Goal: Information Seeking & Learning: Compare options

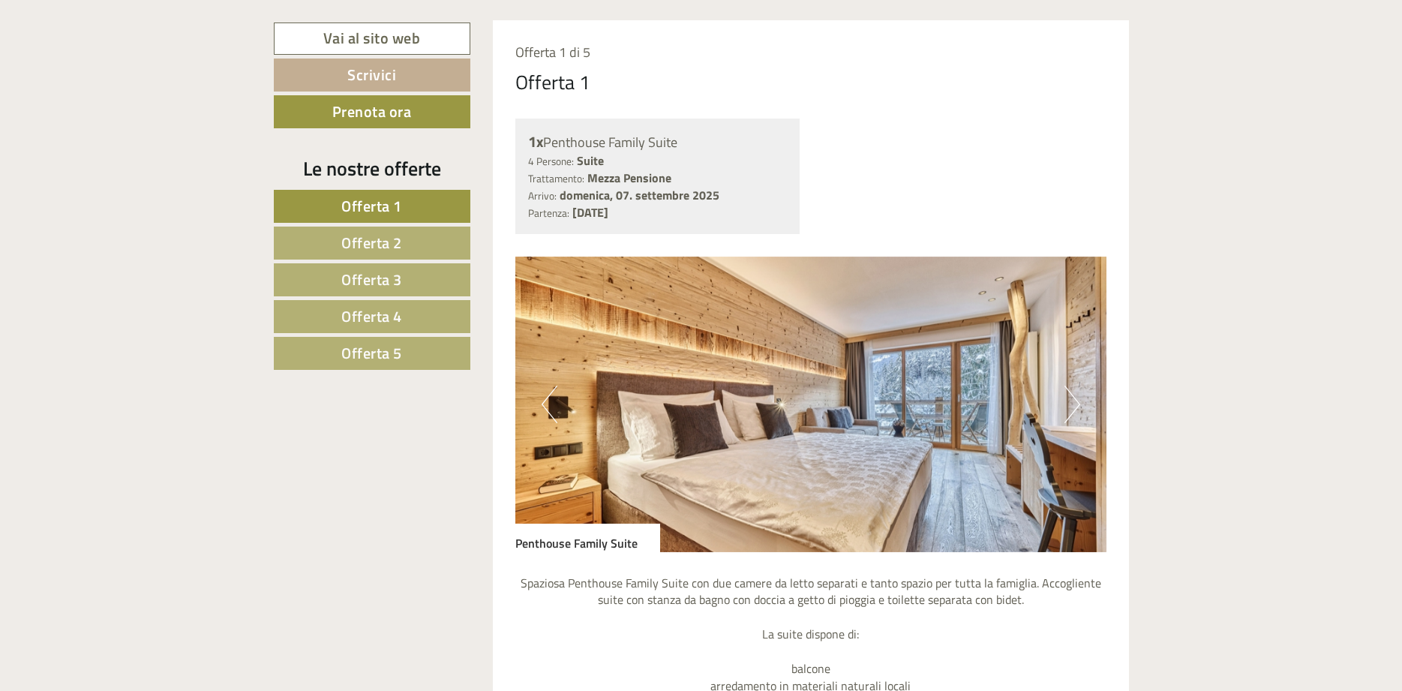
click at [1079, 401] on button "Next" at bounding box center [1072, 403] width 16 height 37
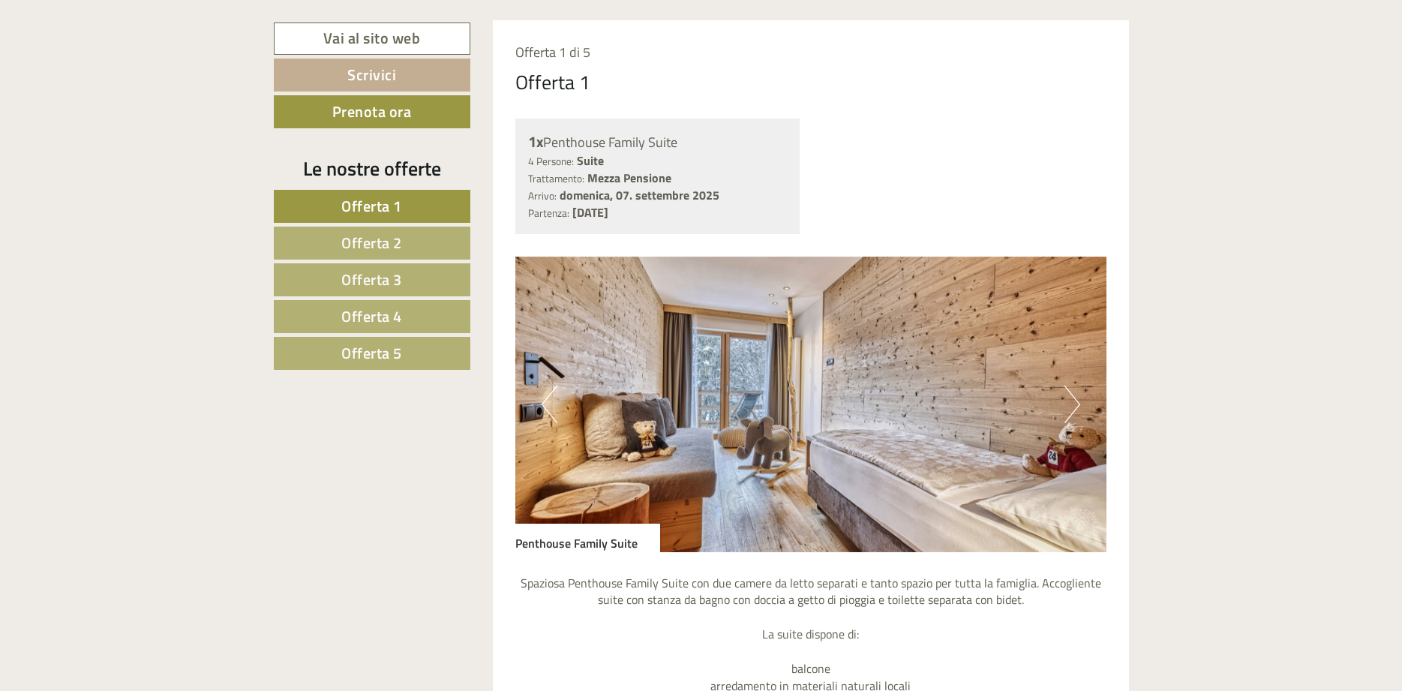
click at [1079, 402] on button "Next" at bounding box center [1072, 403] width 16 height 37
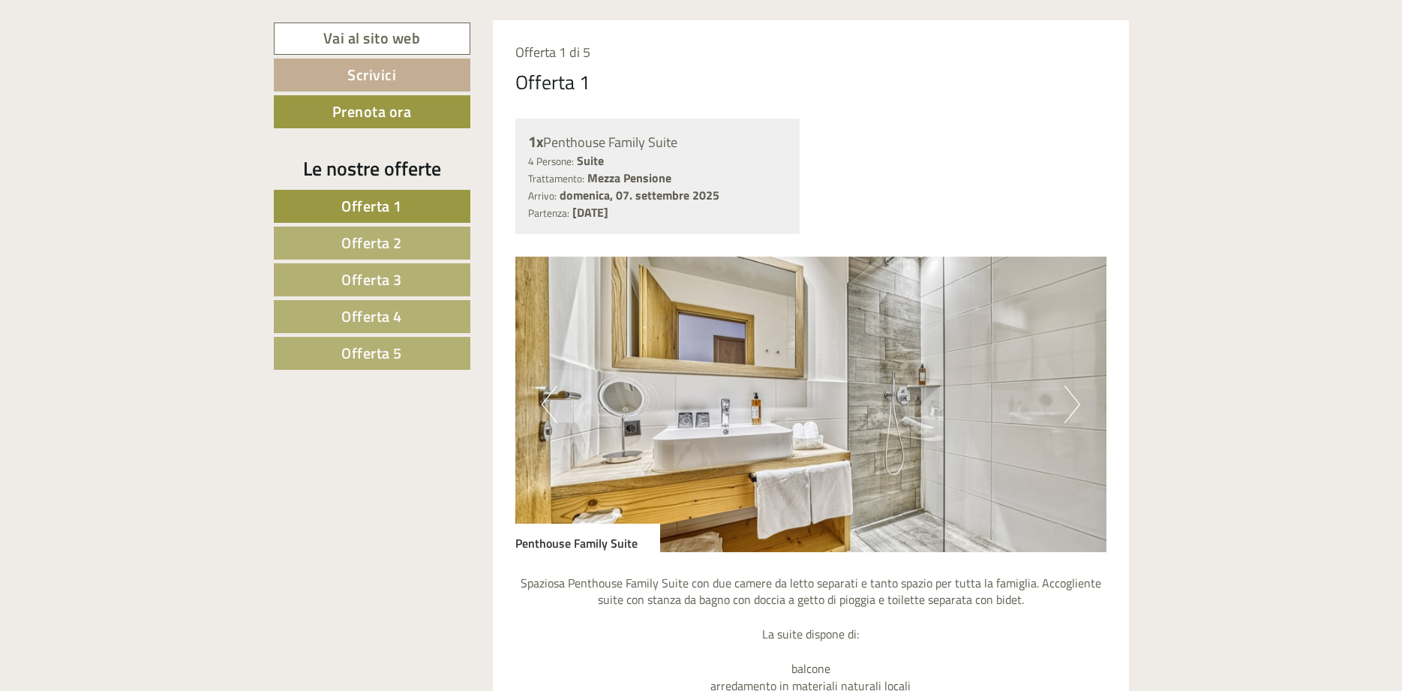
click at [1079, 402] on button "Next" at bounding box center [1072, 403] width 16 height 37
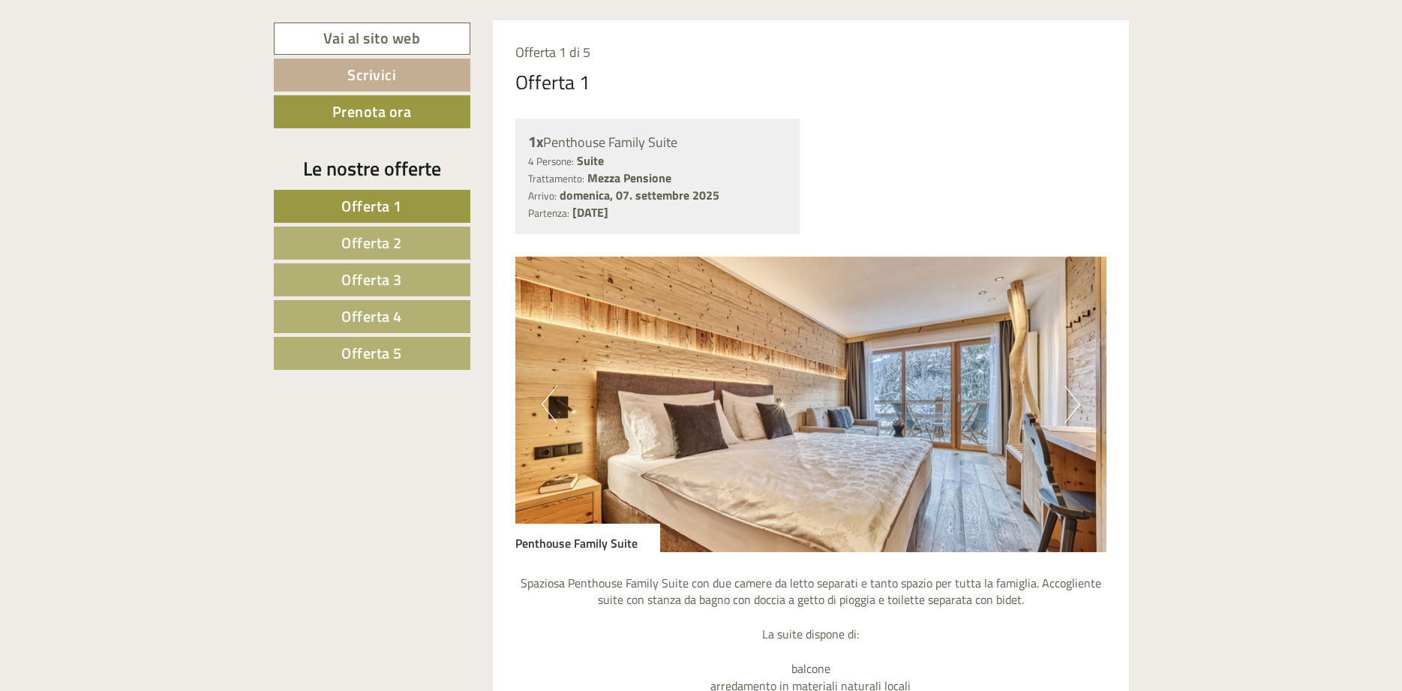
click at [1079, 402] on button "Next" at bounding box center [1072, 403] width 16 height 37
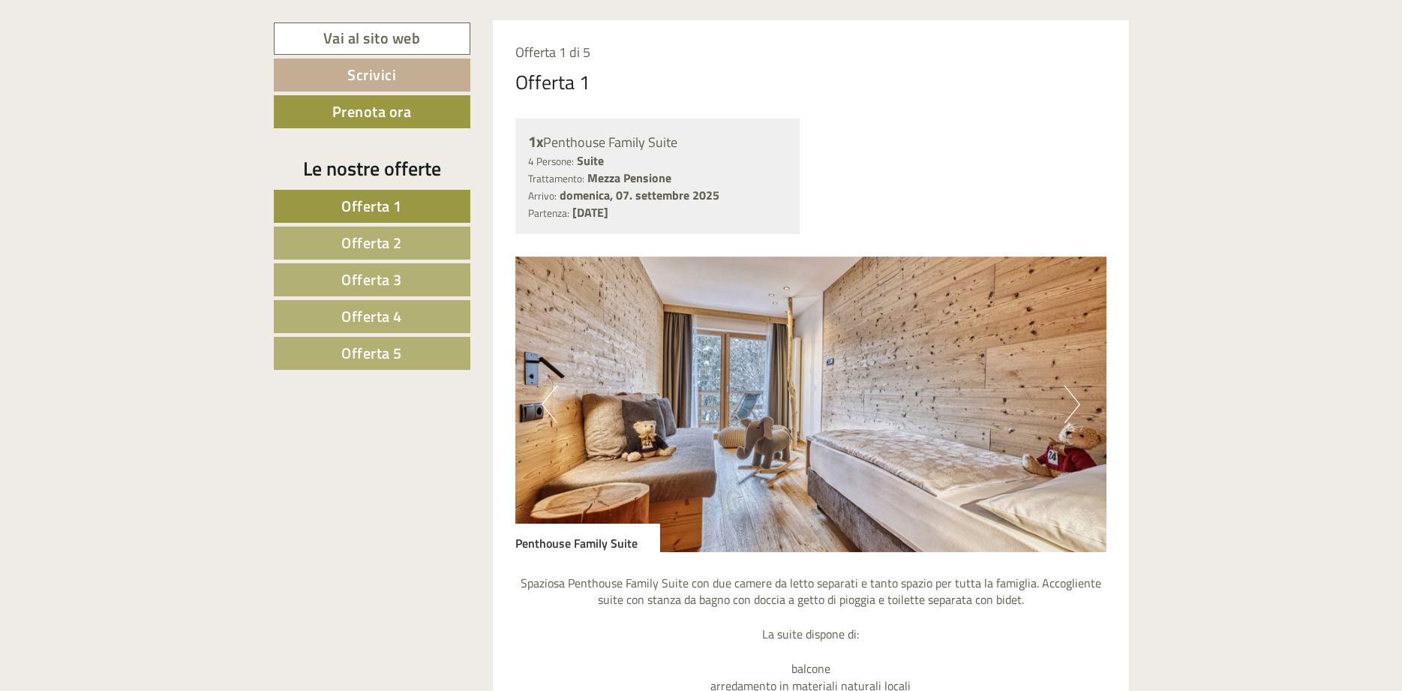
click at [1079, 402] on button "Next" at bounding box center [1072, 403] width 16 height 37
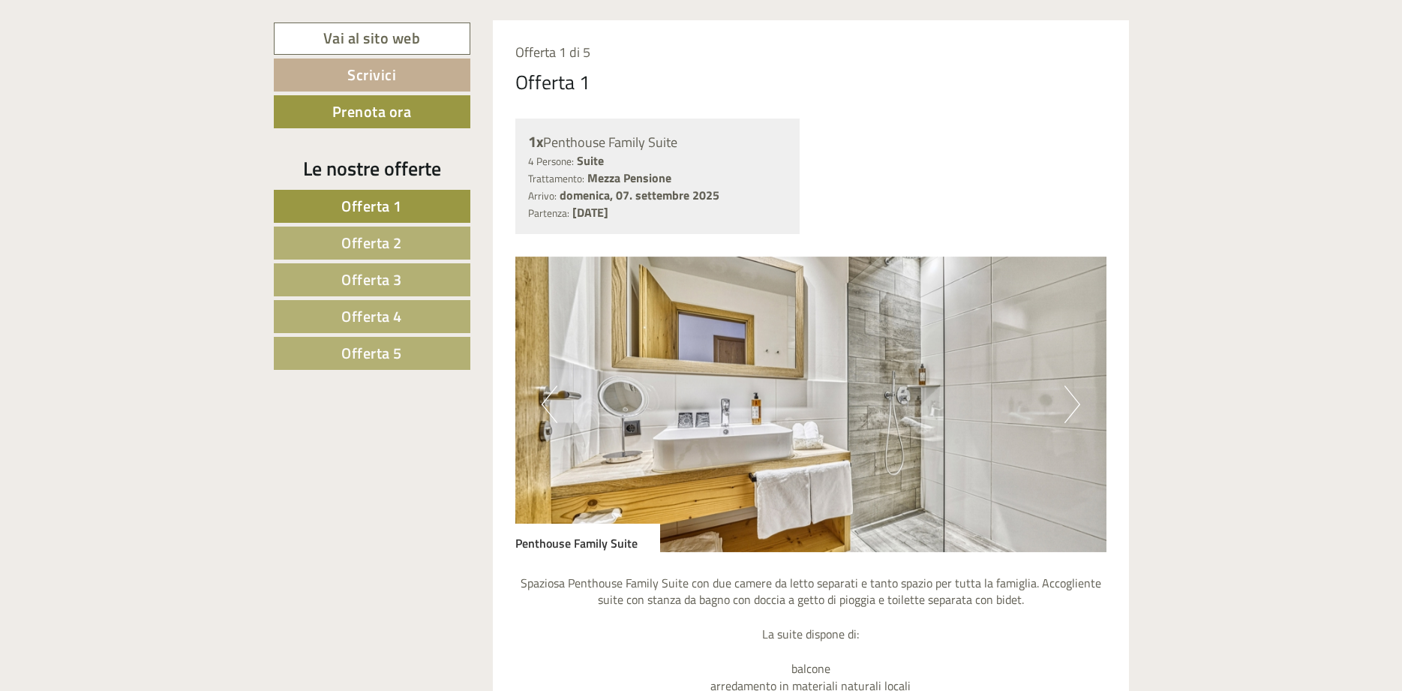
click at [1079, 402] on button "Next" at bounding box center [1072, 403] width 16 height 37
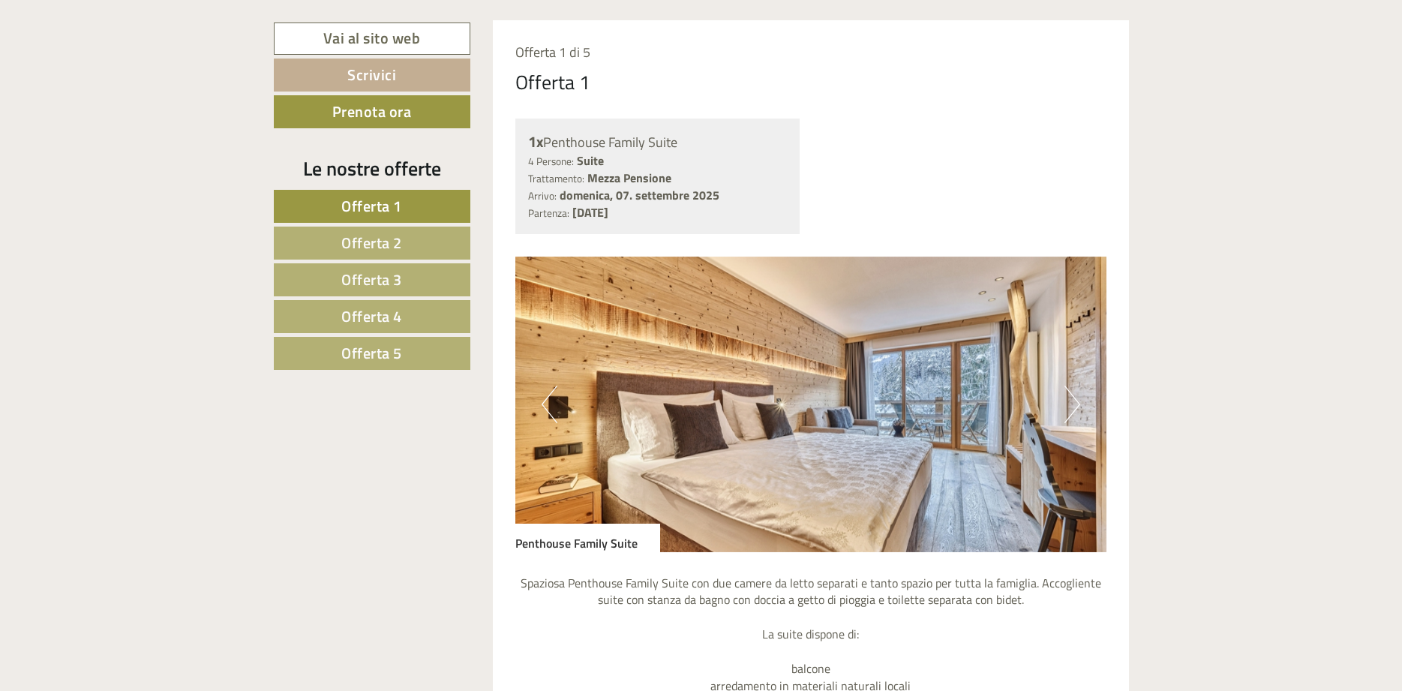
click at [1079, 402] on button "Next" at bounding box center [1072, 403] width 16 height 37
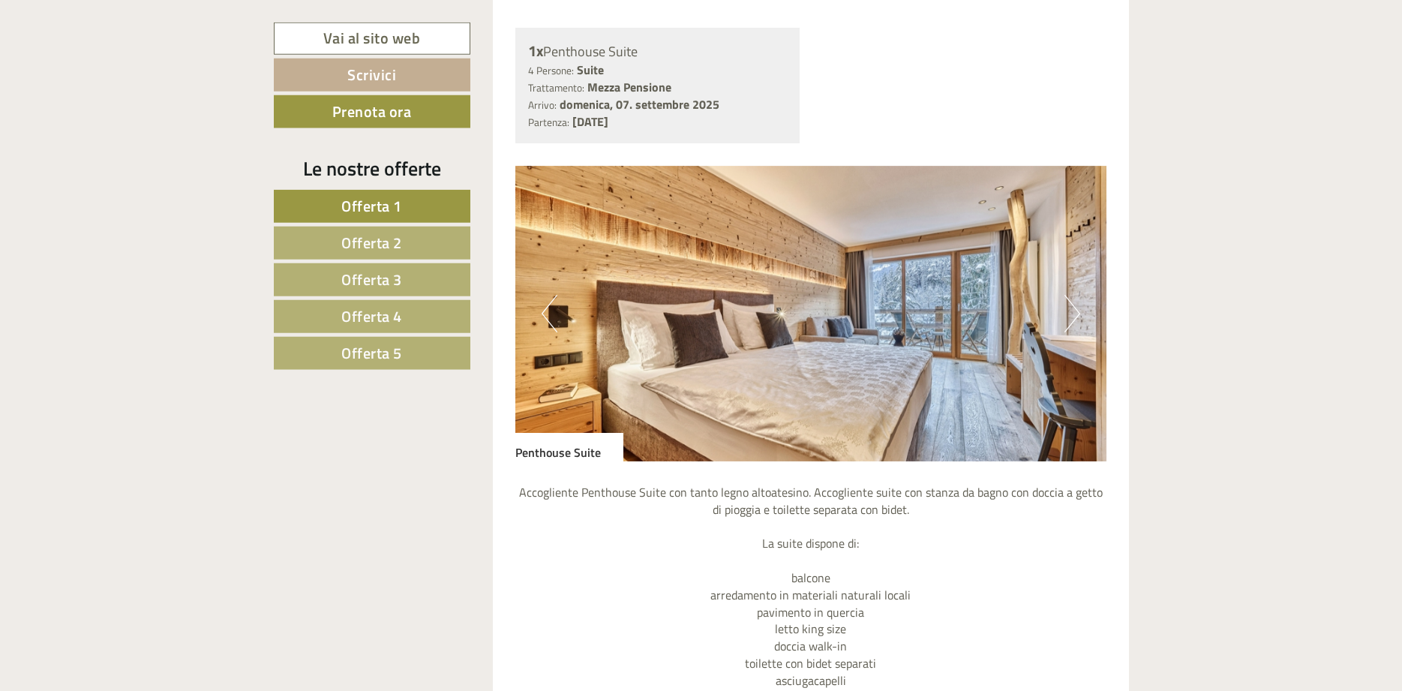
scroll to position [2448, 0]
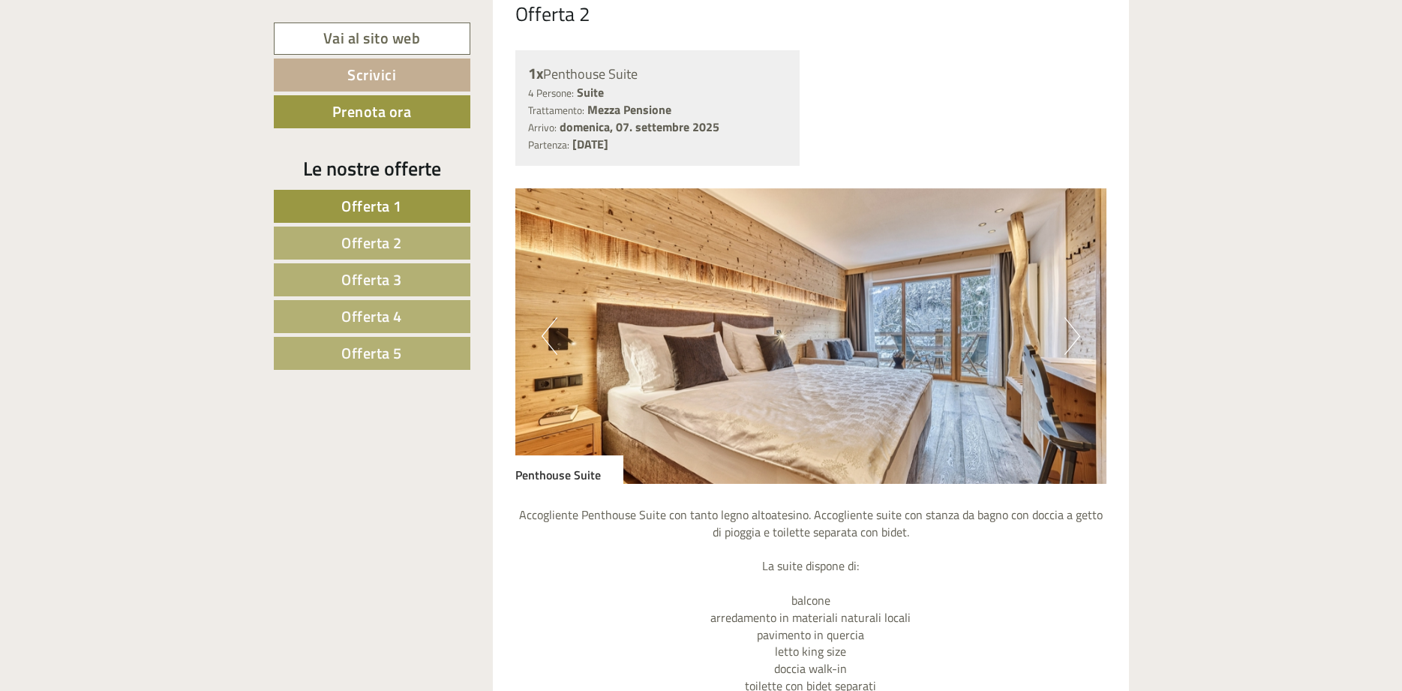
click at [1066, 322] on button "Next" at bounding box center [1072, 335] width 16 height 37
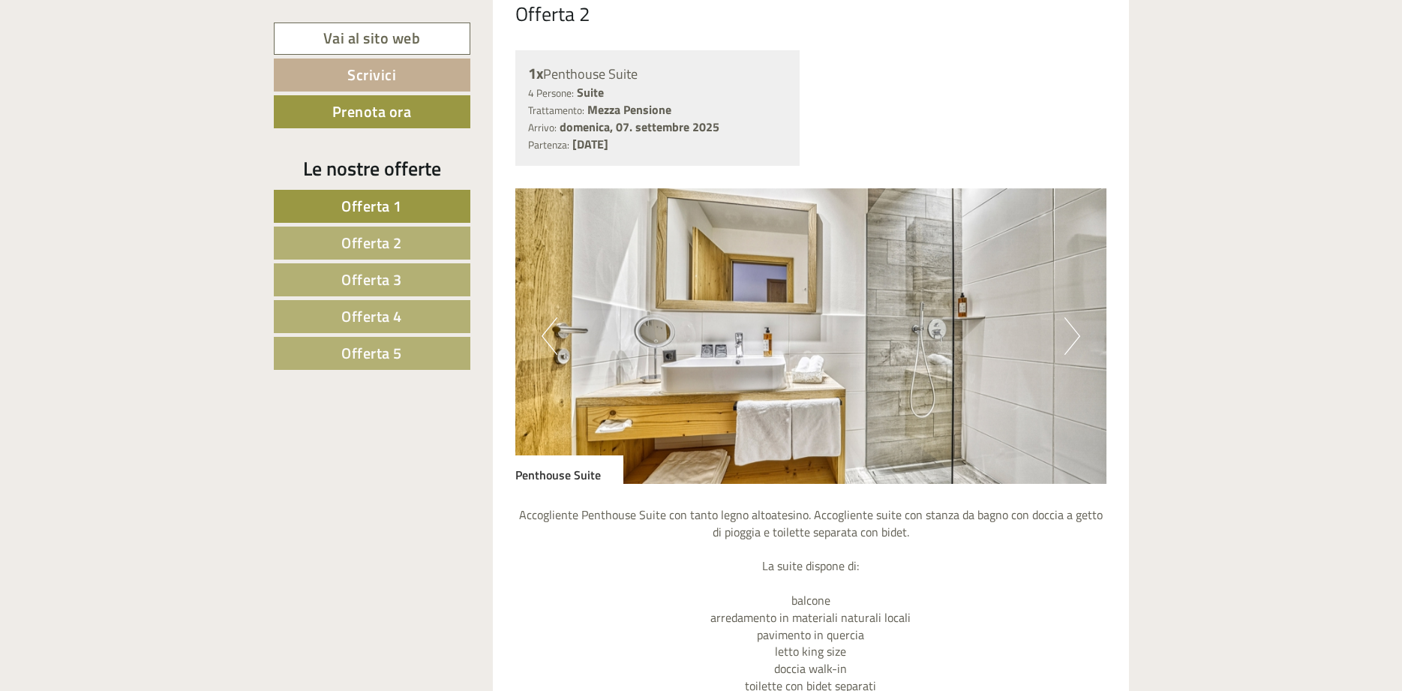
click at [1066, 322] on button "Next" at bounding box center [1072, 335] width 16 height 37
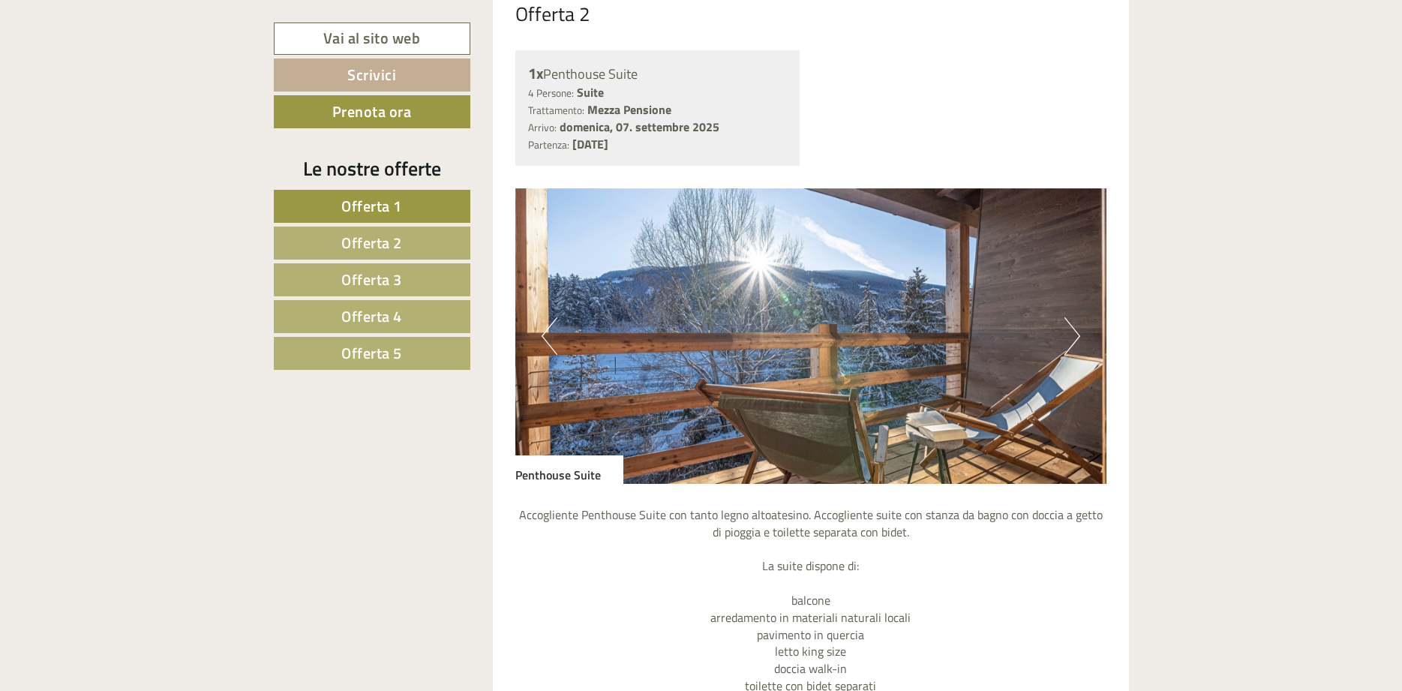
click at [1066, 322] on button "Next" at bounding box center [1072, 335] width 16 height 37
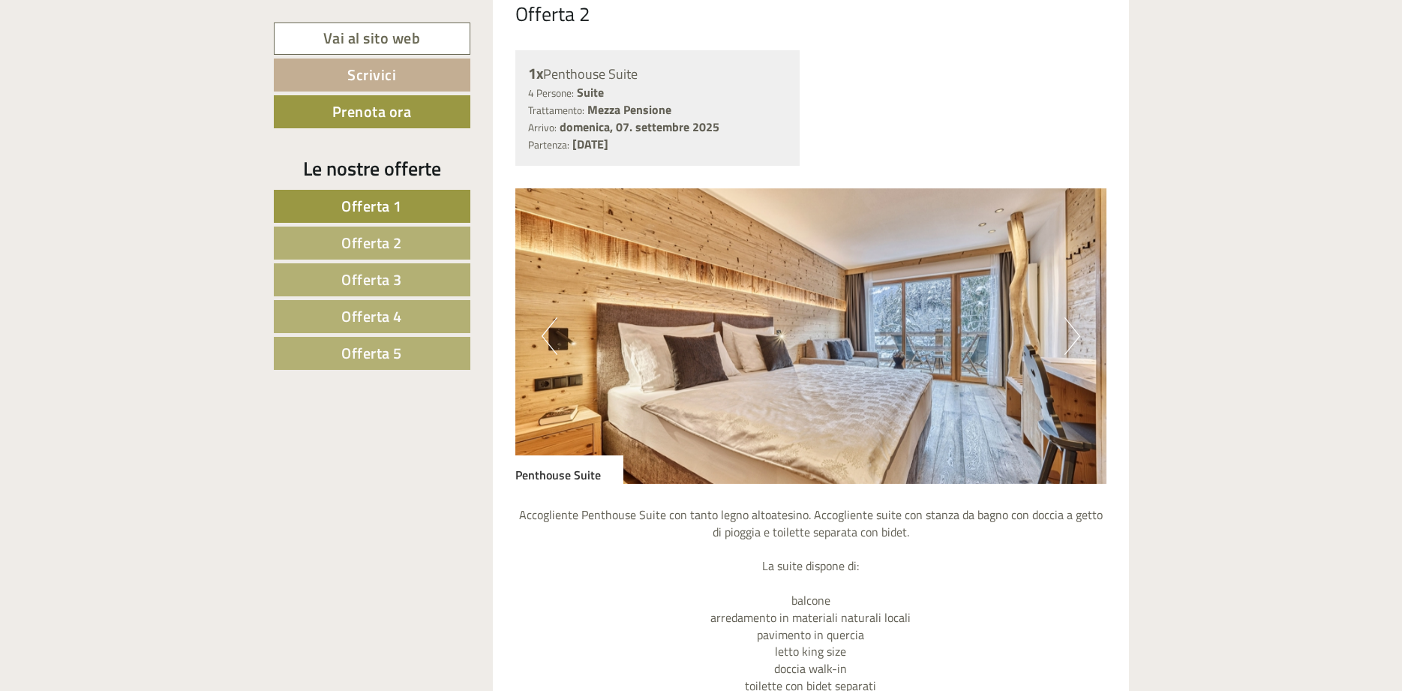
click at [1066, 322] on button "Next" at bounding box center [1072, 335] width 16 height 37
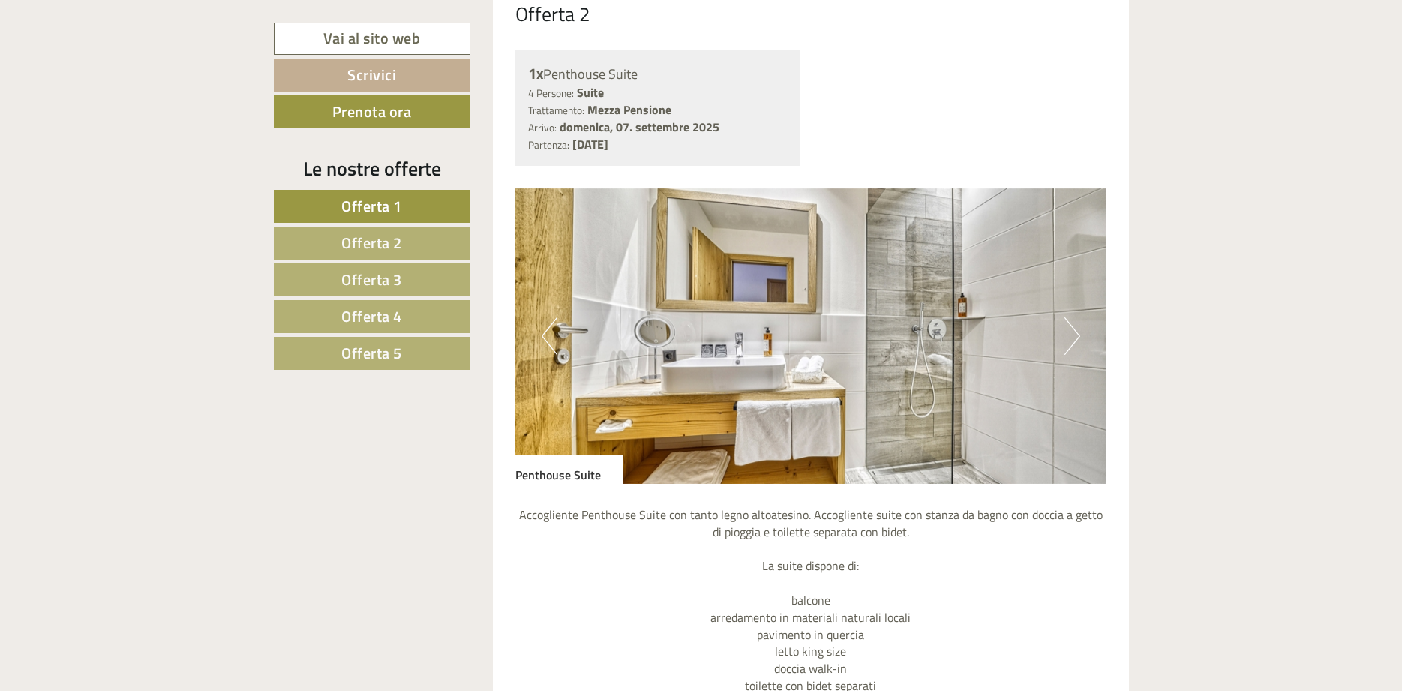
click at [1066, 322] on button "Next" at bounding box center [1072, 335] width 16 height 37
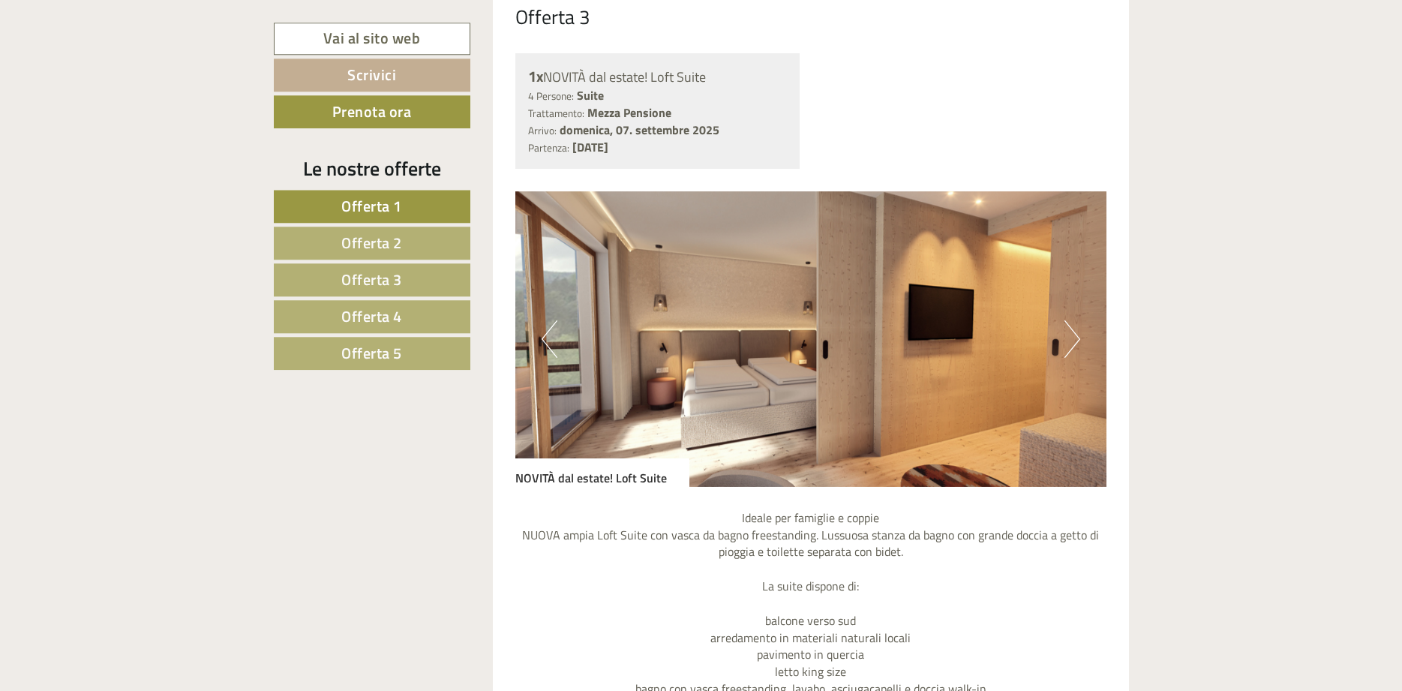
scroll to position [3824, 0]
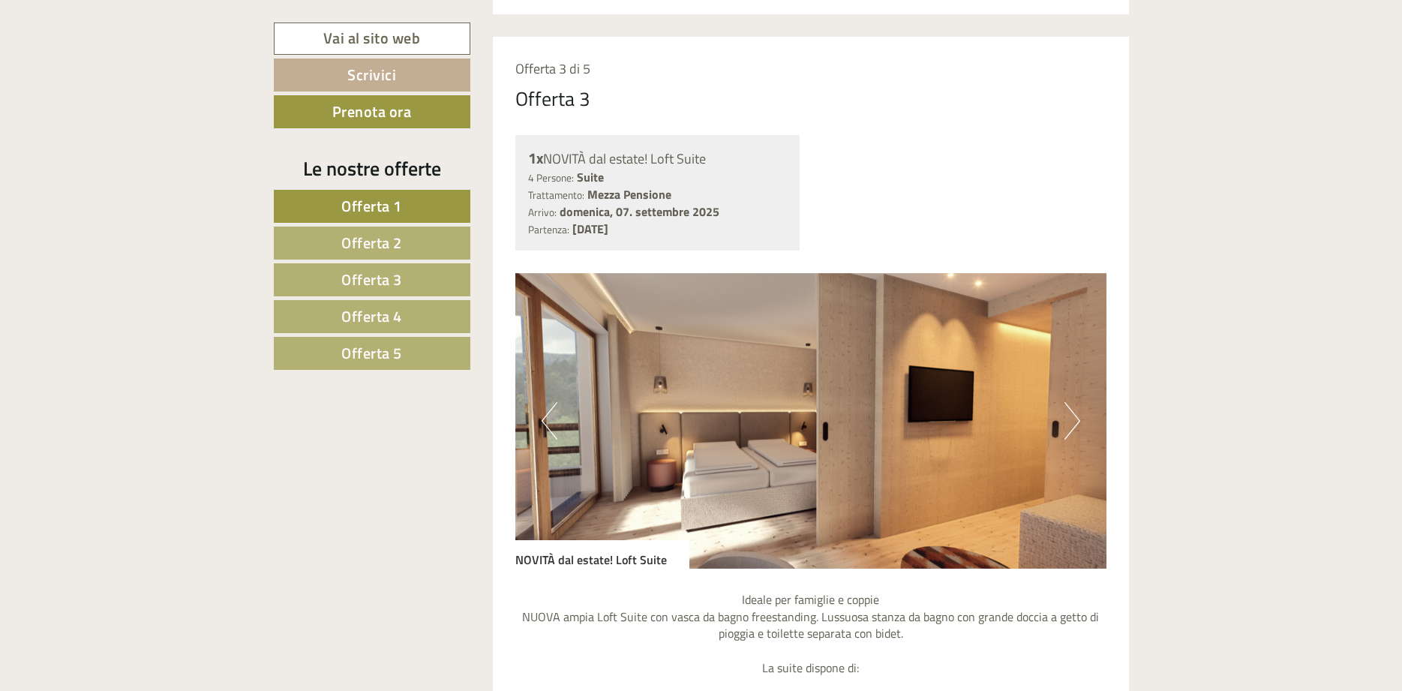
click at [1071, 418] on button "Next" at bounding box center [1072, 420] width 16 height 37
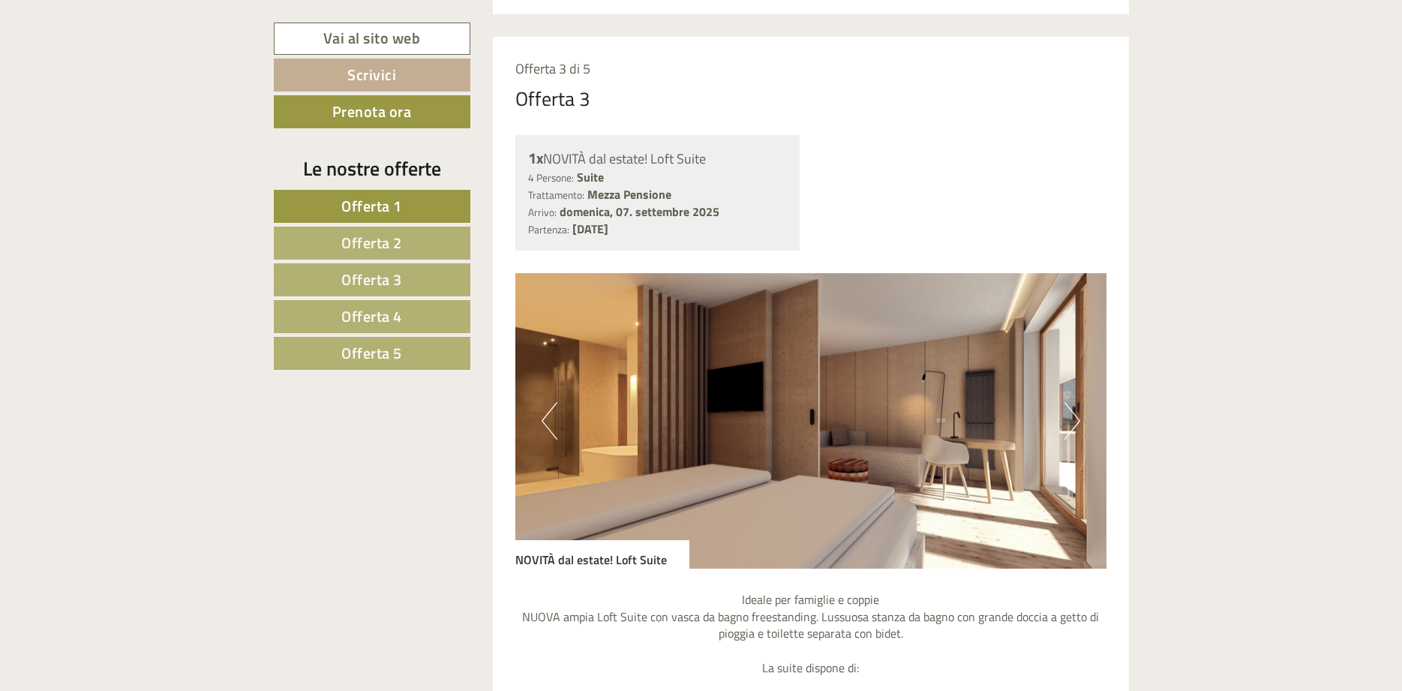
click at [1071, 418] on button "Next" at bounding box center [1072, 420] width 16 height 37
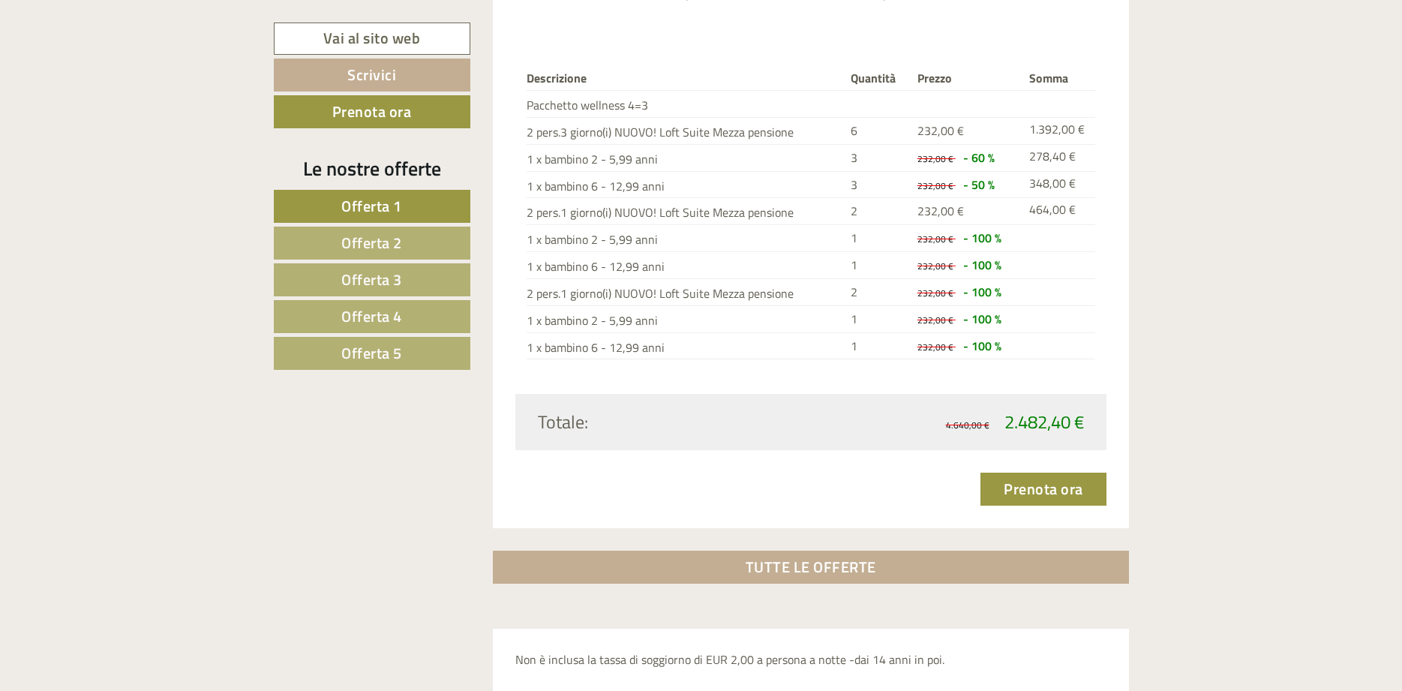
click at [370, 247] on span "Offerta 2" at bounding box center [371, 242] width 61 height 23
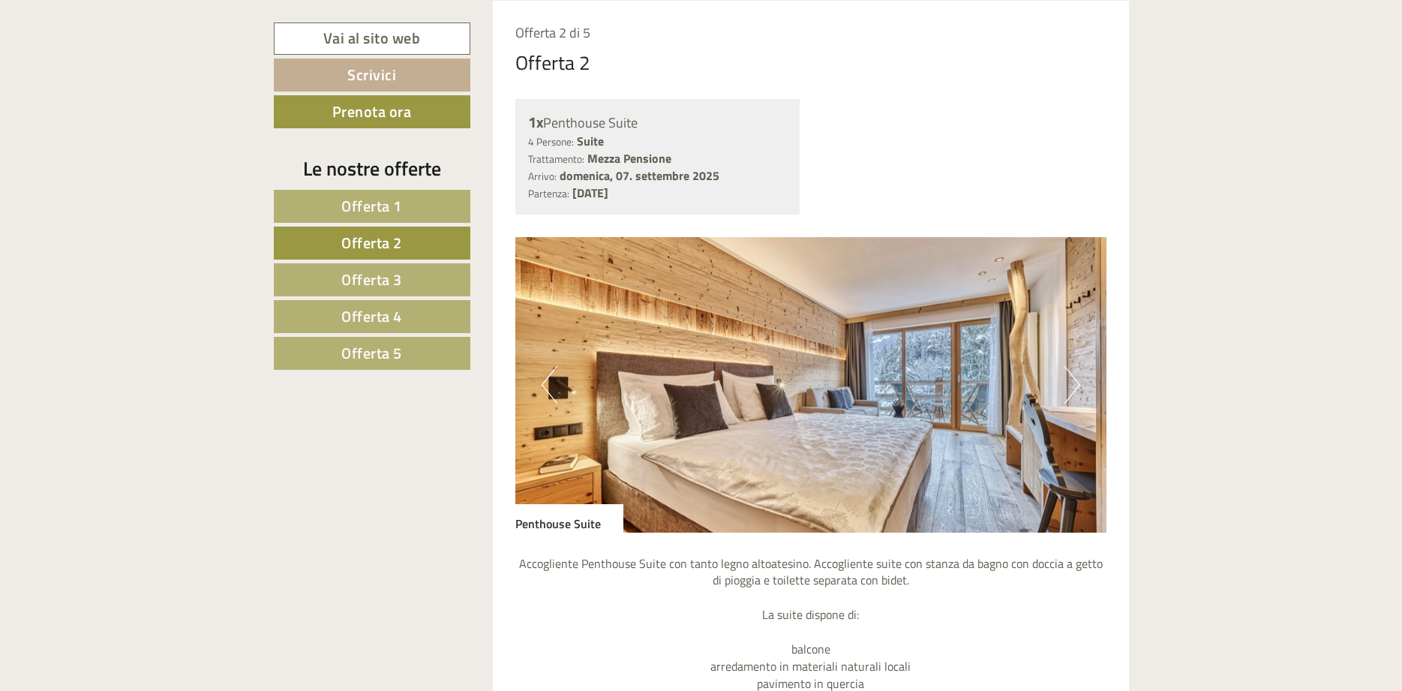
click at [366, 283] on span "Offerta 3" at bounding box center [371, 279] width 61 height 23
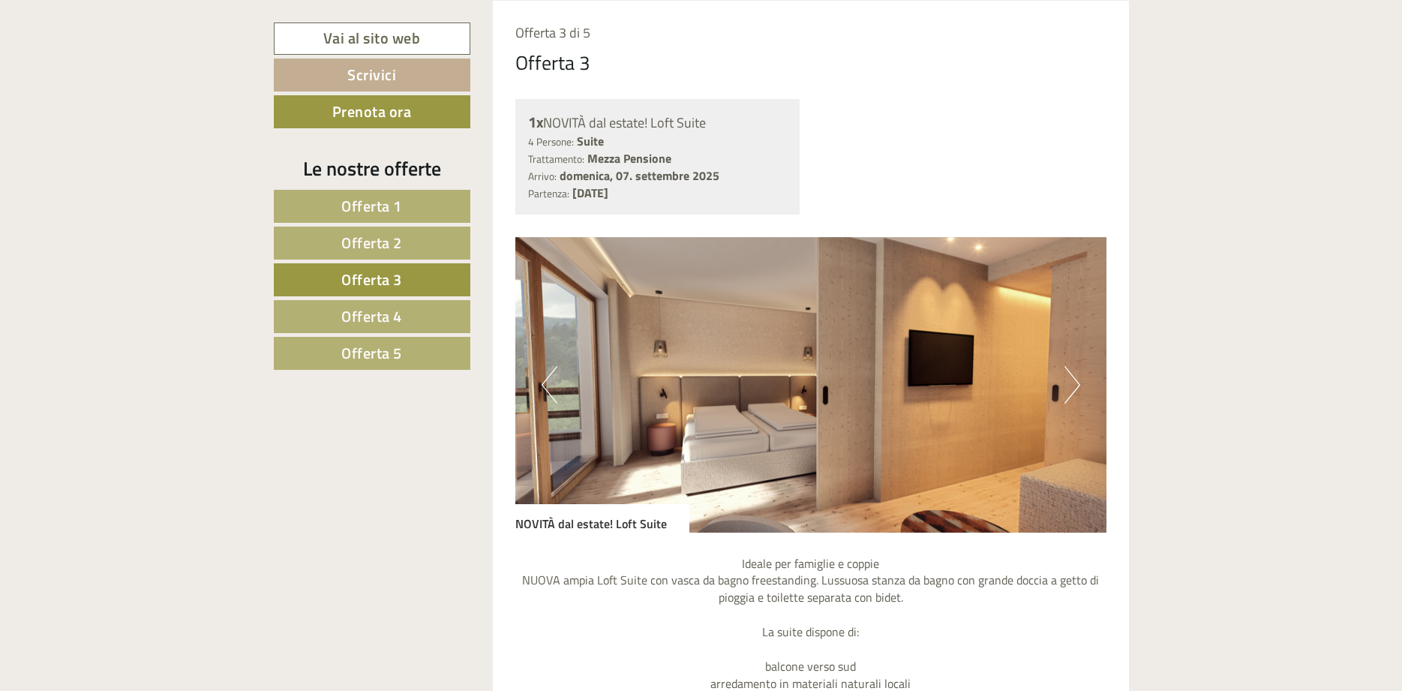
click at [357, 317] on span "Offerta 4" at bounding box center [371, 315] width 61 height 23
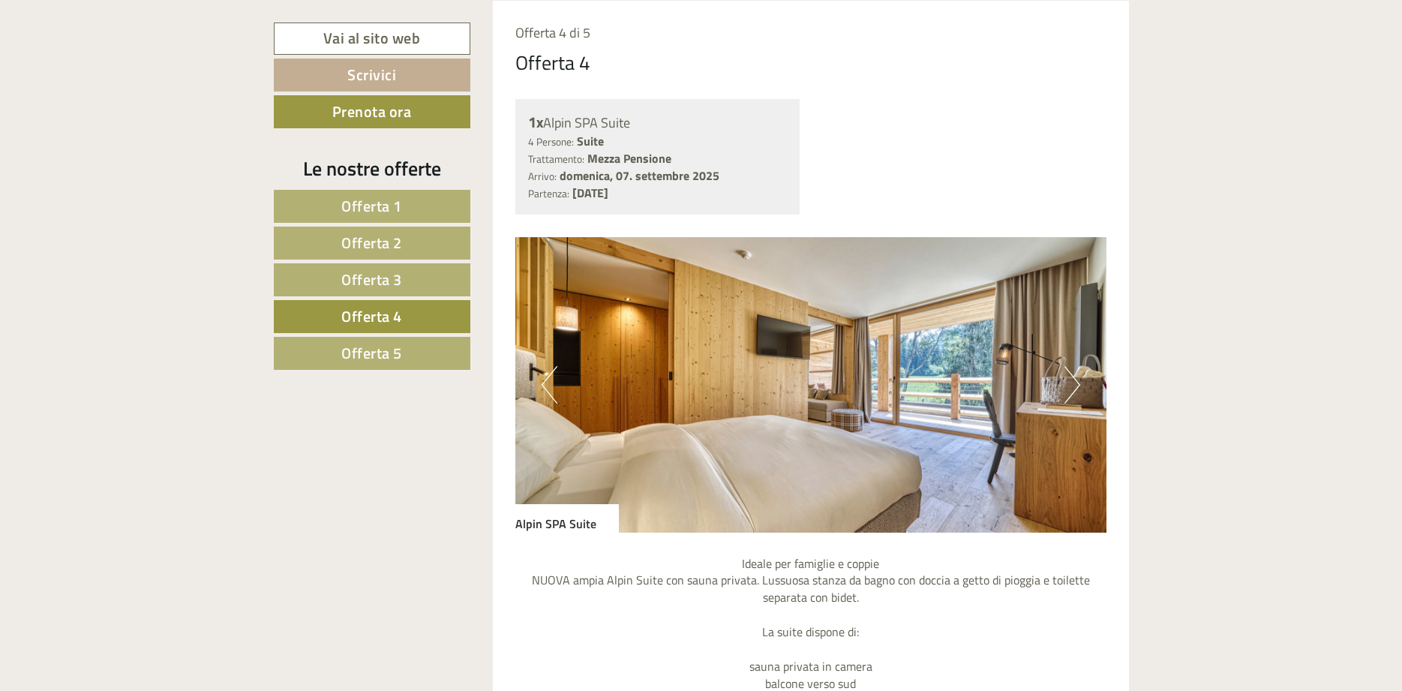
click at [1069, 382] on button "Next" at bounding box center [1072, 384] width 16 height 37
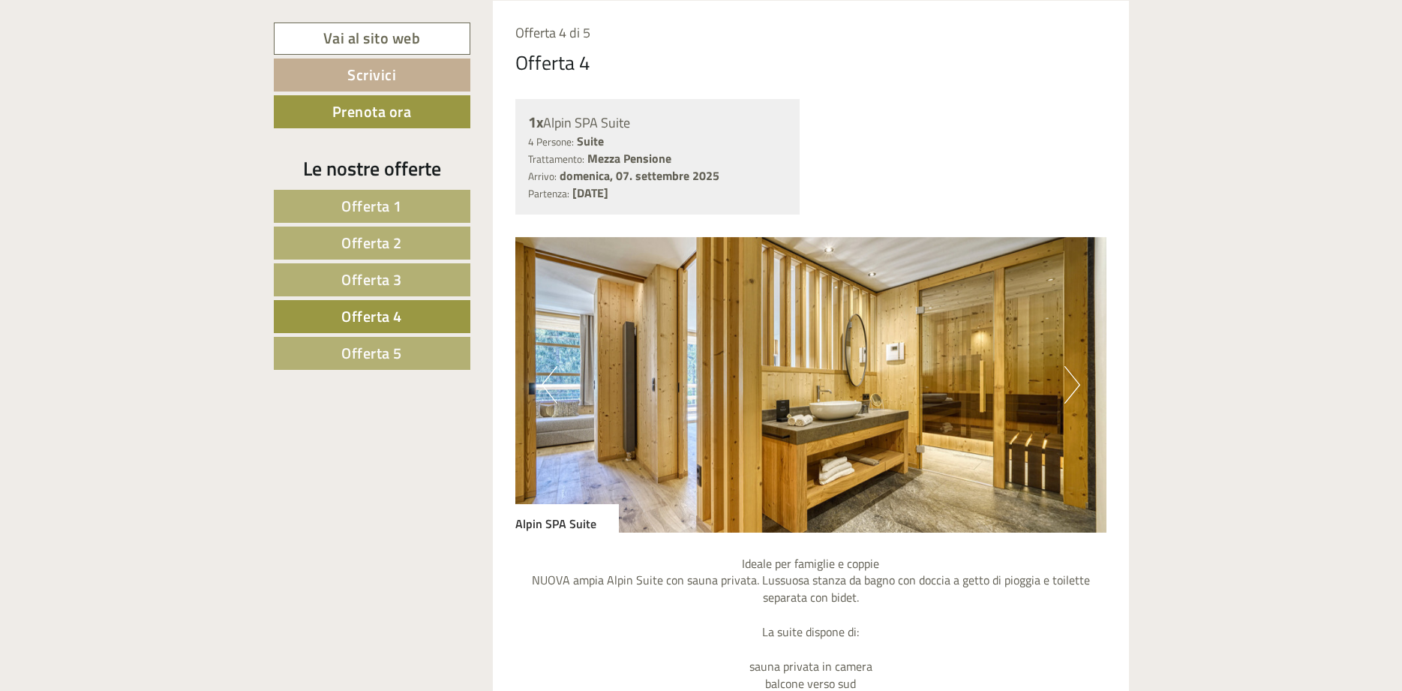
click at [1069, 382] on button "Next" at bounding box center [1072, 384] width 16 height 37
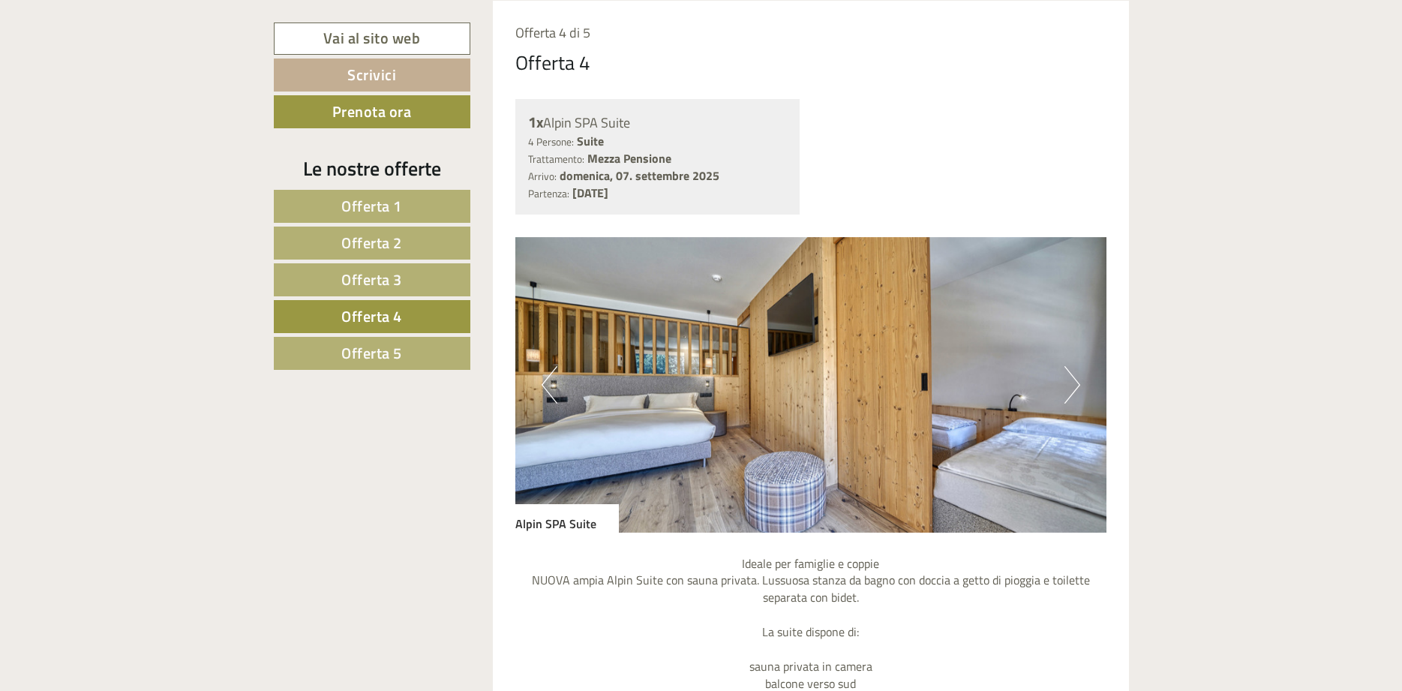
click at [1069, 382] on button "Next" at bounding box center [1072, 384] width 16 height 37
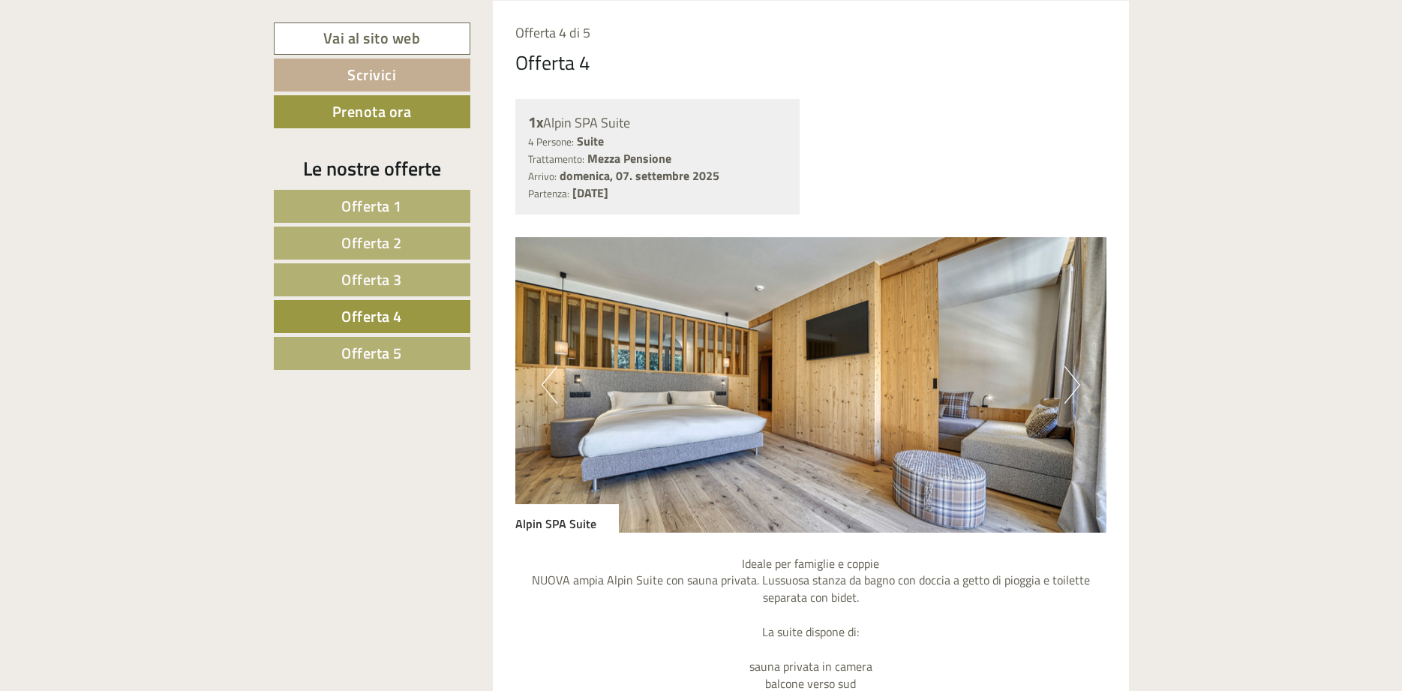
click at [1069, 382] on button "Next" at bounding box center [1072, 384] width 16 height 37
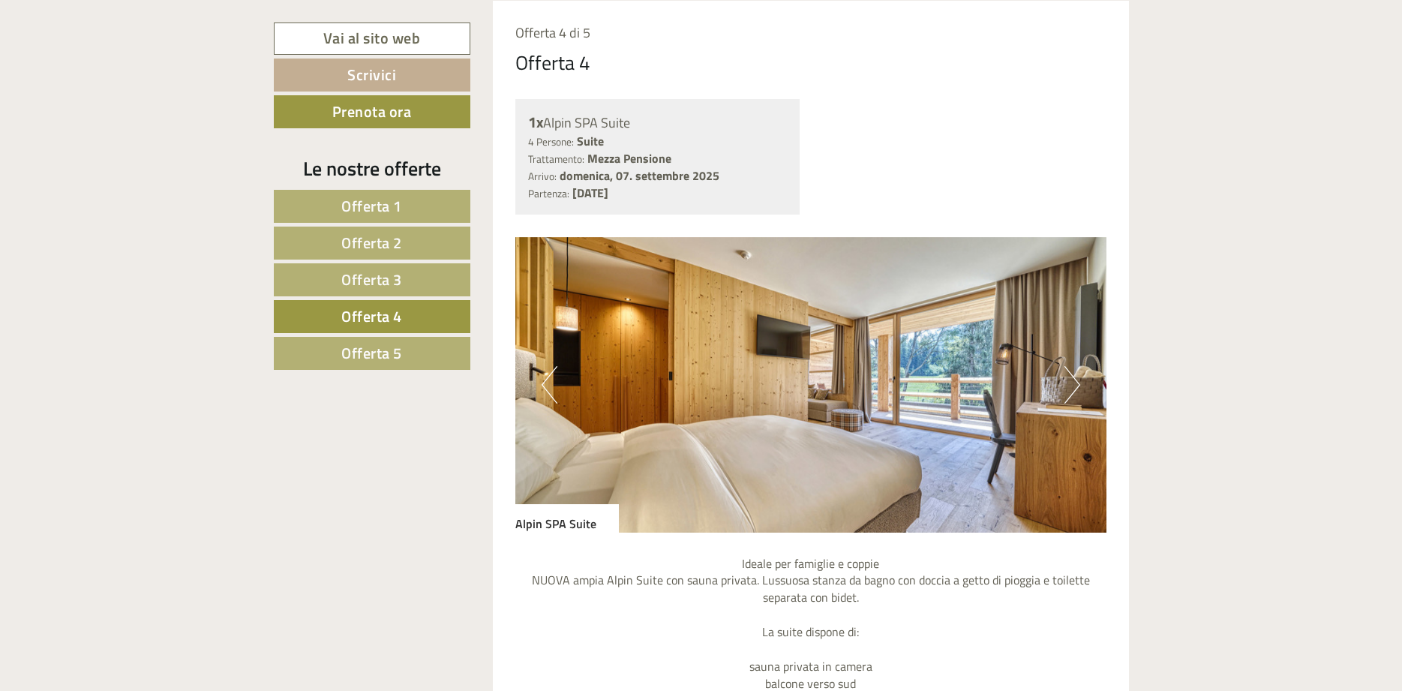
click at [1069, 382] on button "Next" at bounding box center [1072, 384] width 16 height 37
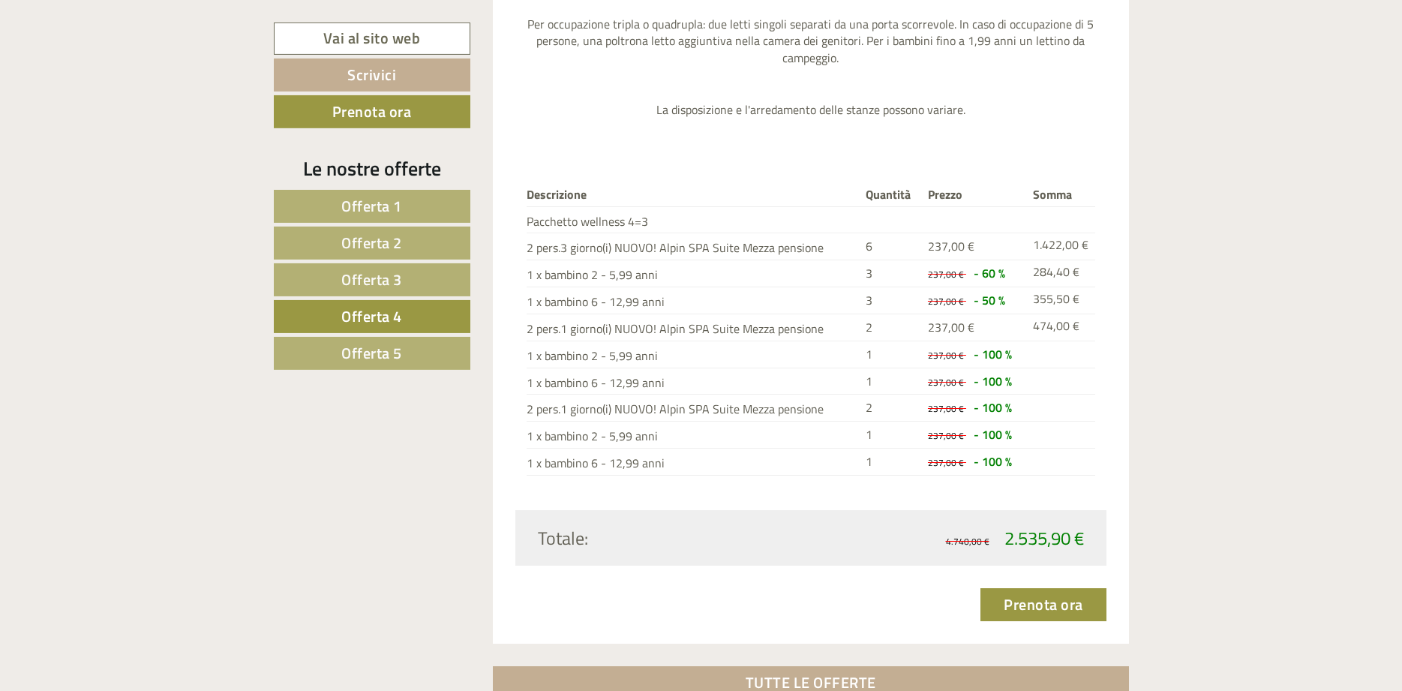
scroll to position [1855, 0]
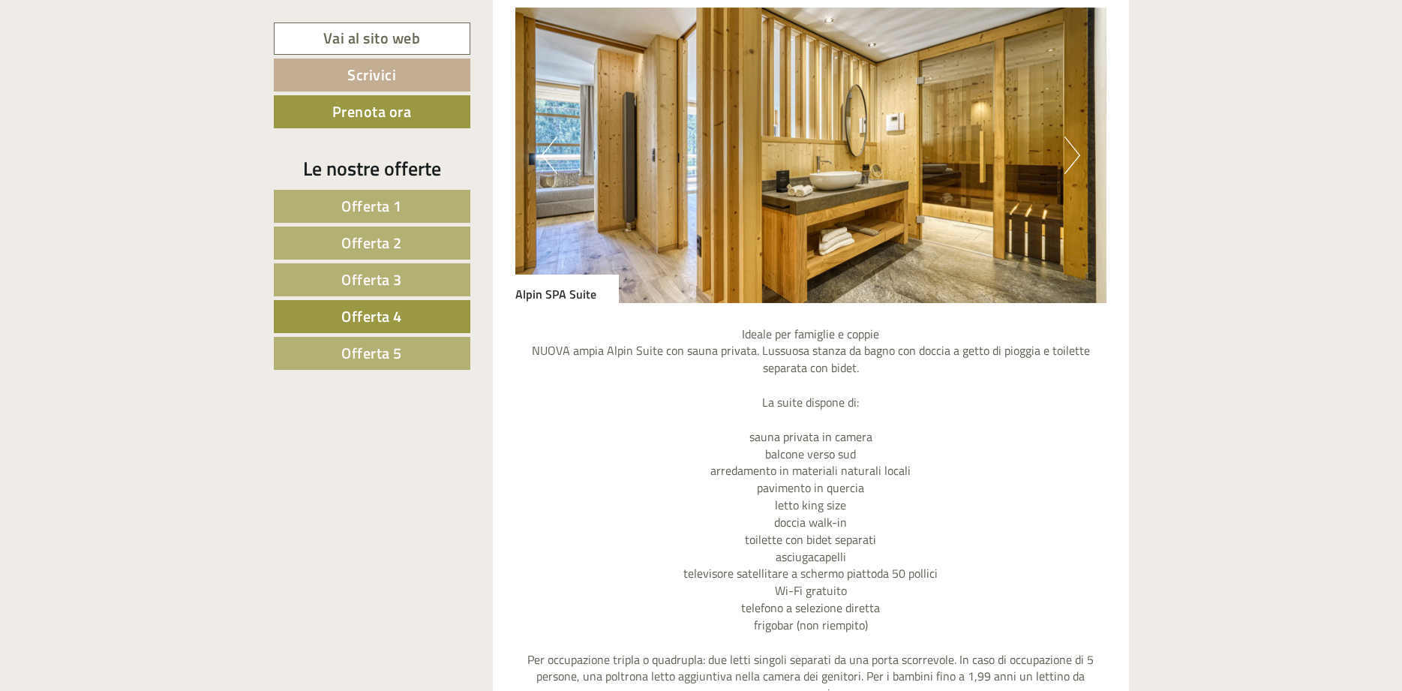
click at [391, 362] on span "Offerta 5" at bounding box center [371, 352] width 61 height 23
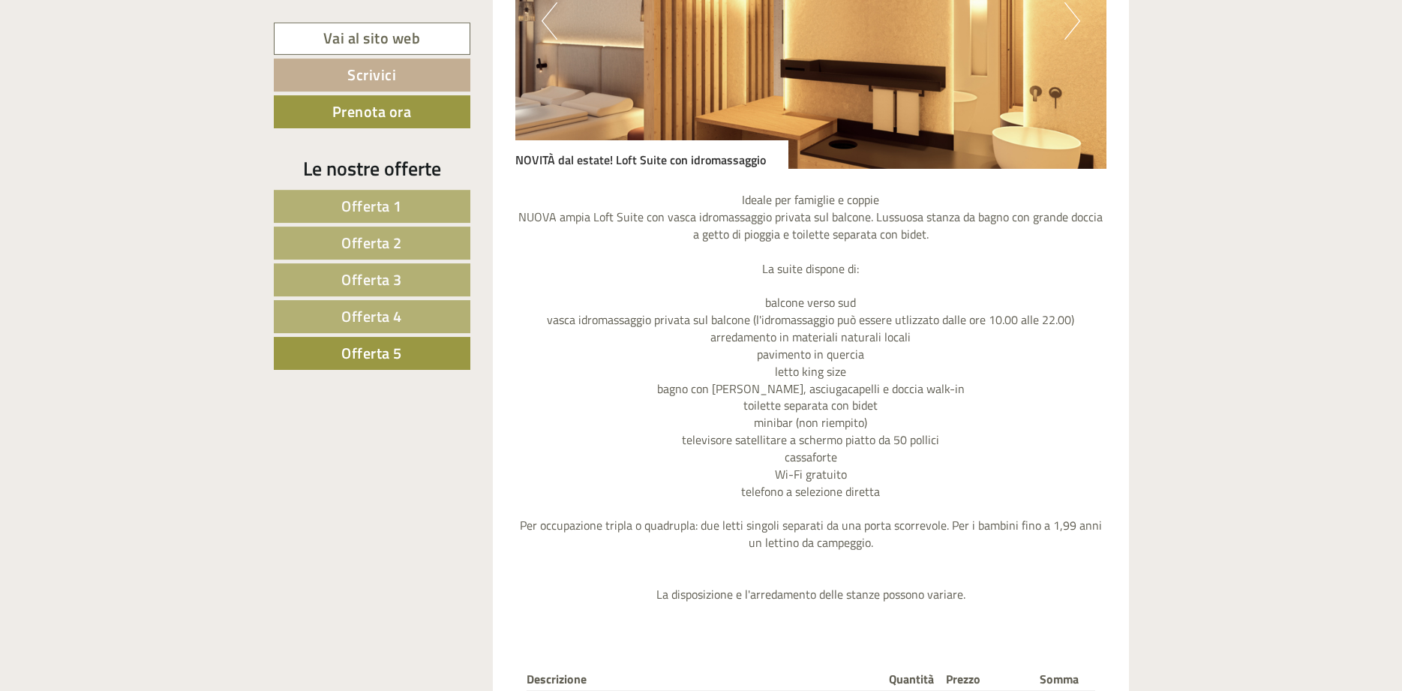
scroll to position [1014, 0]
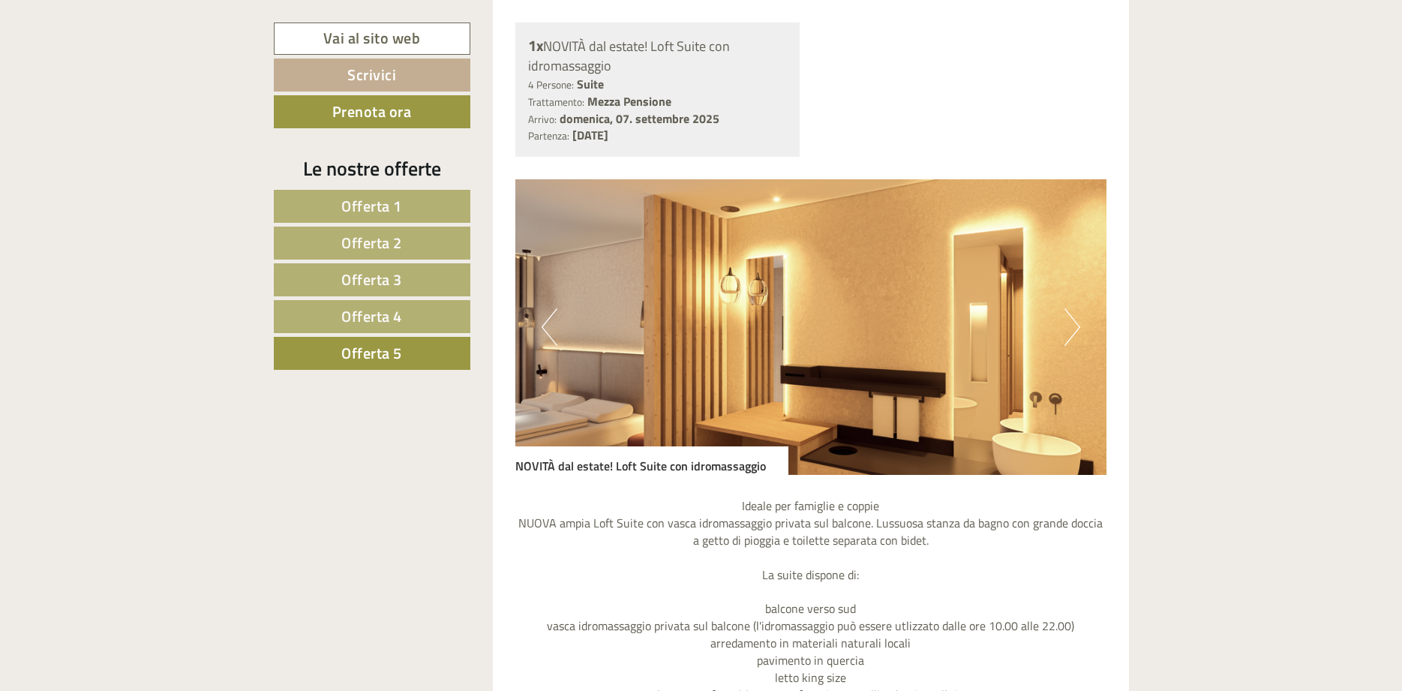
click at [1073, 319] on button "Next" at bounding box center [1072, 326] width 16 height 37
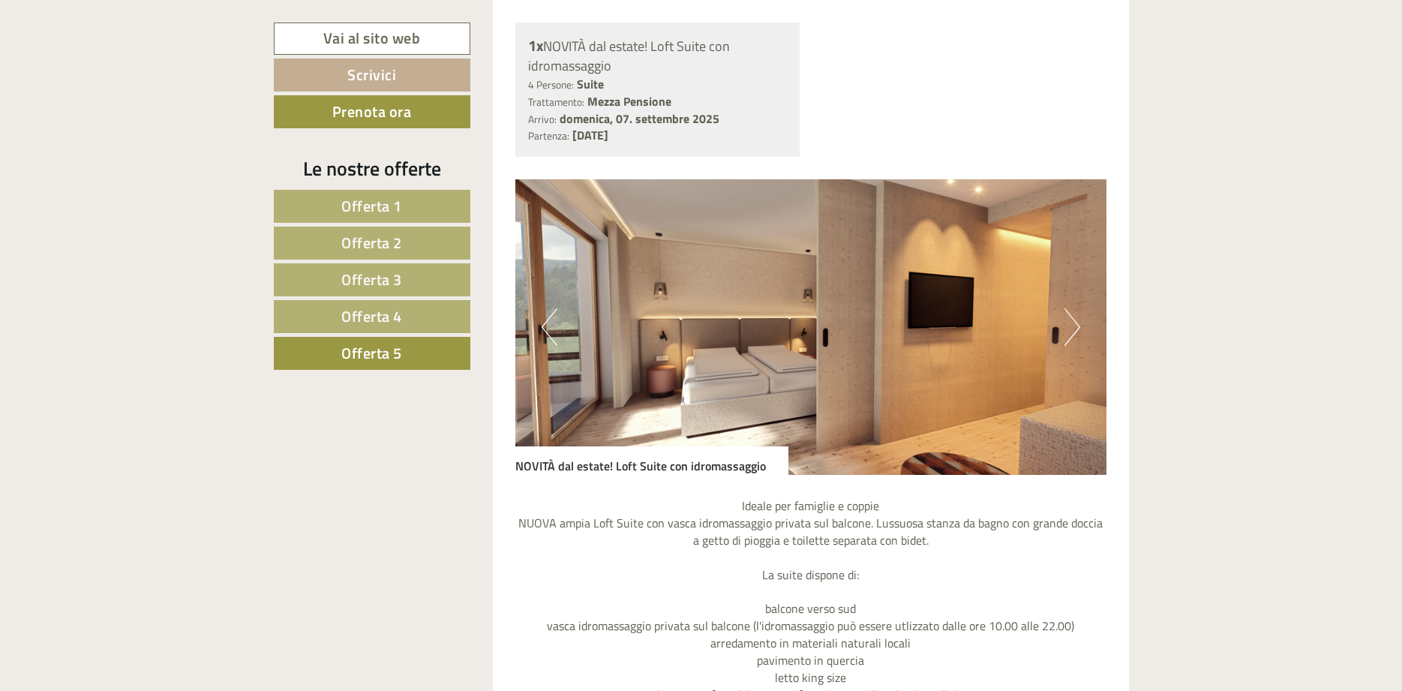
click at [1073, 319] on button "Next" at bounding box center [1072, 326] width 16 height 37
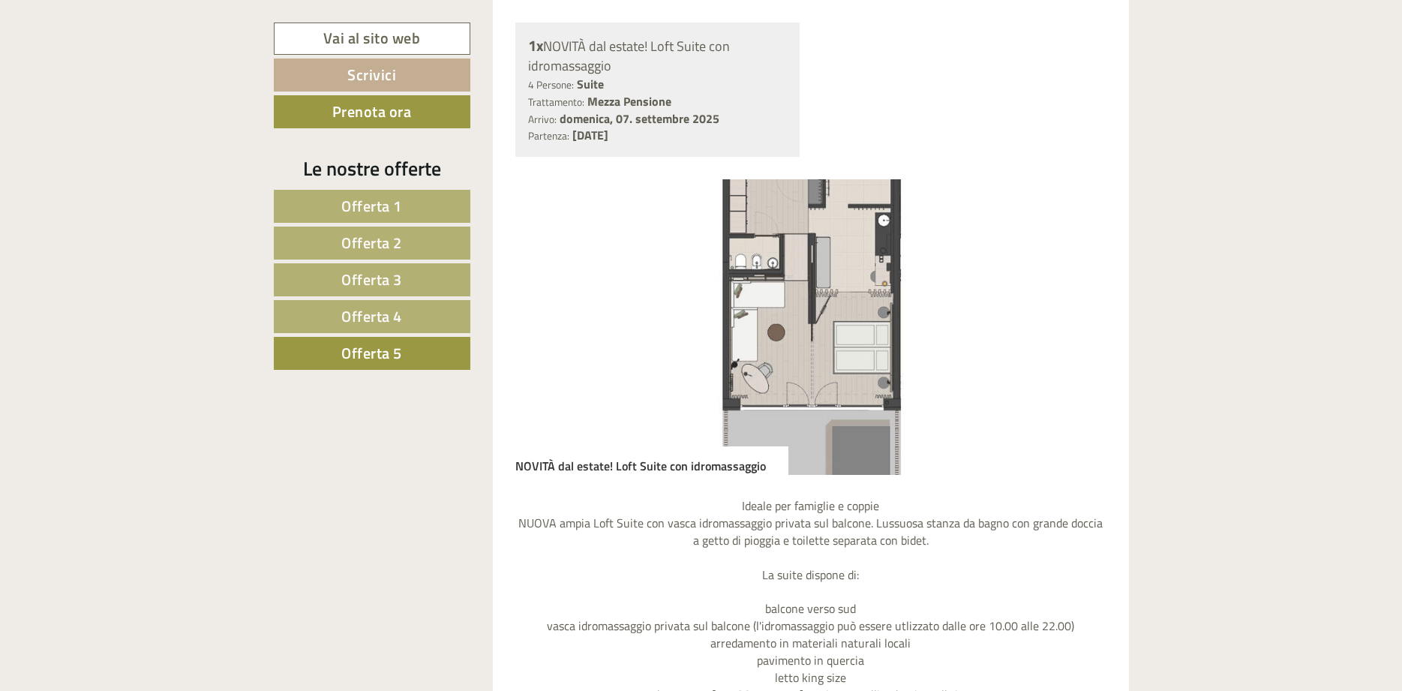
click at [1073, 319] on button "Next" at bounding box center [1072, 326] width 16 height 37
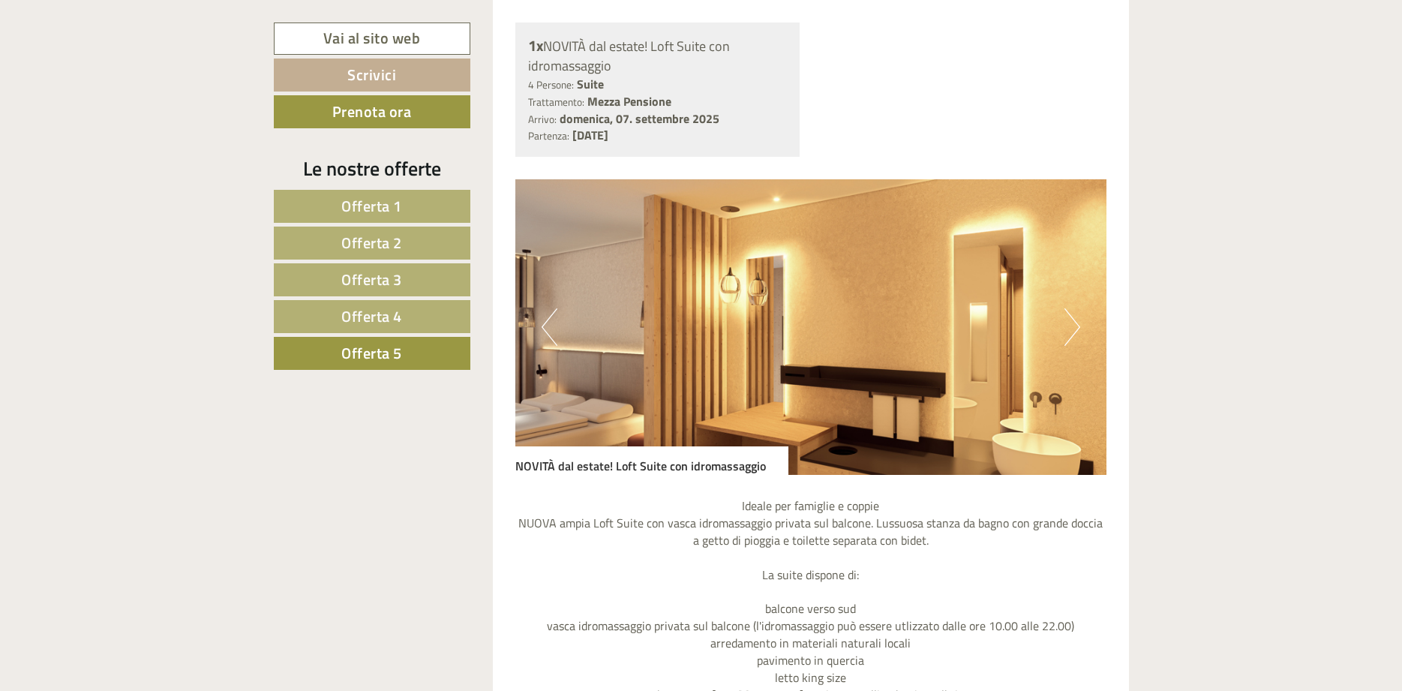
scroll to position [708, 0]
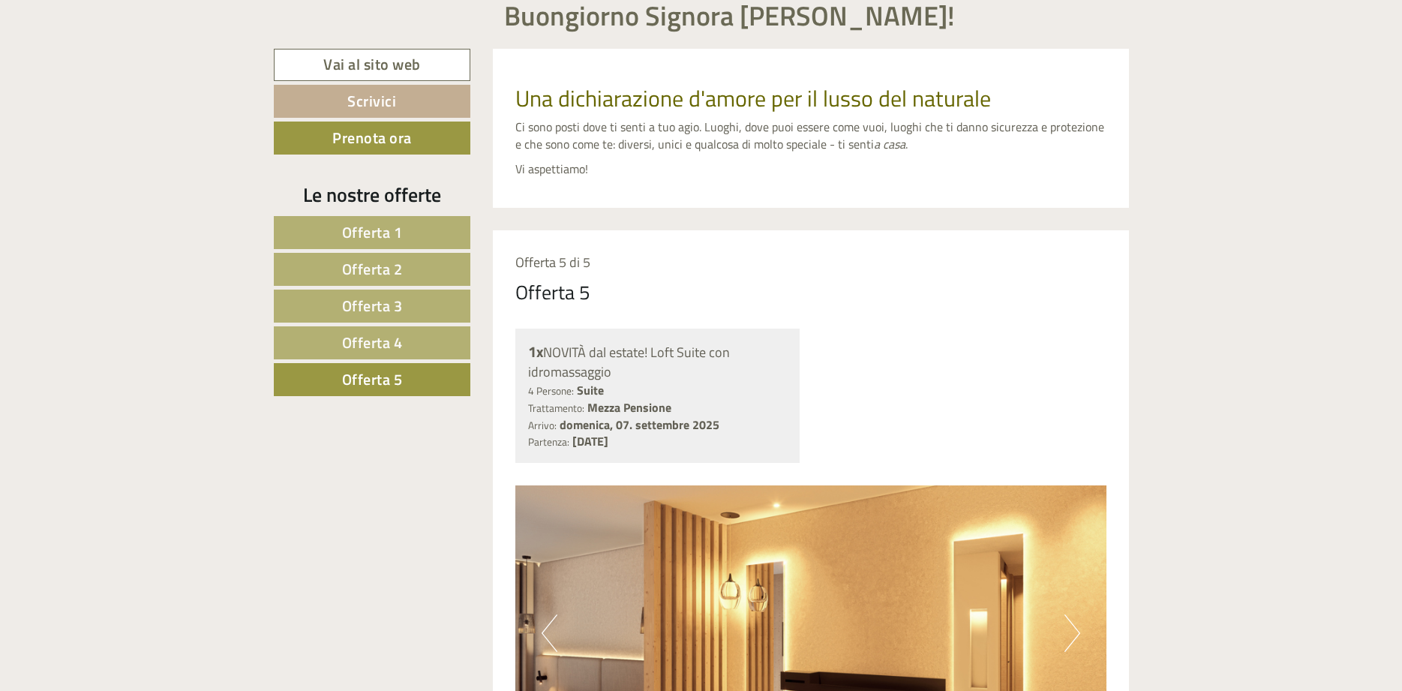
click at [334, 231] on link "Offerta 1" at bounding box center [372, 232] width 197 height 33
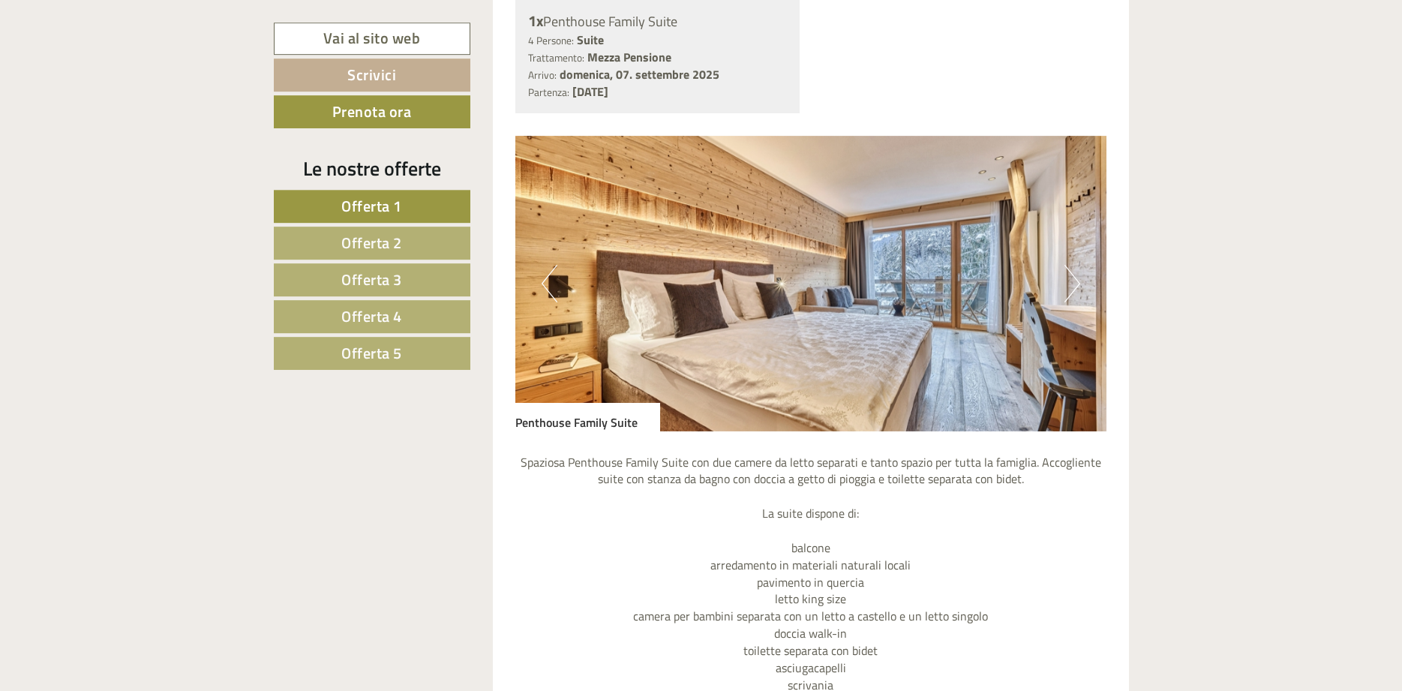
scroll to position [1014, 0]
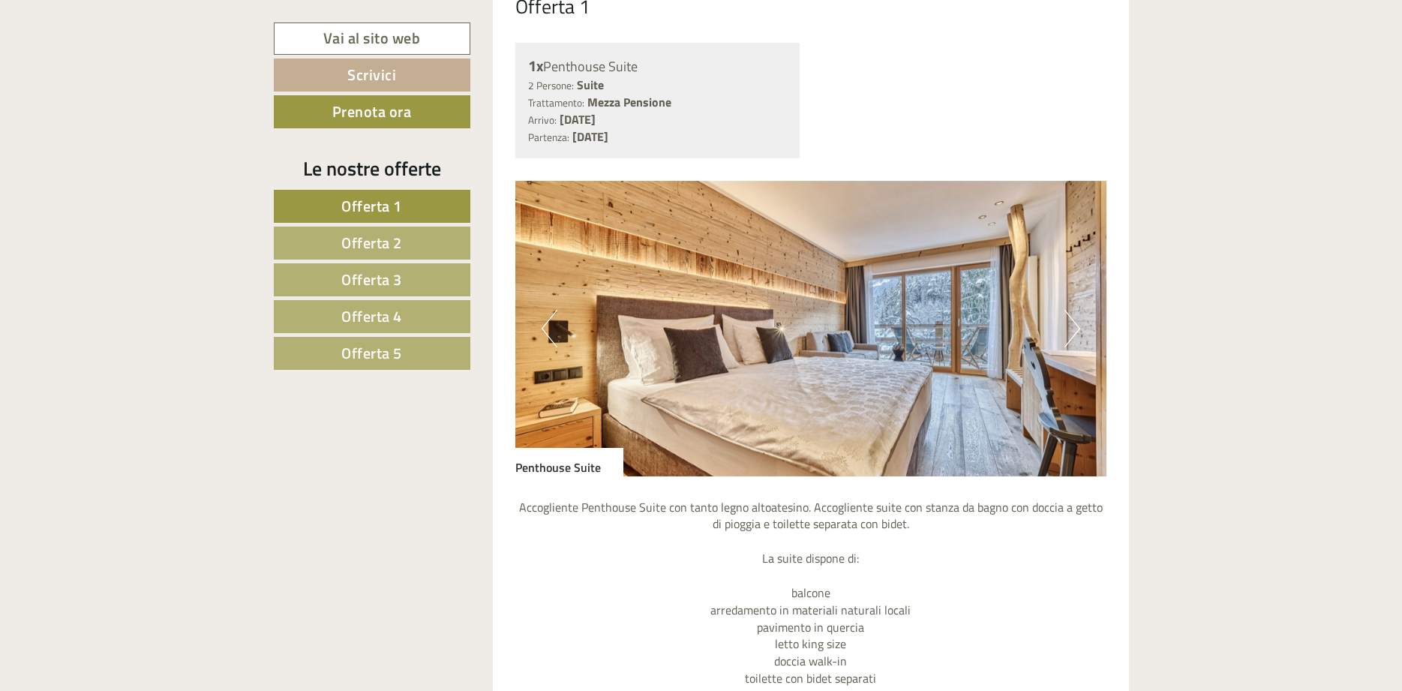
scroll to position [1224, 0]
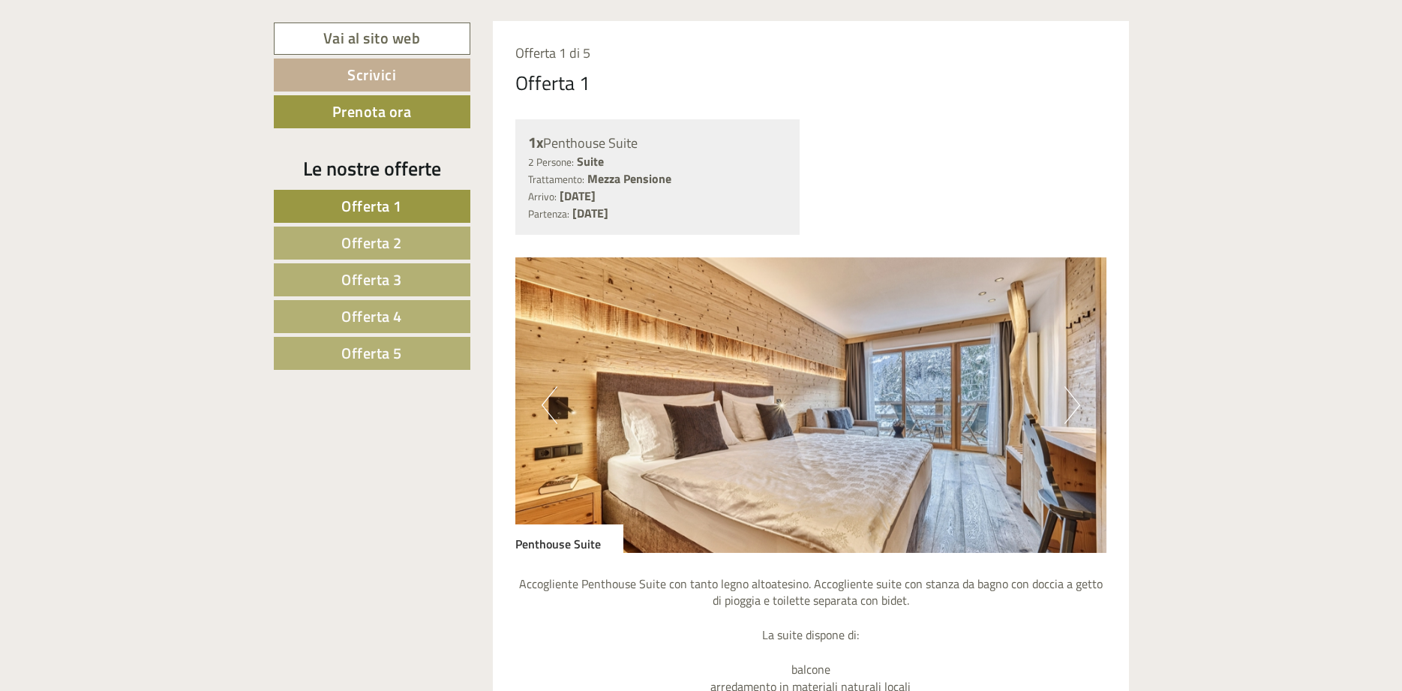
click at [1069, 406] on button "Next" at bounding box center [1072, 404] width 16 height 37
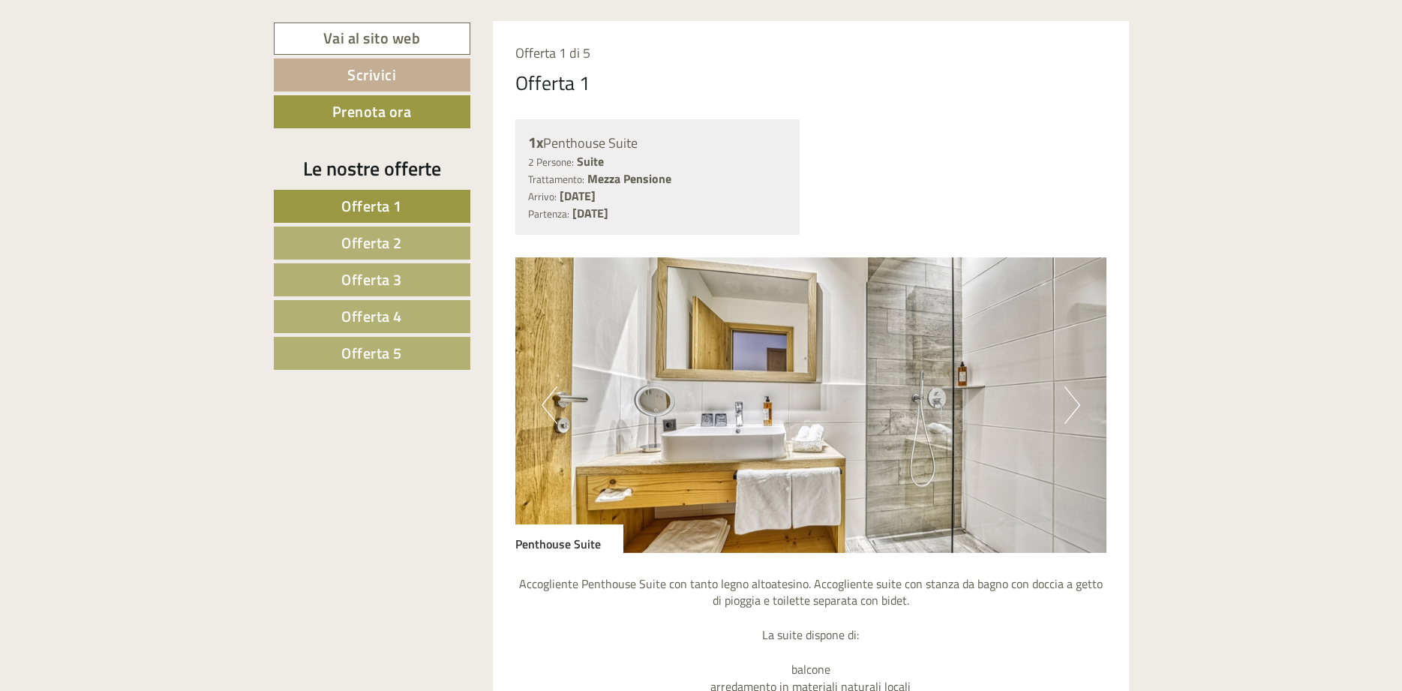
click at [1069, 406] on button "Next" at bounding box center [1072, 404] width 16 height 37
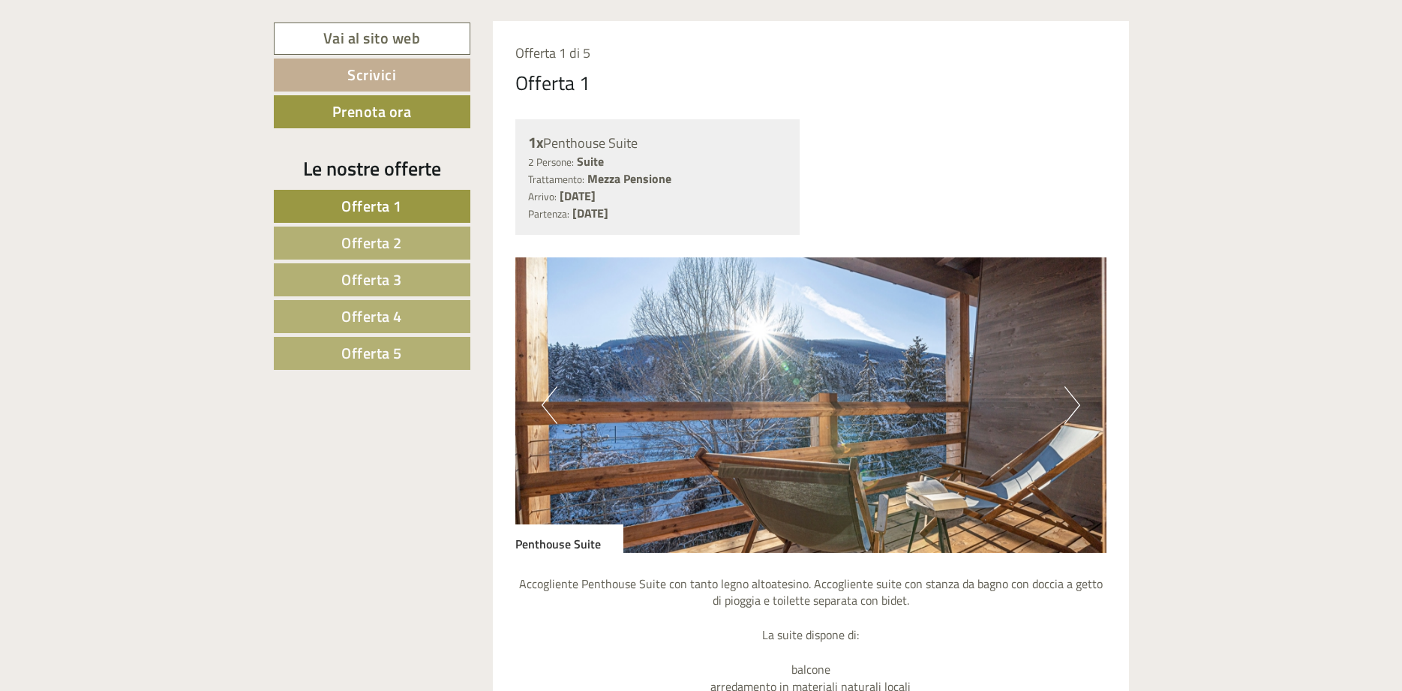
click at [1069, 406] on button "Next" at bounding box center [1072, 404] width 16 height 37
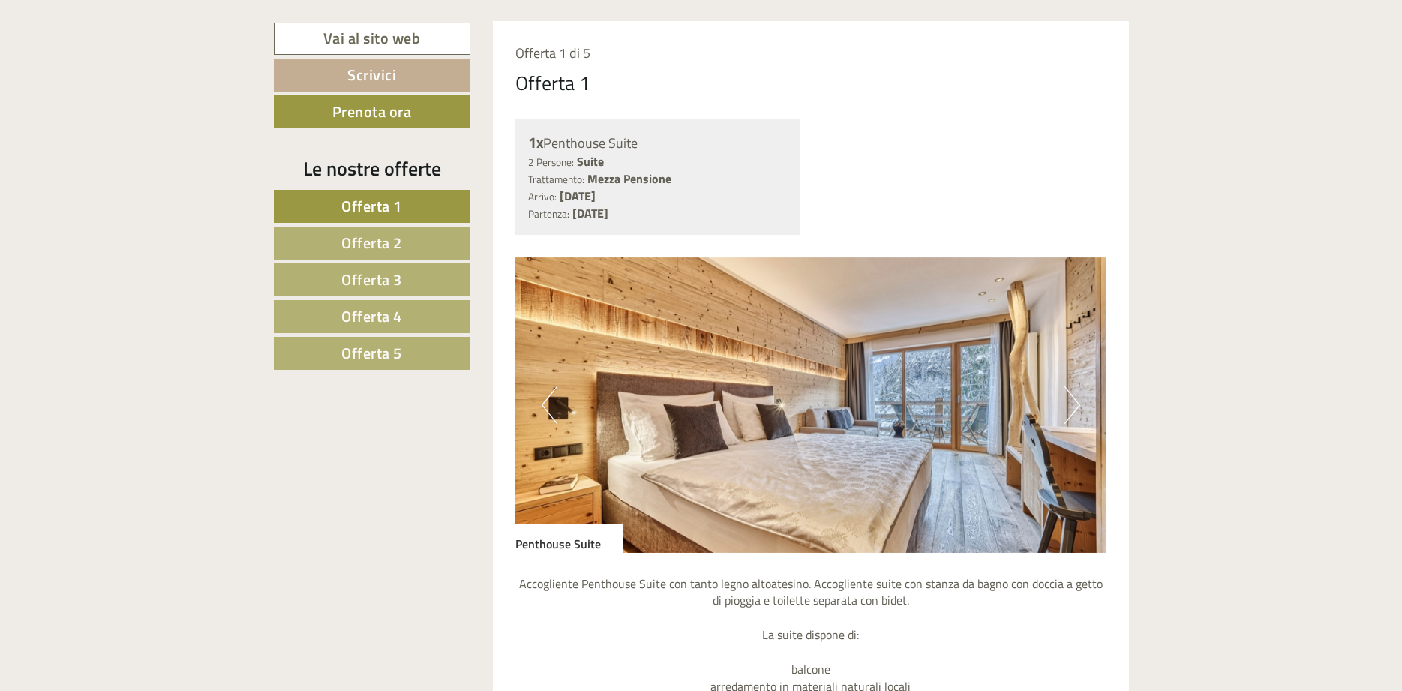
click at [1069, 406] on button "Next" at bounding box center [1072, 404] width 16 height 37
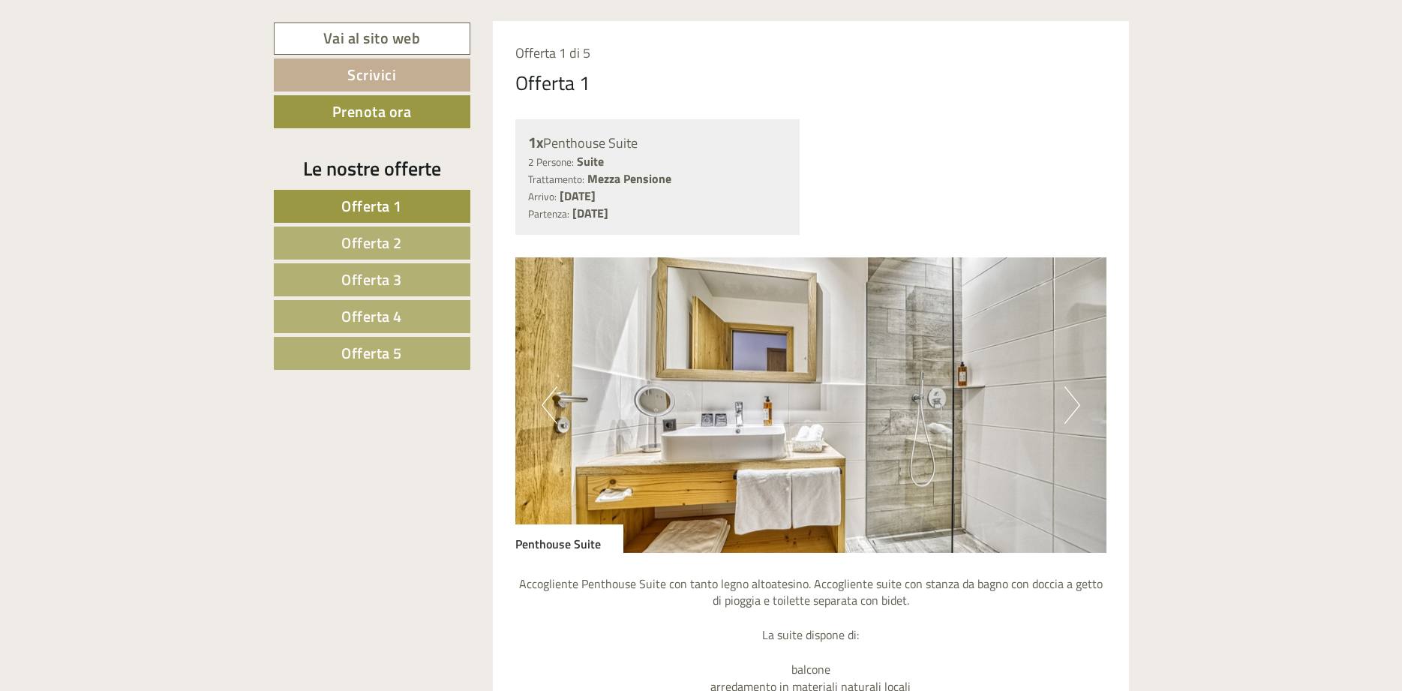
click at [1069, 406] on button "Next" at bounding box center [1072, 404] width 16 height 37
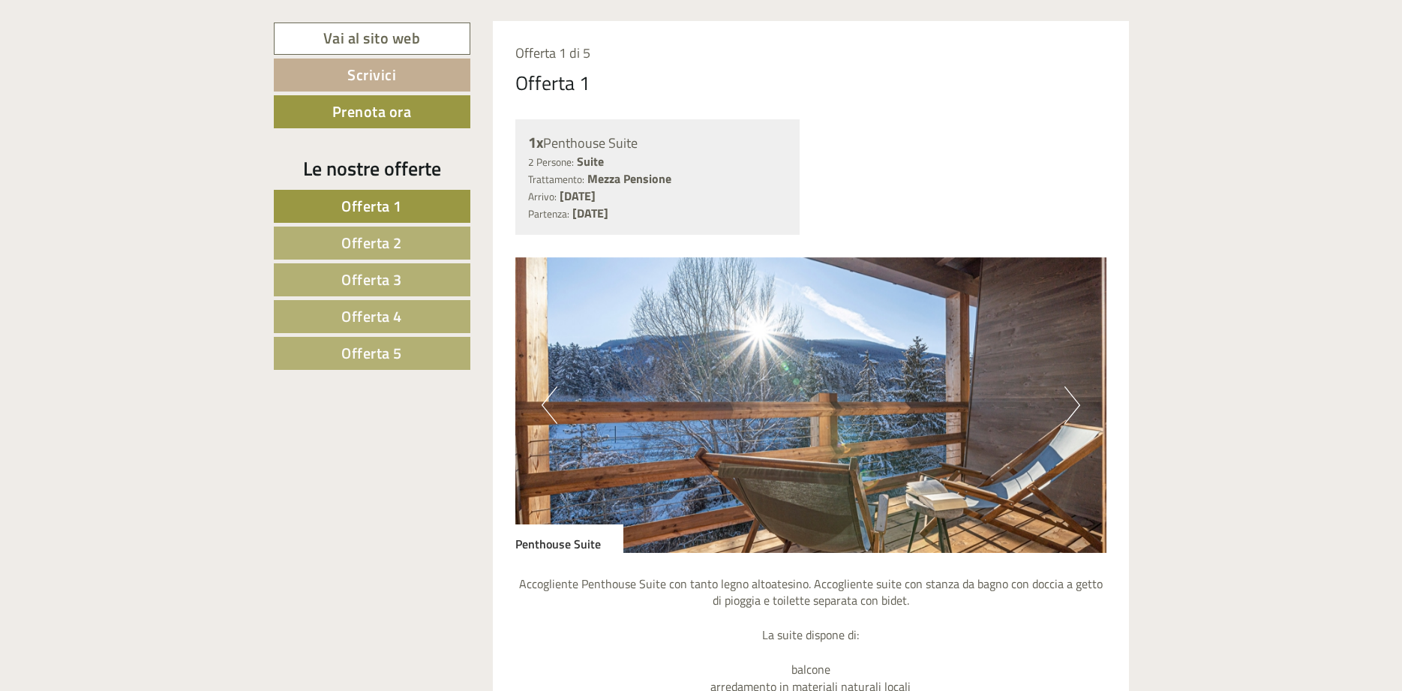
click at [1069, 406] on button "Next" at bounding box center [1072, 404] width 16 height 37
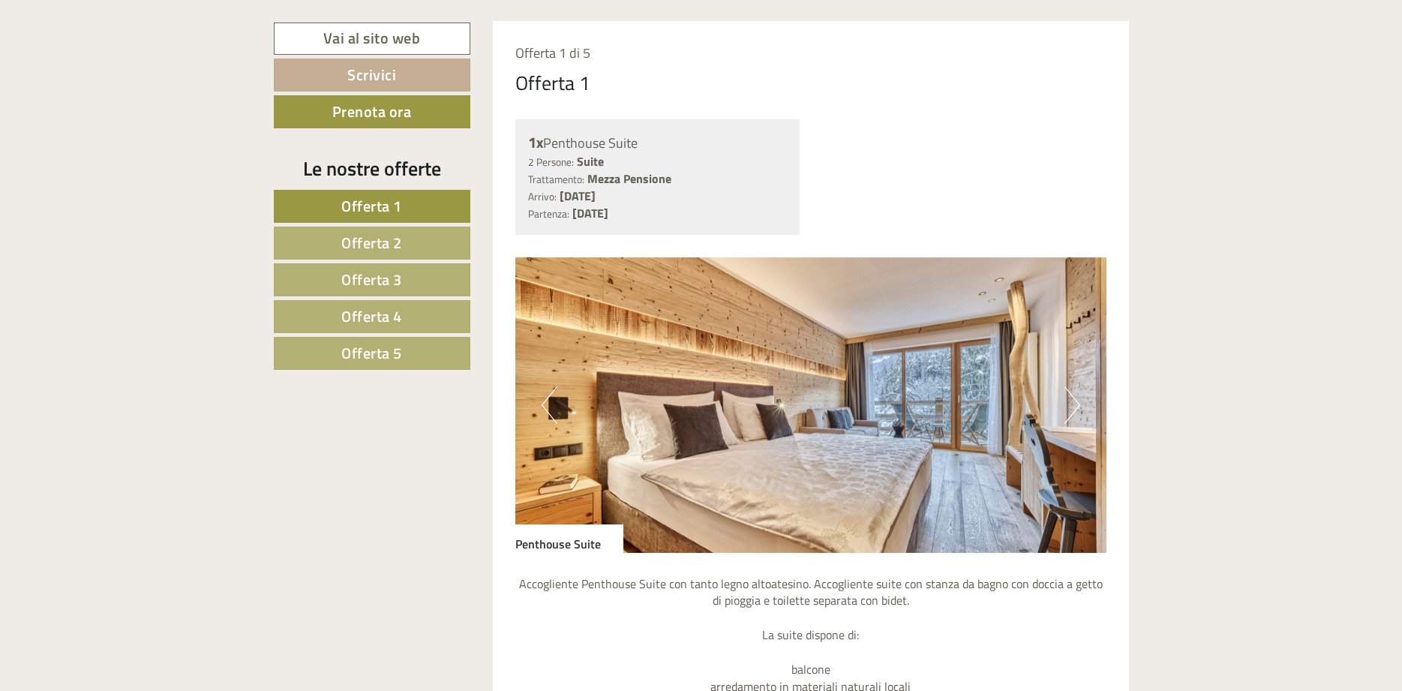
click at [1069, 406] on button "Next" at bounding box center [1072, 404] width 16 height 37
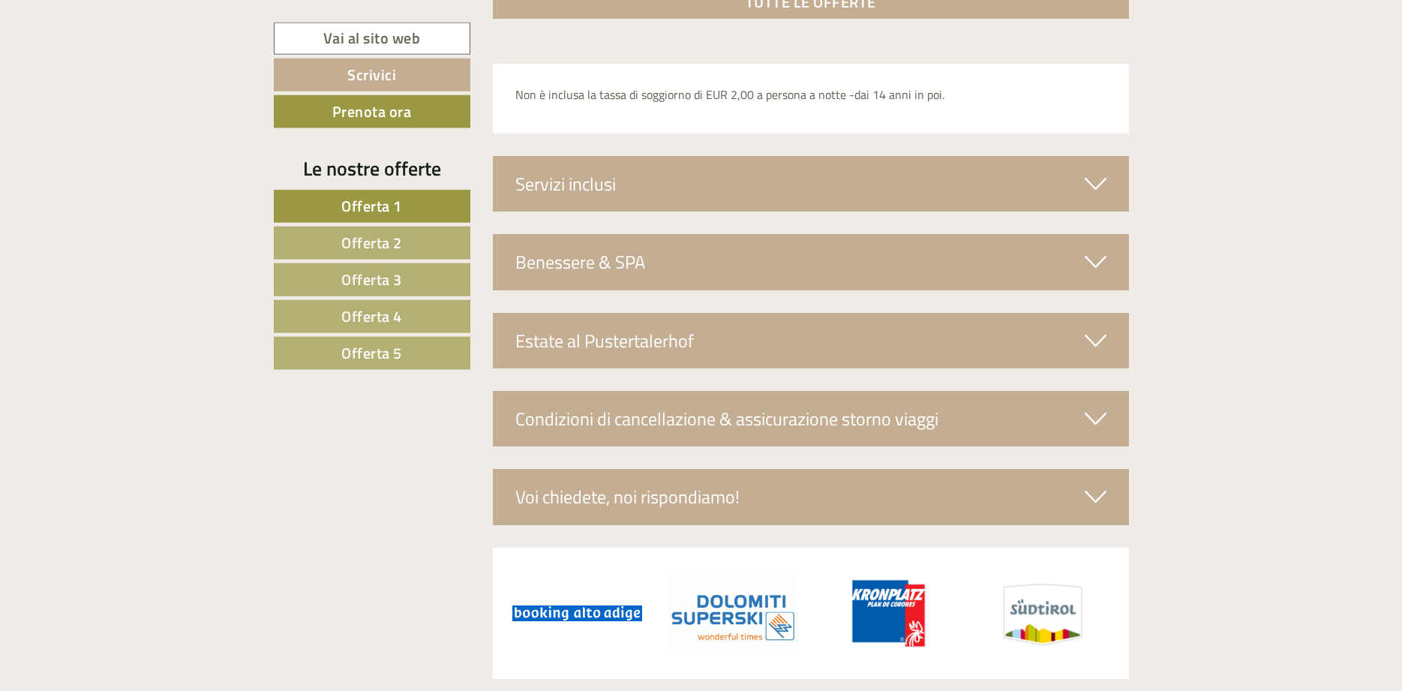
scroll to position [5356, 0]
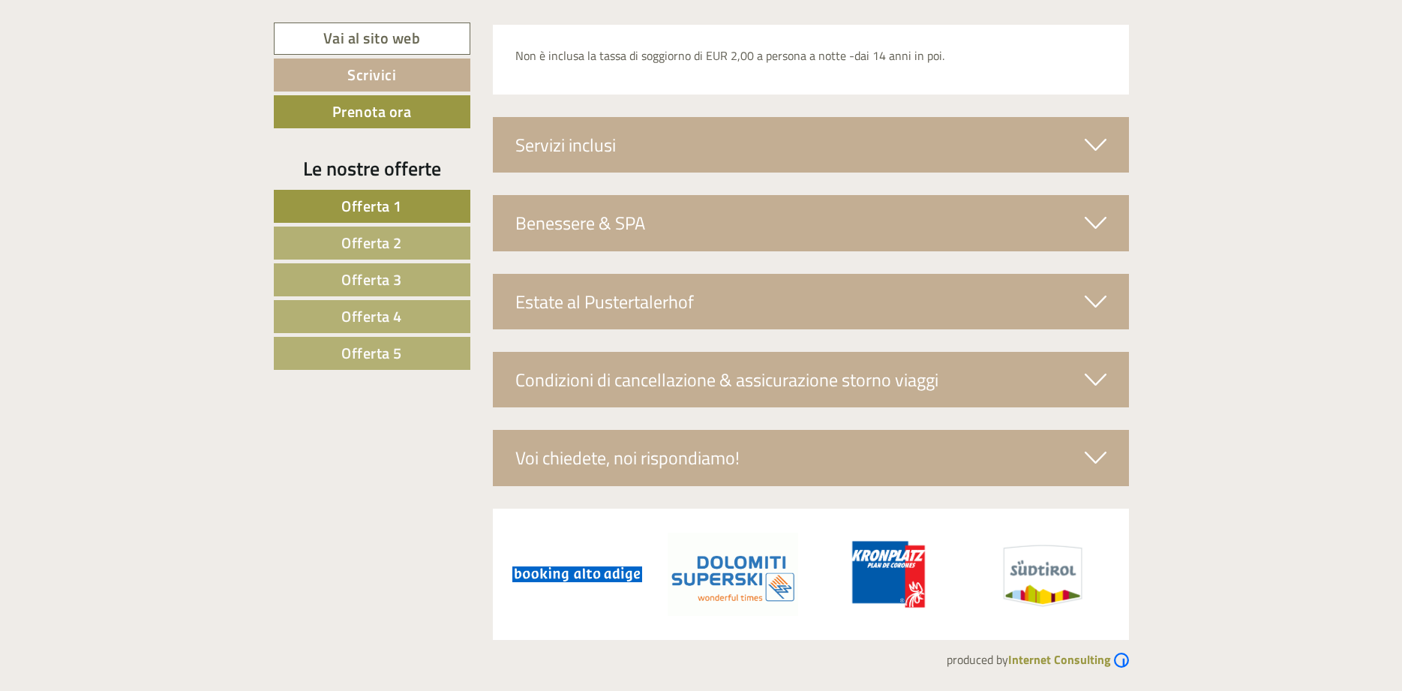
click at [413, 243] on link "Offerta 2" at bounding box center [372, 242] width 196 height 33
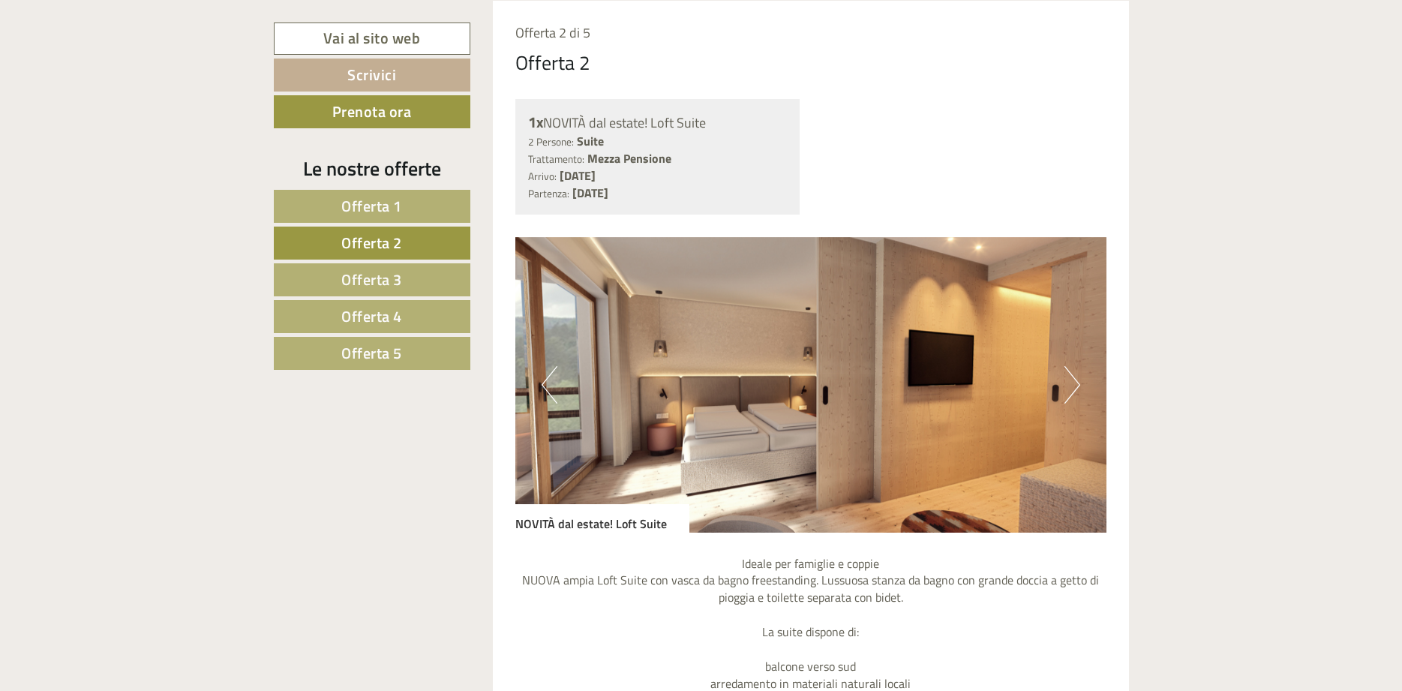
click at [424, 283] on link "Offerta 3" at bounding box center [372, 279] width 196 height 33
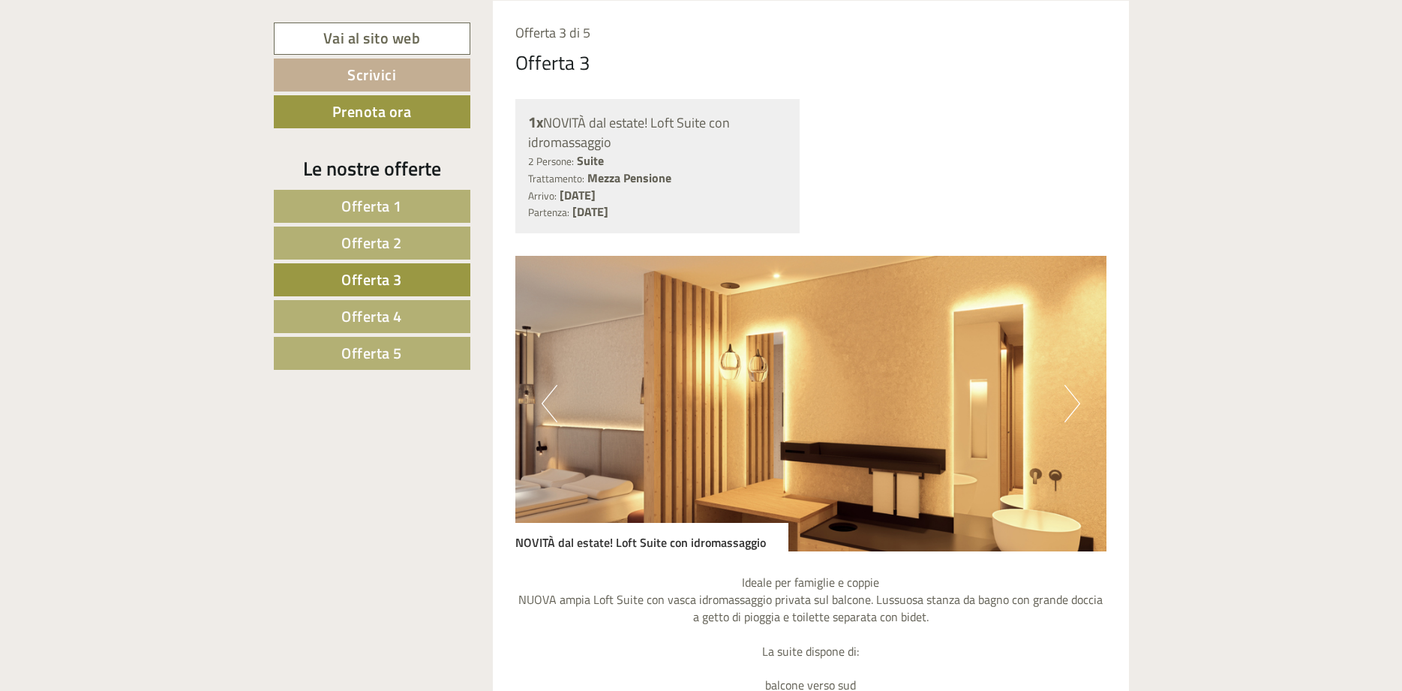
click at [424, 310] on link "Offerta 4" at bounding box center [372, 316] width 196 height 33
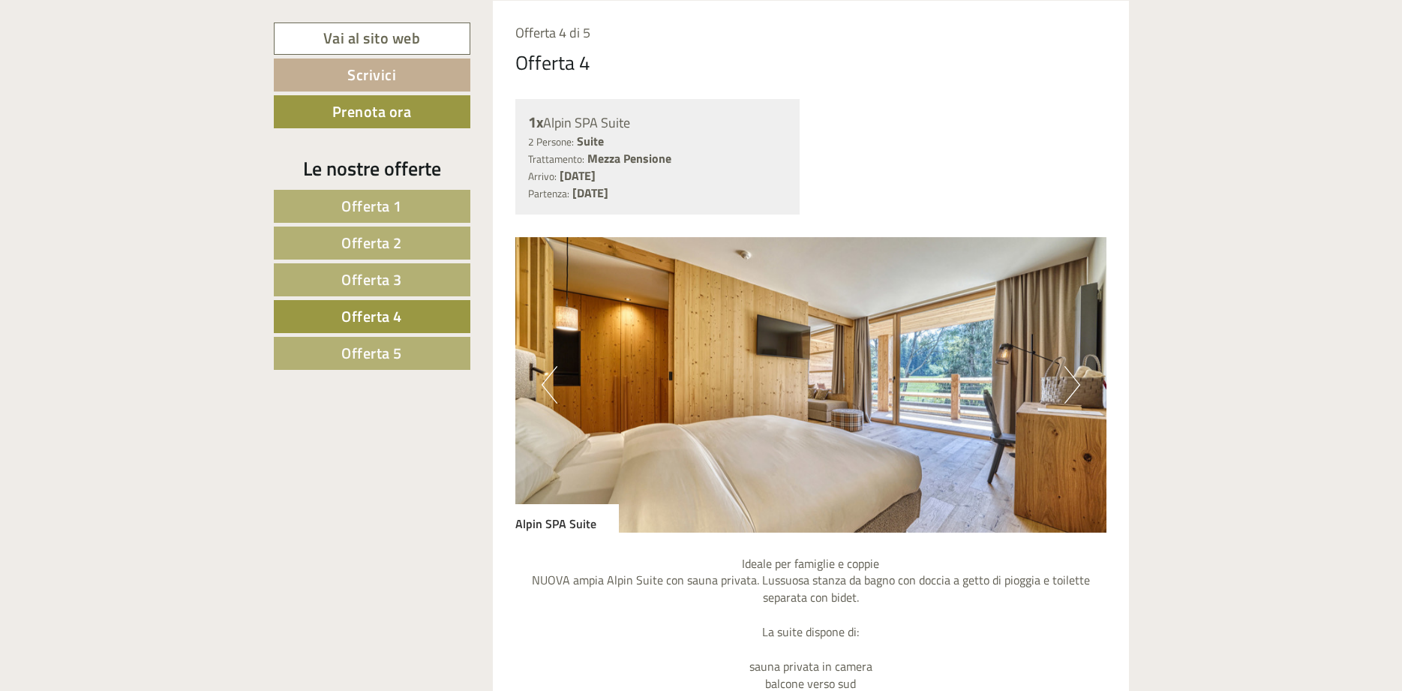
click at [377, 348] on span "Offerta 5" at bounding box center [371, 352] width 61 height 23
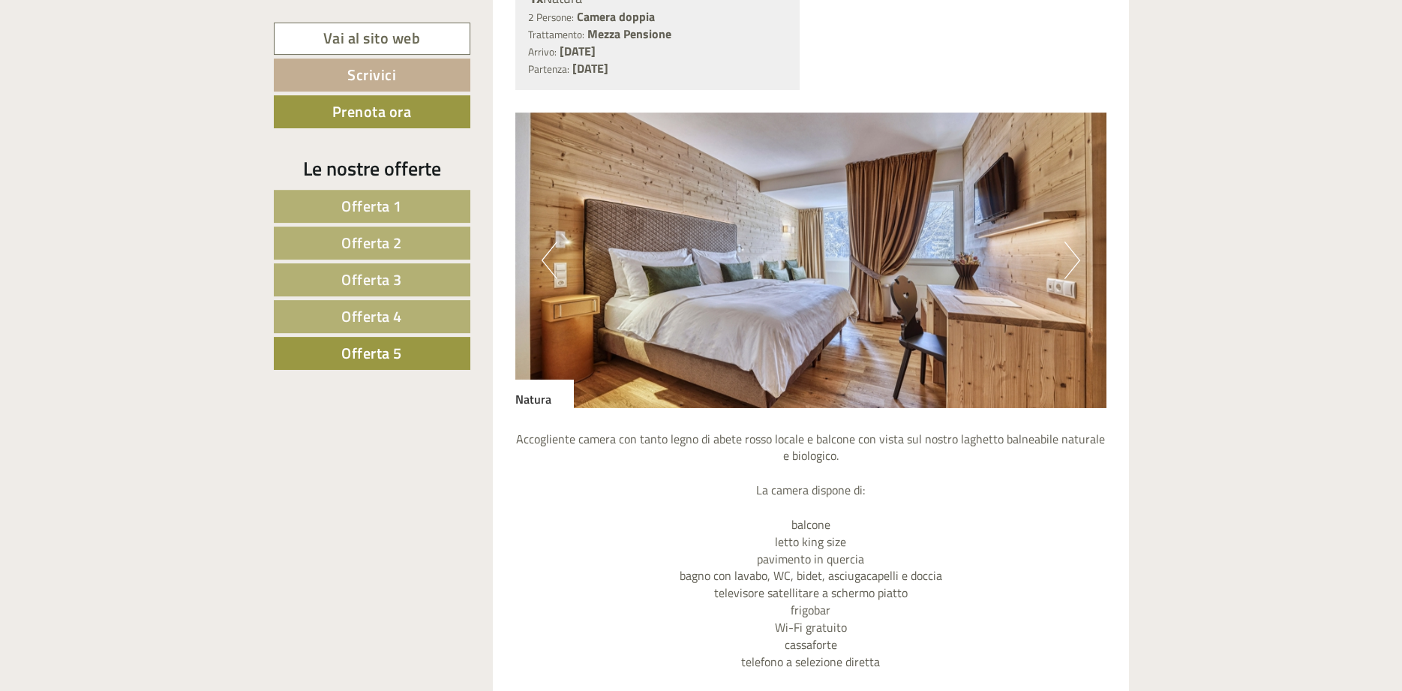
scroll to position [1321, 0]
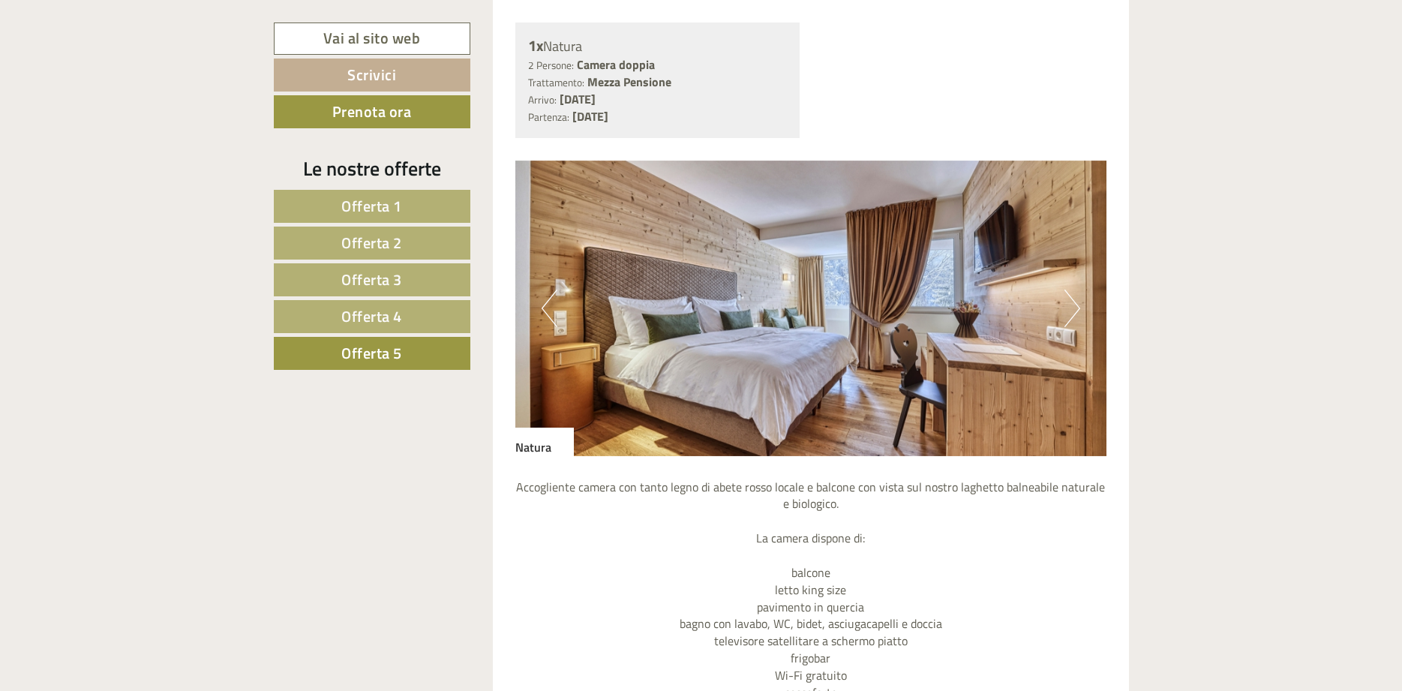
click at [1076, 301] on button "Next" at bounding box center [1072, 307] width 16 height 37
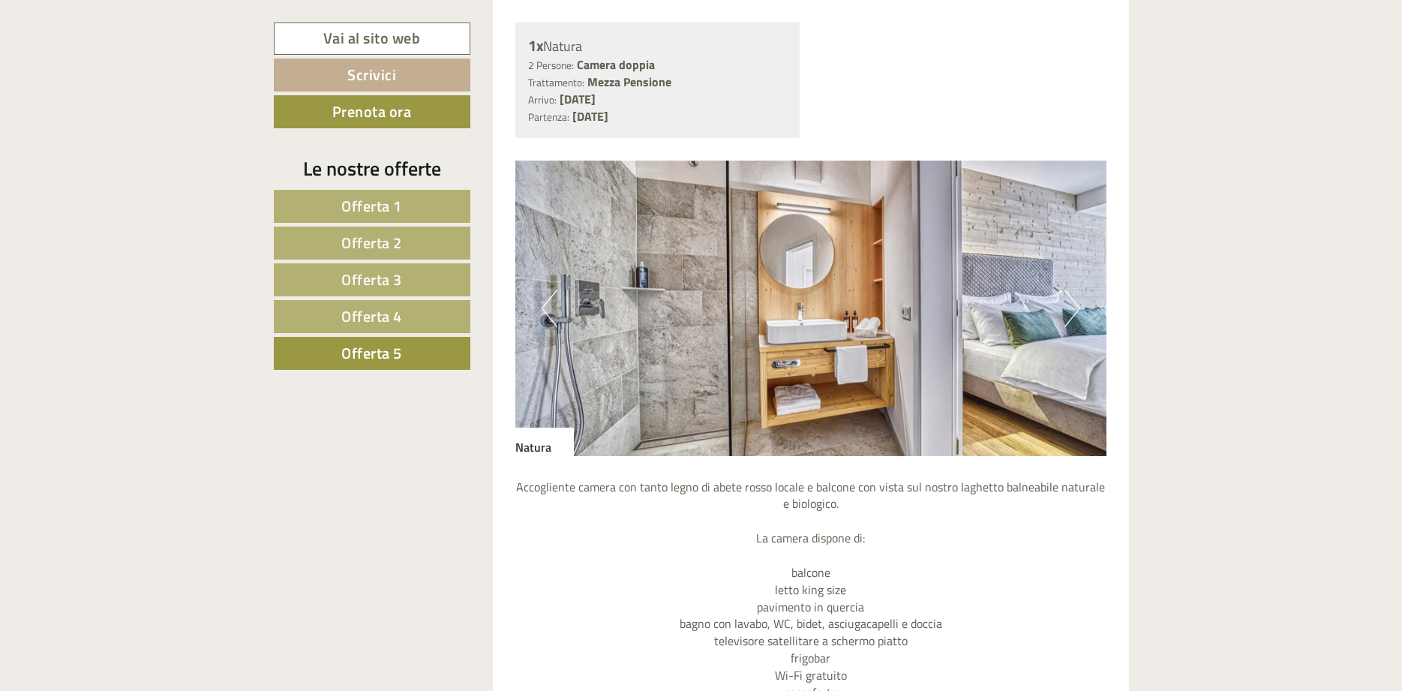
click at [1076, 301] on button "Next" at bounding box center [1072, 307] width 16 height 37
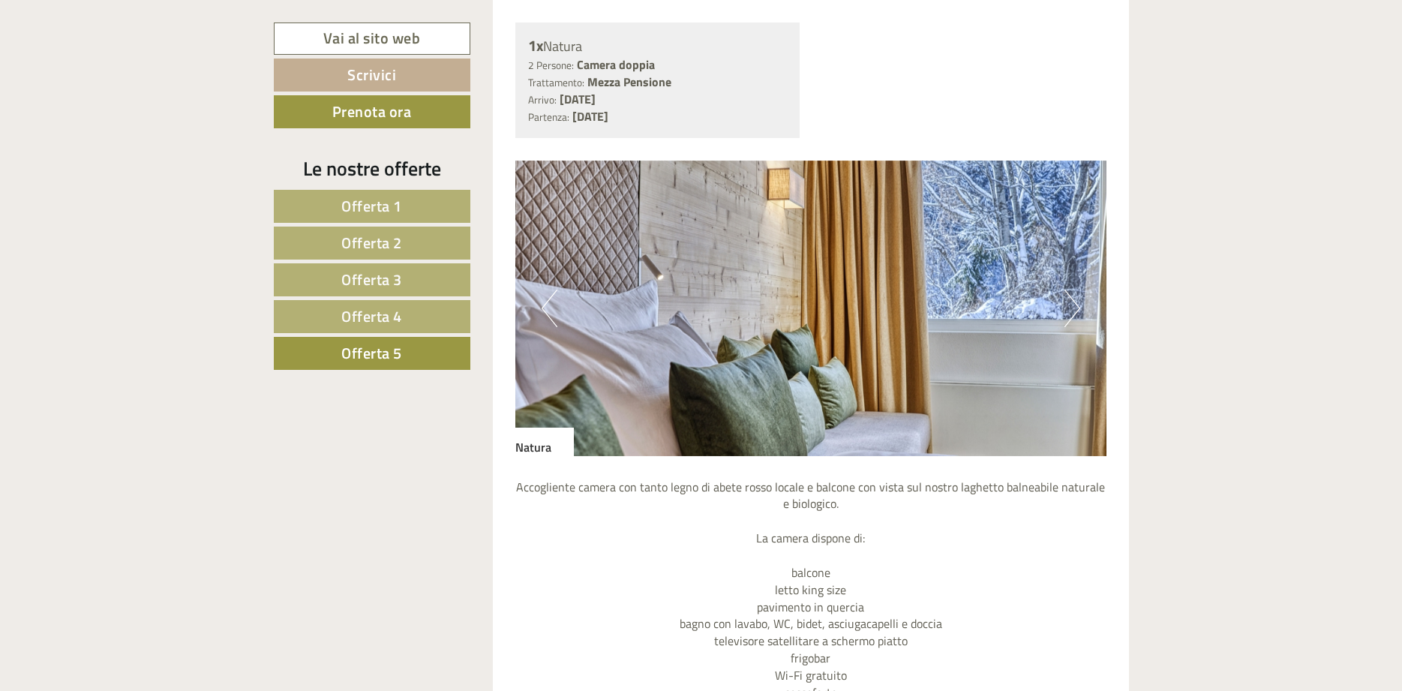
click at [1076, 301] on button "Next" at bounding box center [1072, 307] width 16 height 37
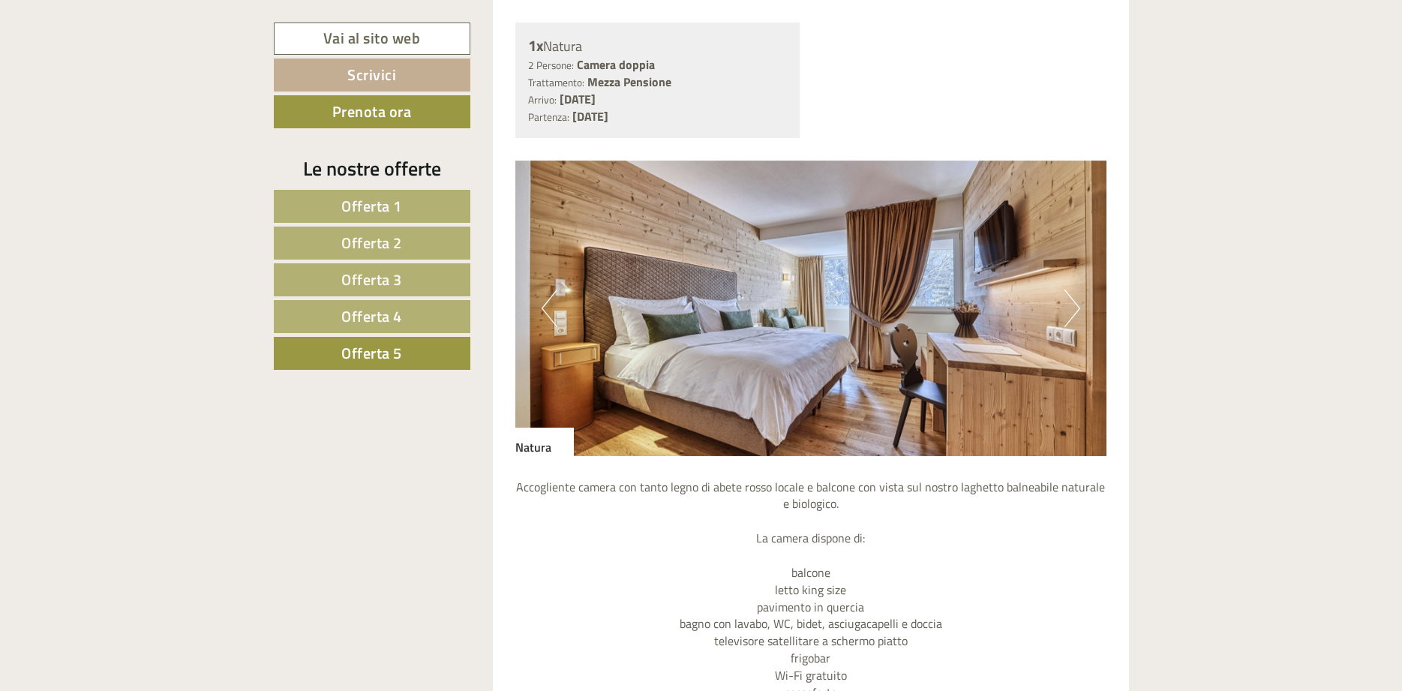
click at [355, 196] on span "Offerta 1" at bounding box center [371, 205] width 61 height 23
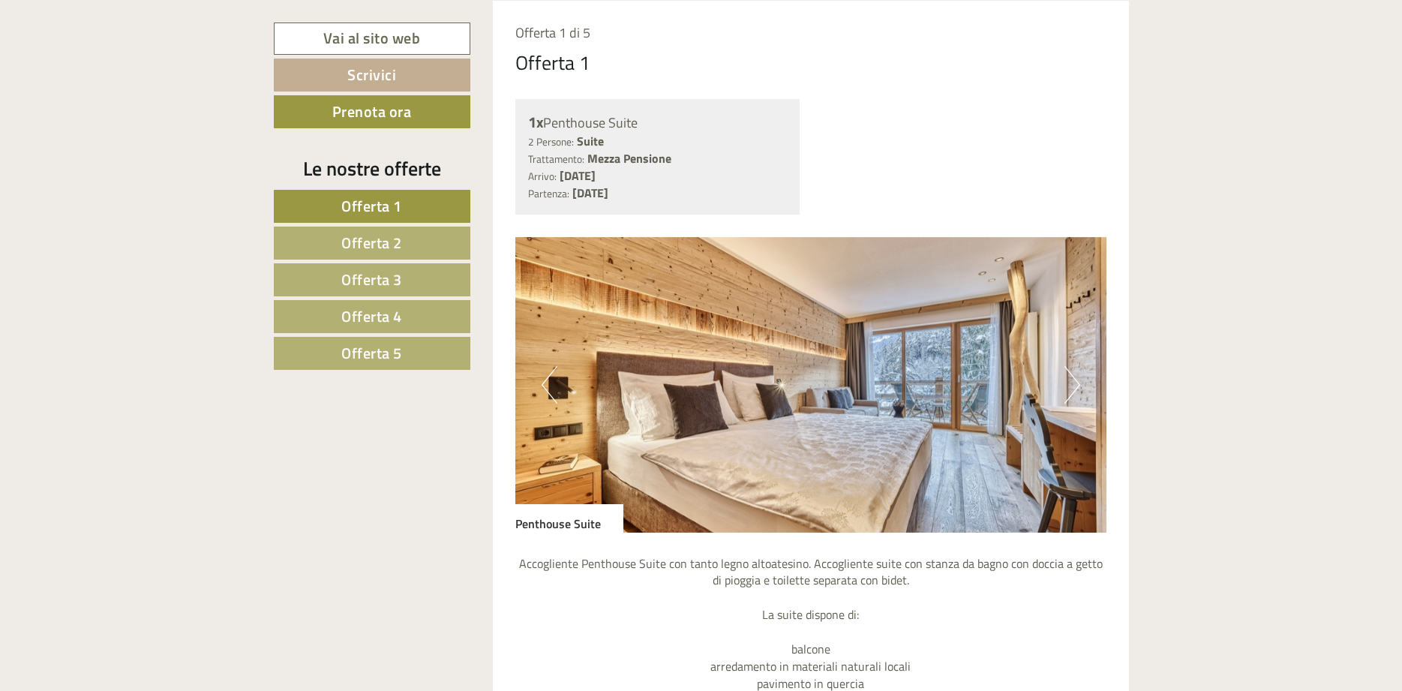
click at [1071, 385] on button "Next" at bounding box center [1072, 384] width 16 height 37
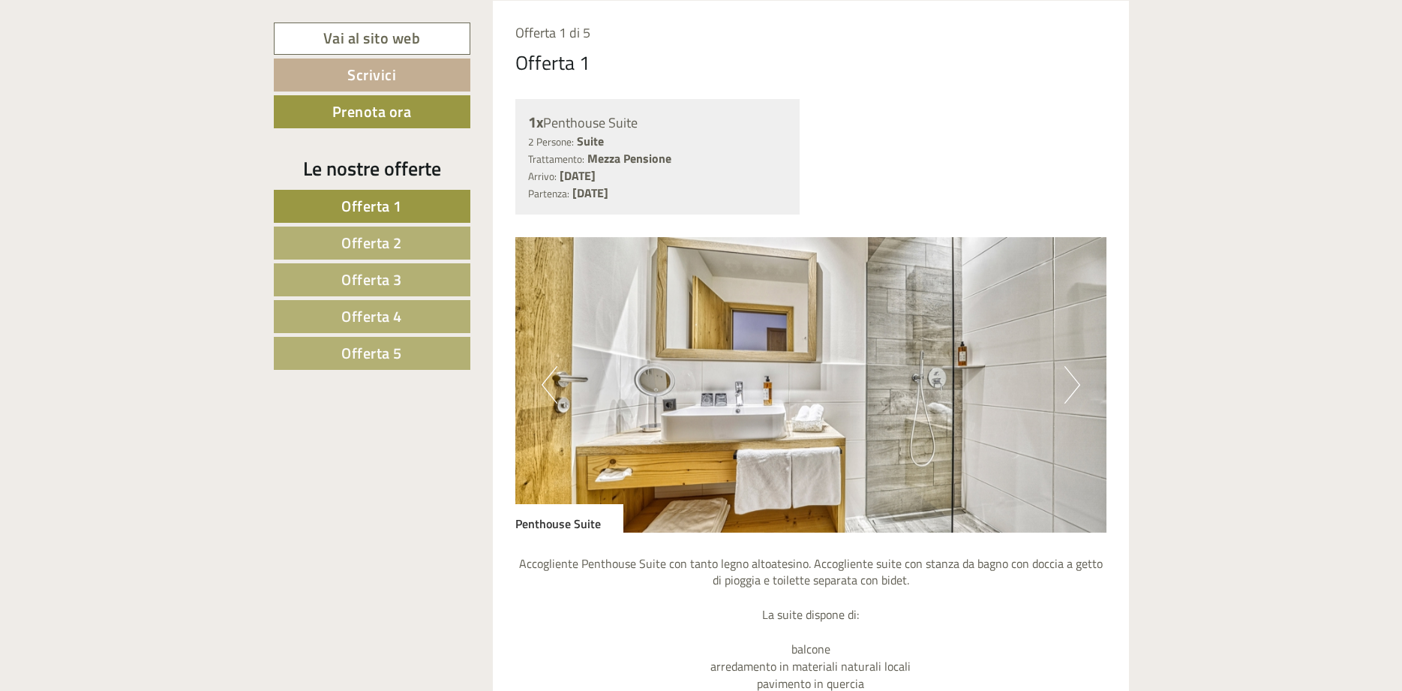
click at [1071, 385] on button "Next" at bounding box center [1072, 384] width 16 height 37
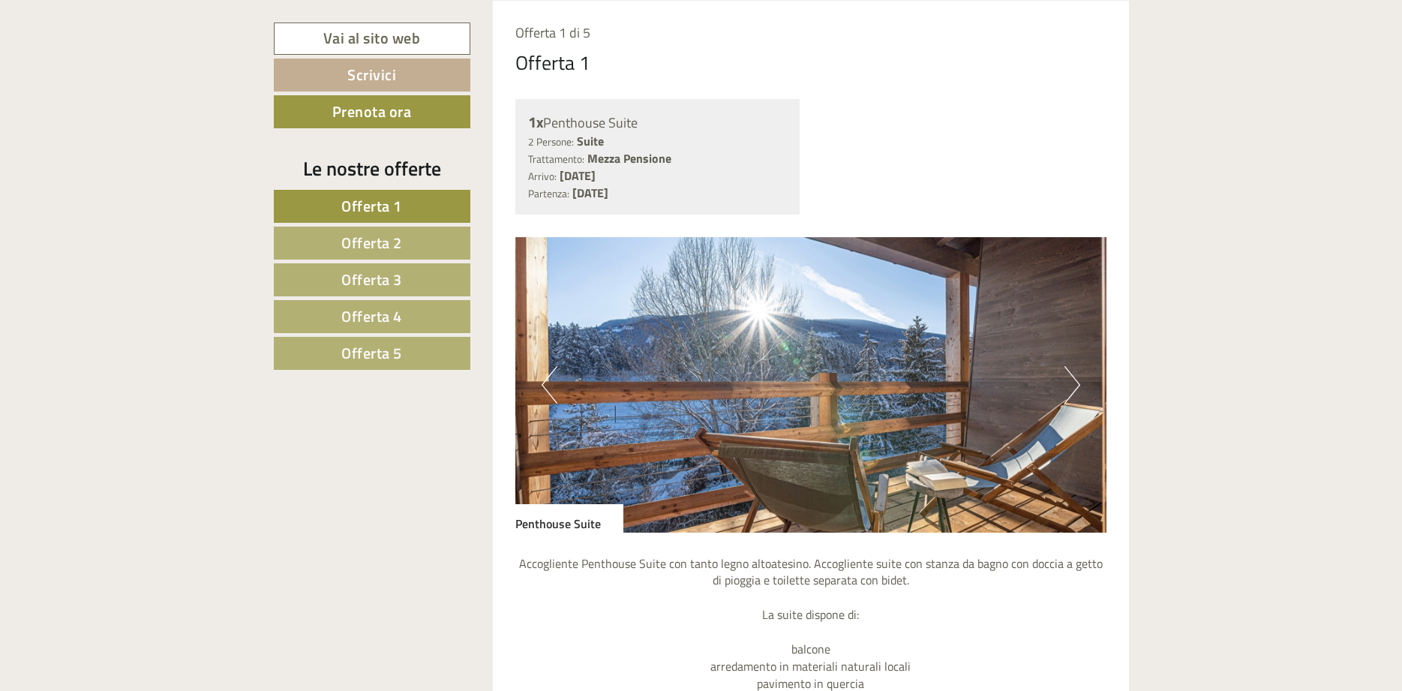
click at [1071, 385] on button "Next" at bounding box center [1072, 384] width 16 height 37
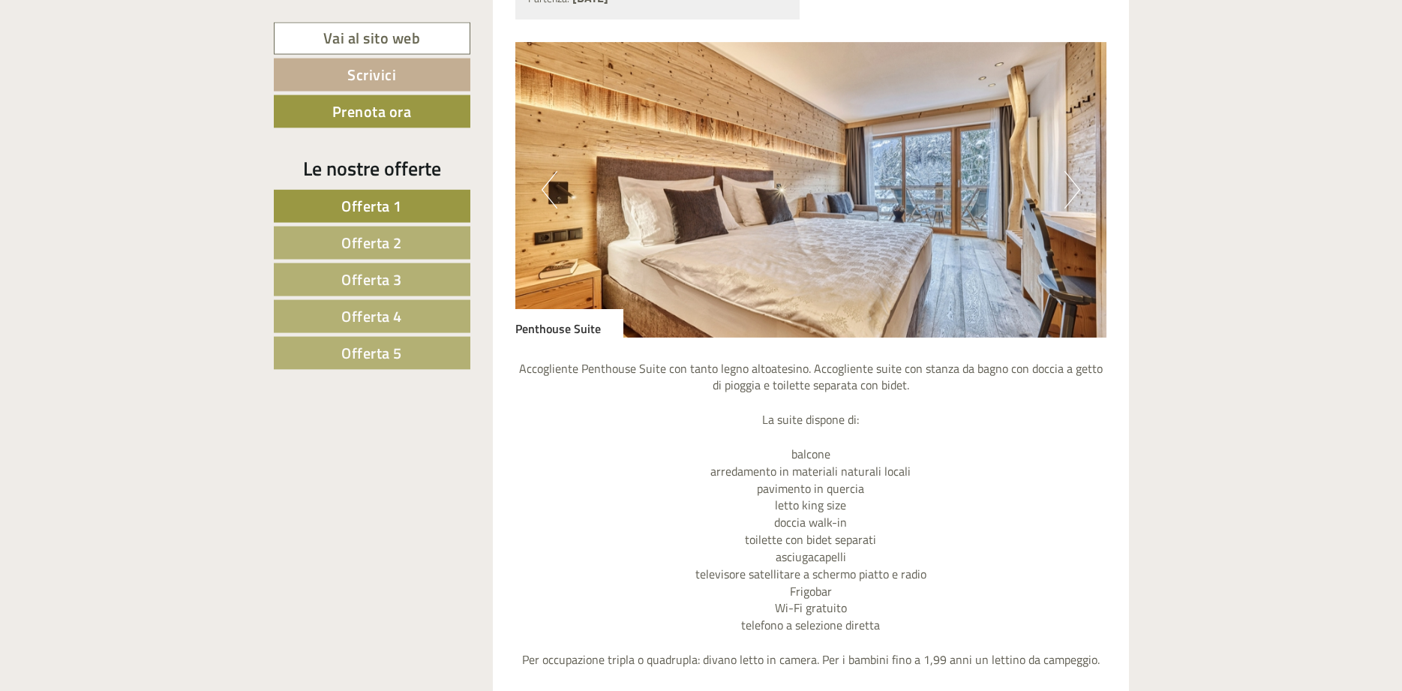
scroll to position [1397, 0]
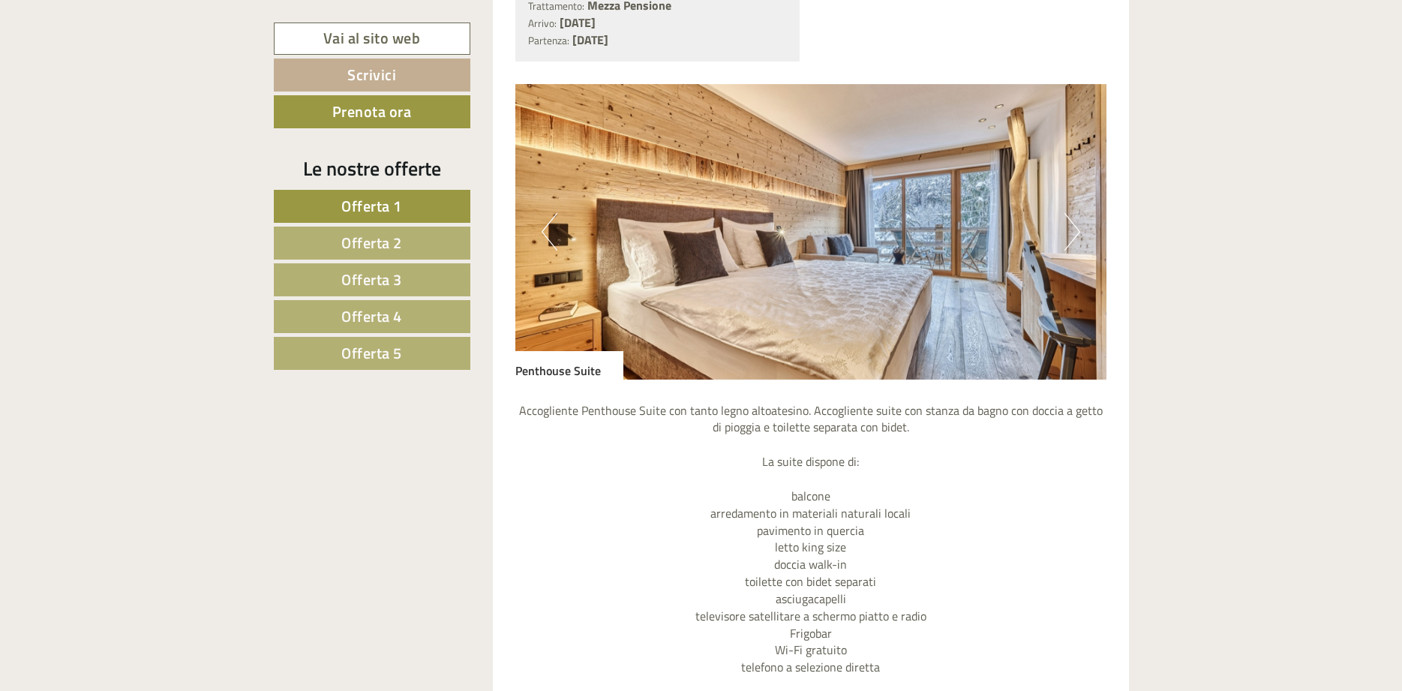
click at [1073, 226] on button "Next" at bounding box center [1072, 231] width 16 height 37
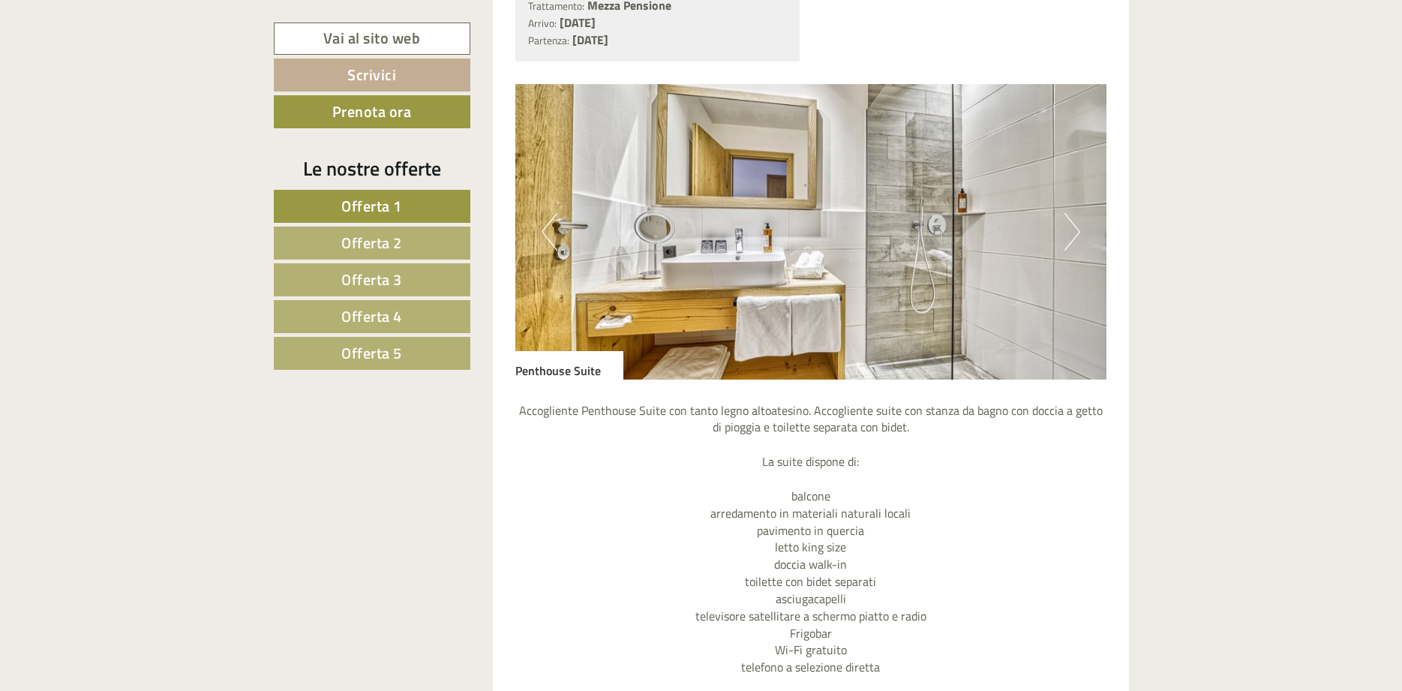
click at [1073, 226] on button "Next" at bounding box center [1072, 231] width 16 height 37
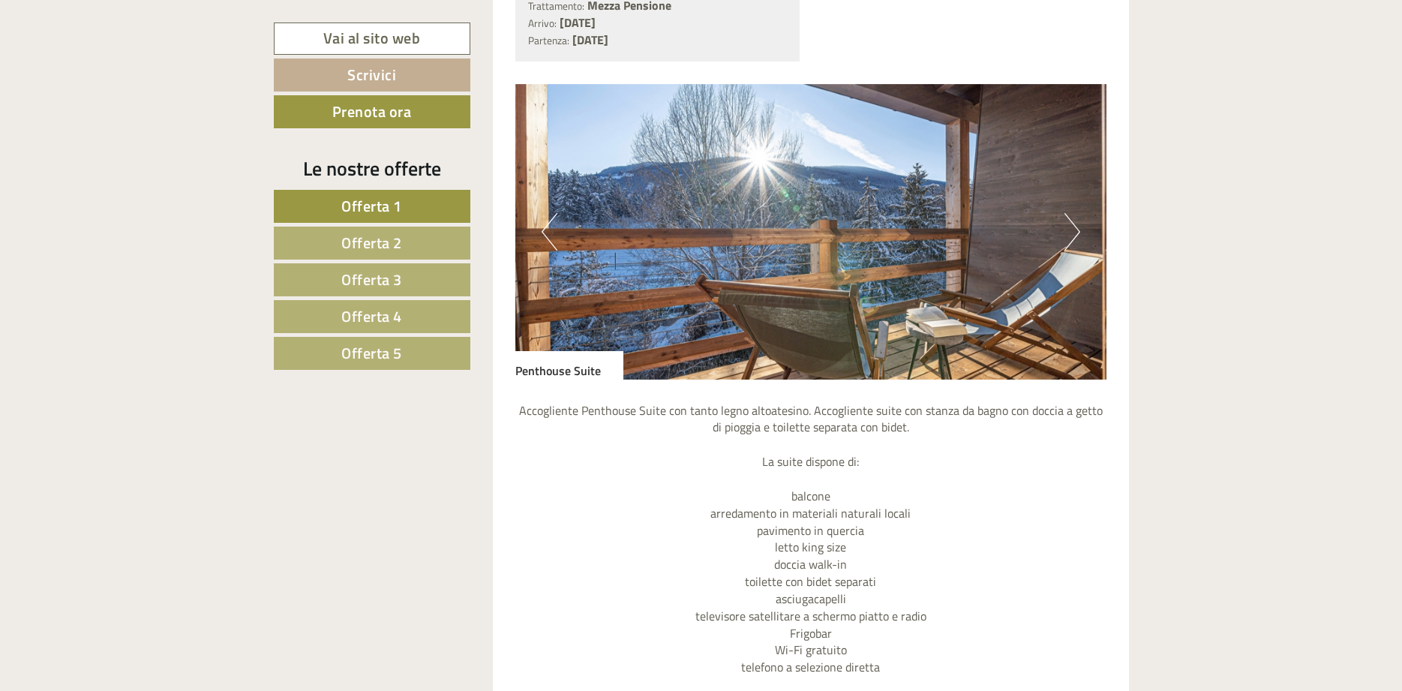
click at [1073, 226] on button "Next" at bounding box center [1072, 231] width 16 height 37
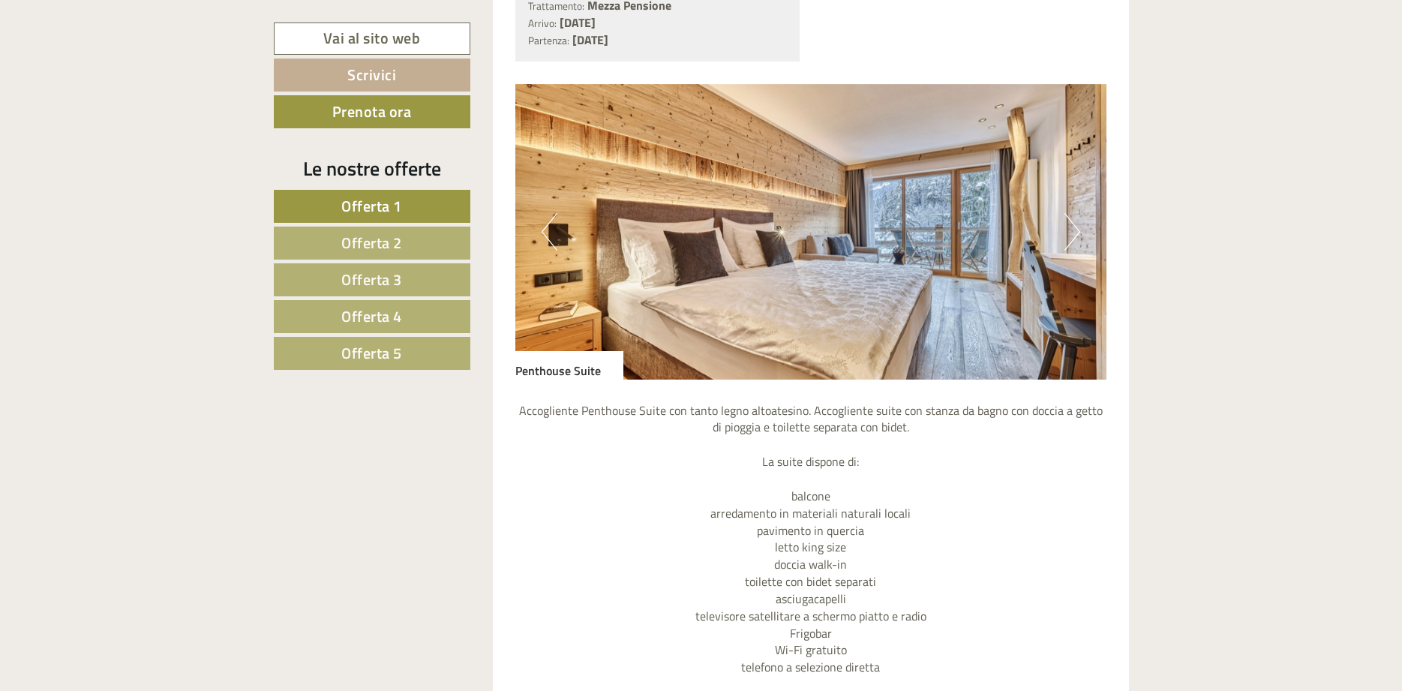
click at [1073, 226] on button "Next" at bounding box center [1072, 231] width 16 height 37
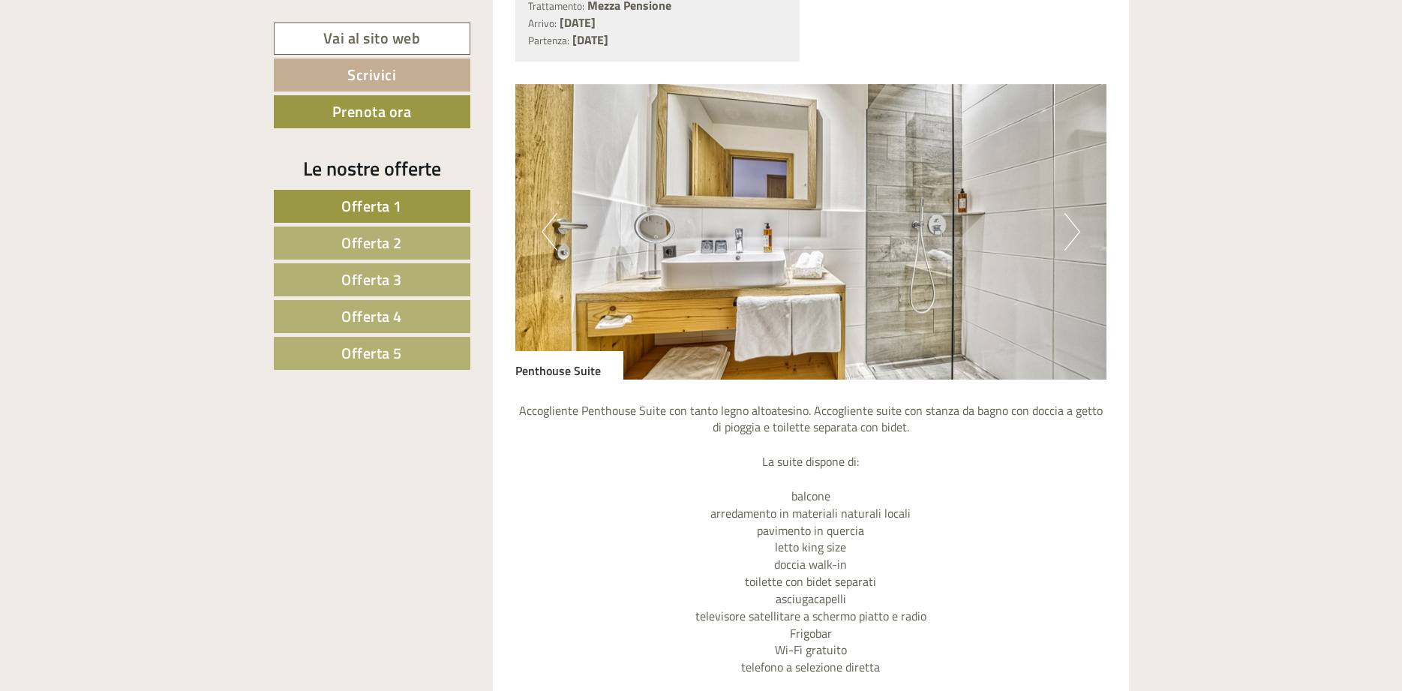
click at [356, 204] on span "Offerta 1" at bounding box center [371, 205] width 61 height 23
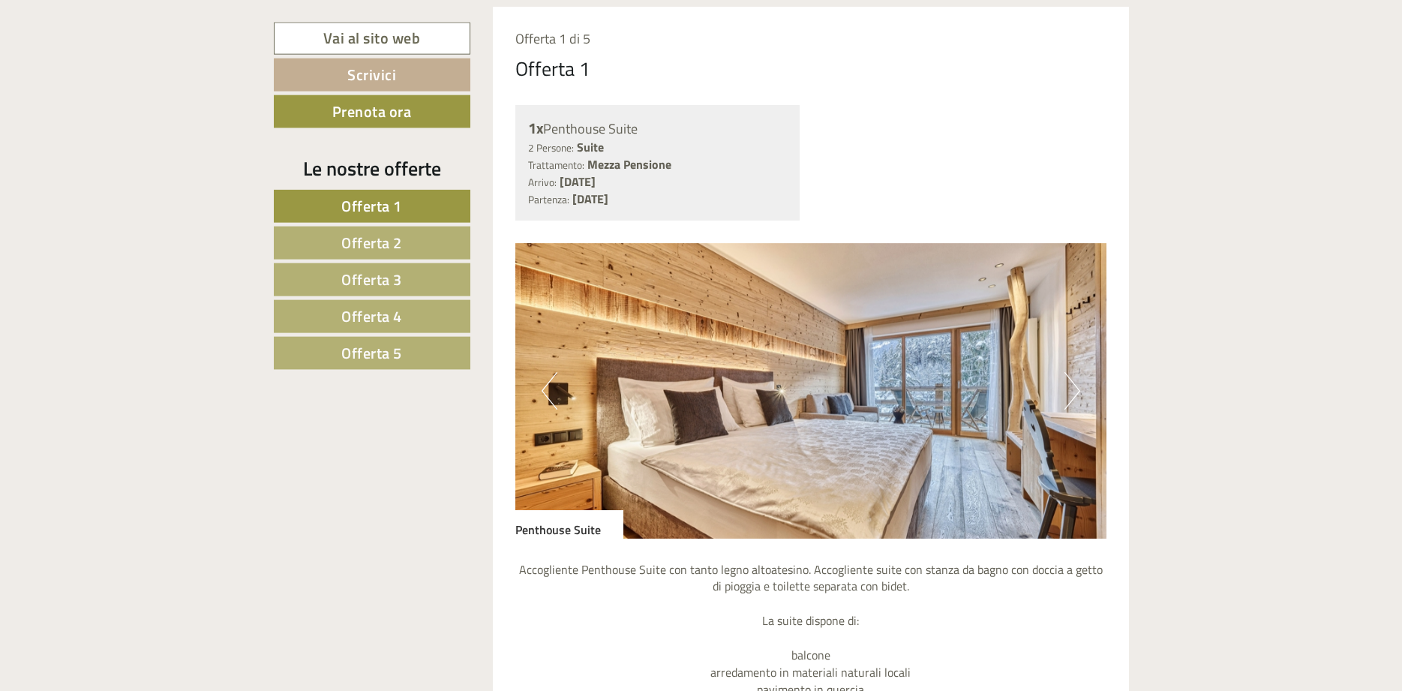
scroll to position [1244, 0]
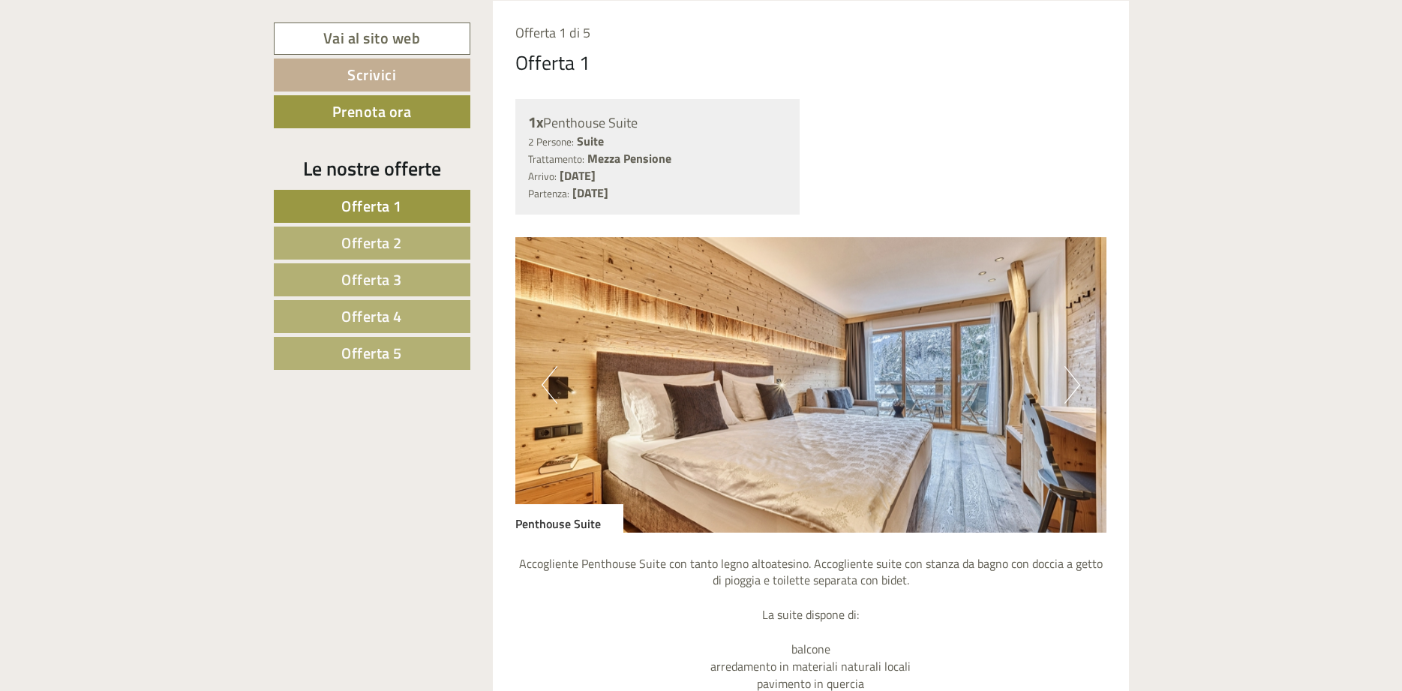
click at [1067, 379] on button "Next" at bounding box center [1072, 384] width 16 height 37
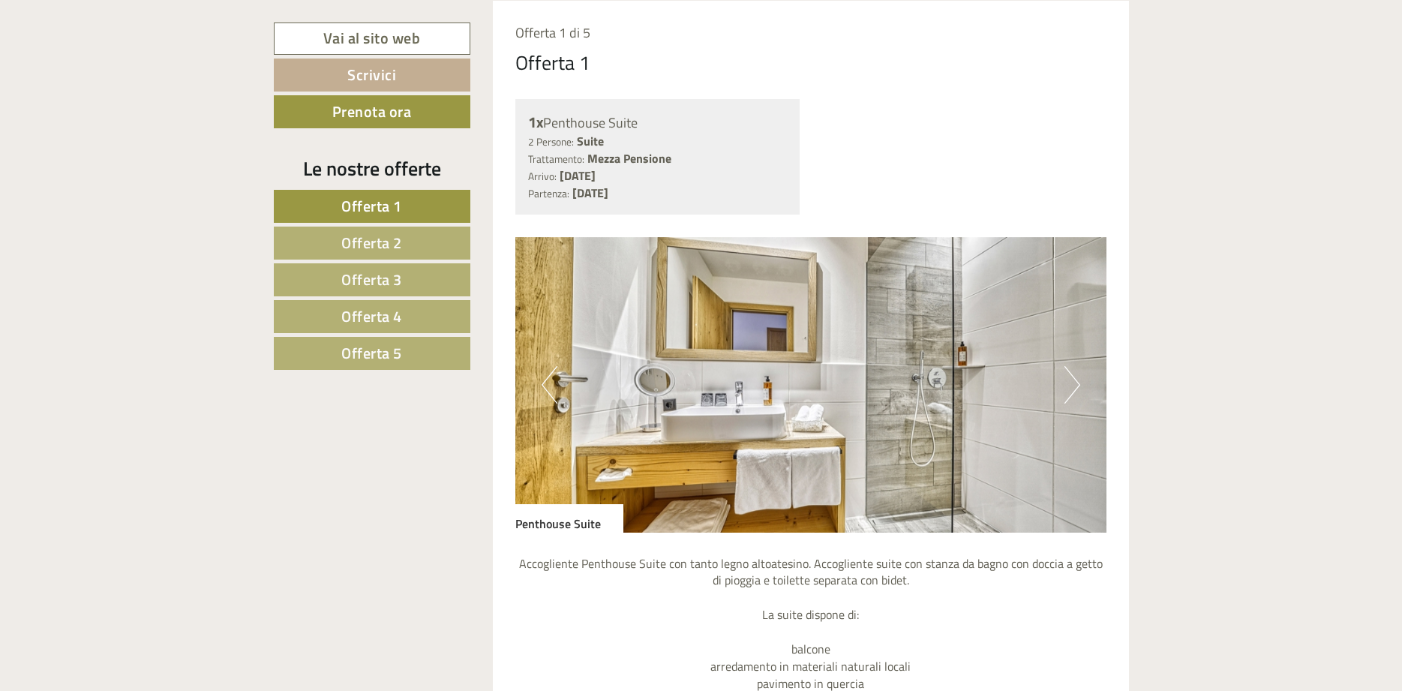
click at [1067, 379] on button "Next" at bounding box center [1072, 384] width 16 height 37
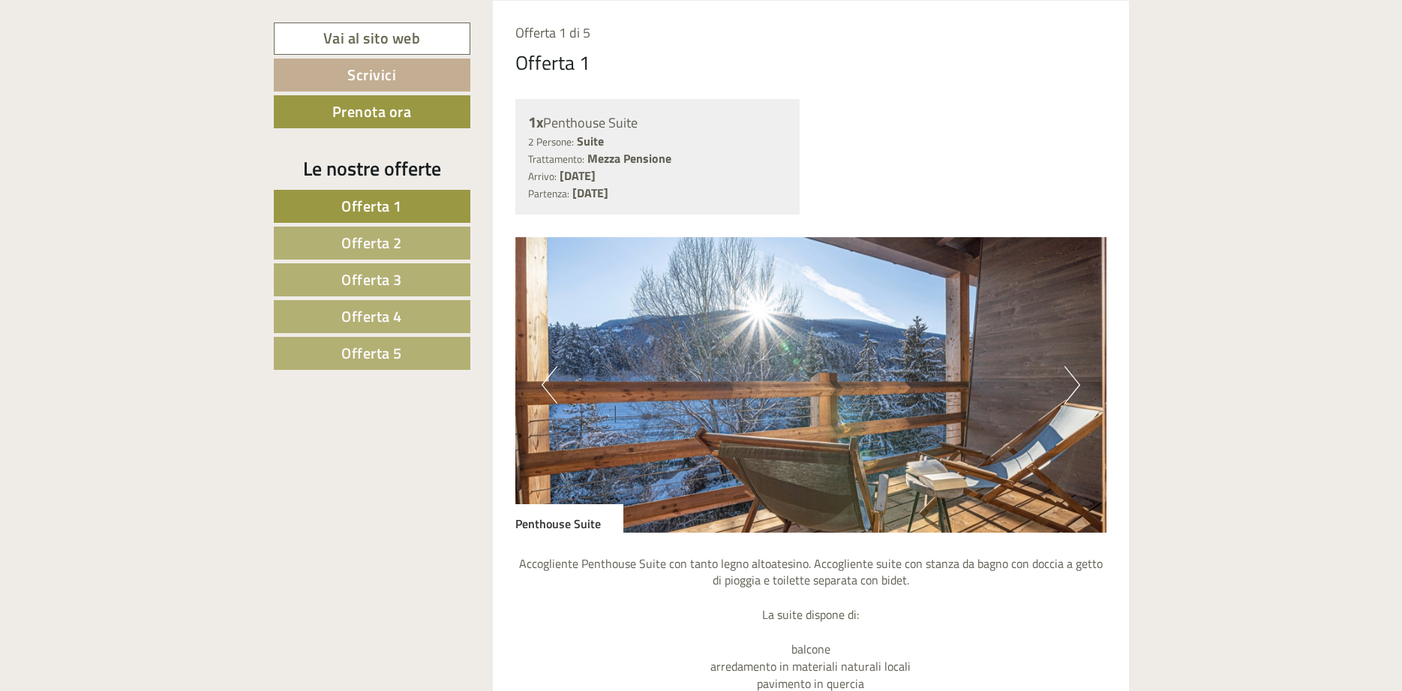
click at [1067, 379] on button "Next" at bounding box center [1072, 384] width 16 height 37
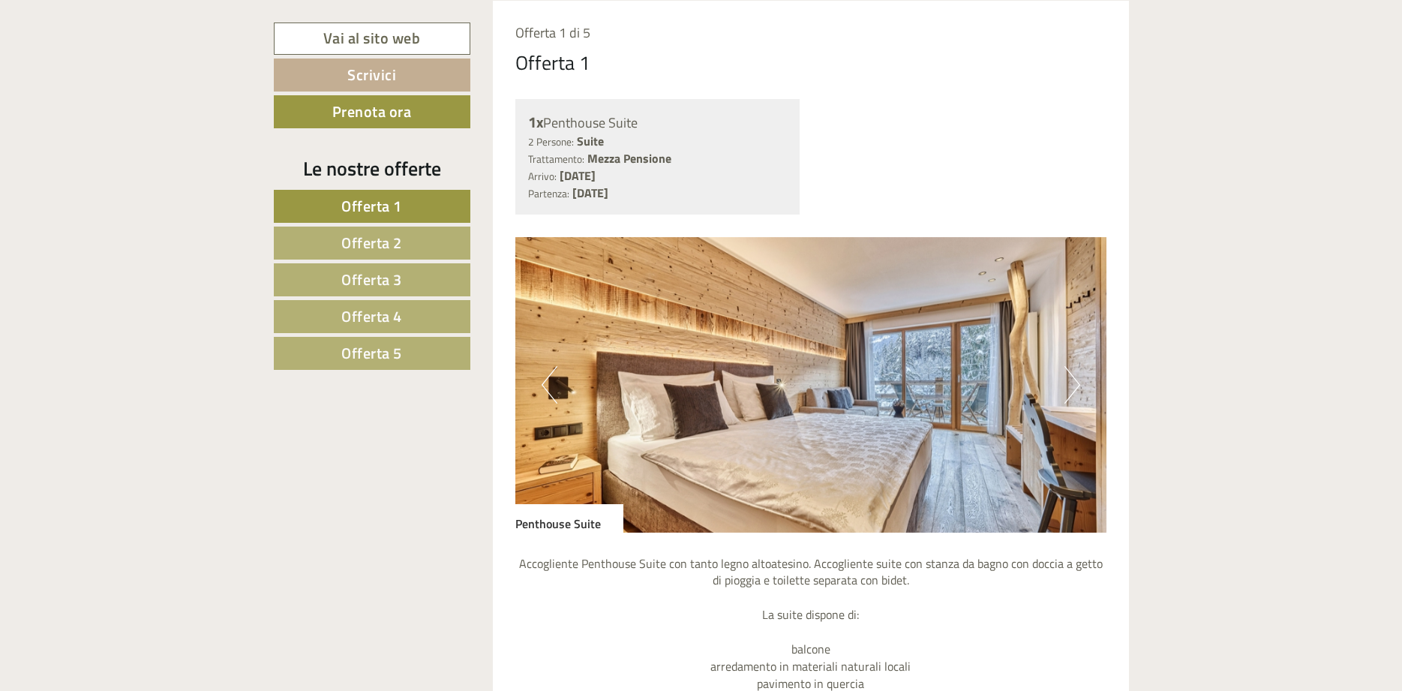
click at [1067, 379] on button "Next" at bounding box center [1072, 384] width 16 height 37
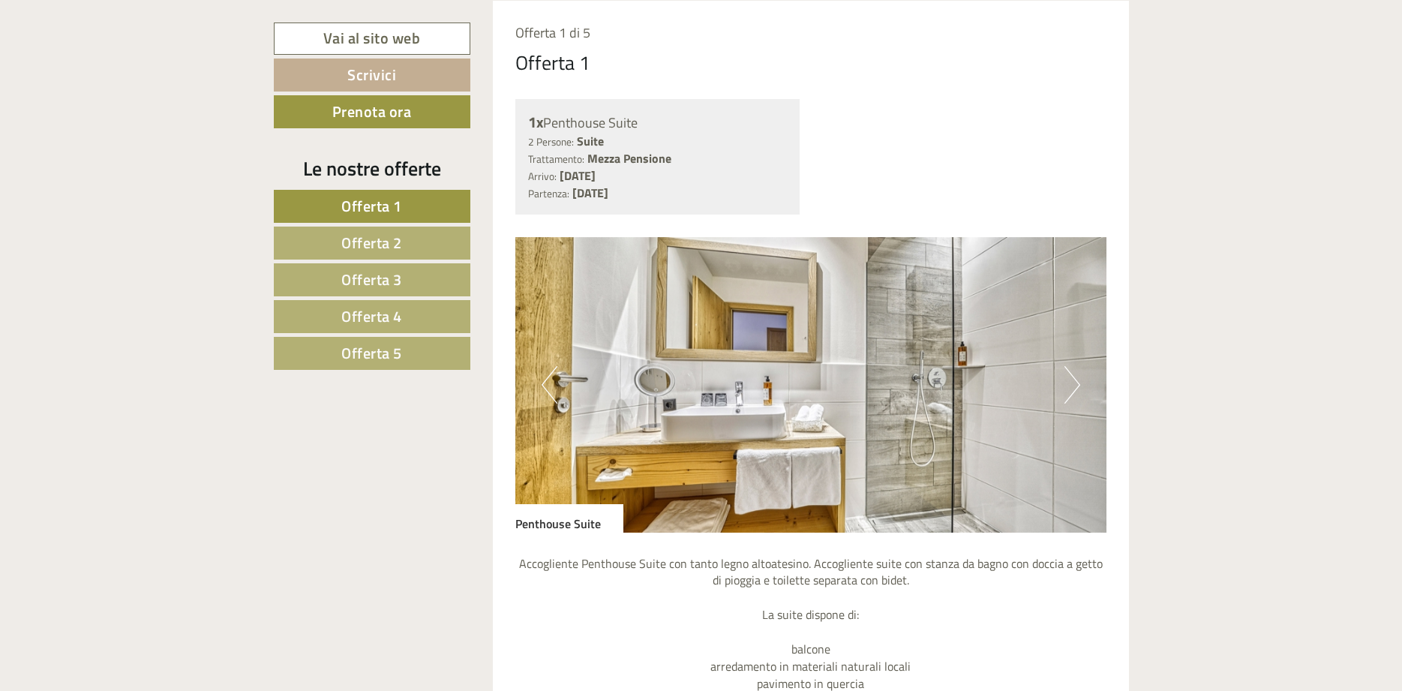
click at [1067, 379] on button "Next" at bounding box center [1072, 384] width 16 height 37
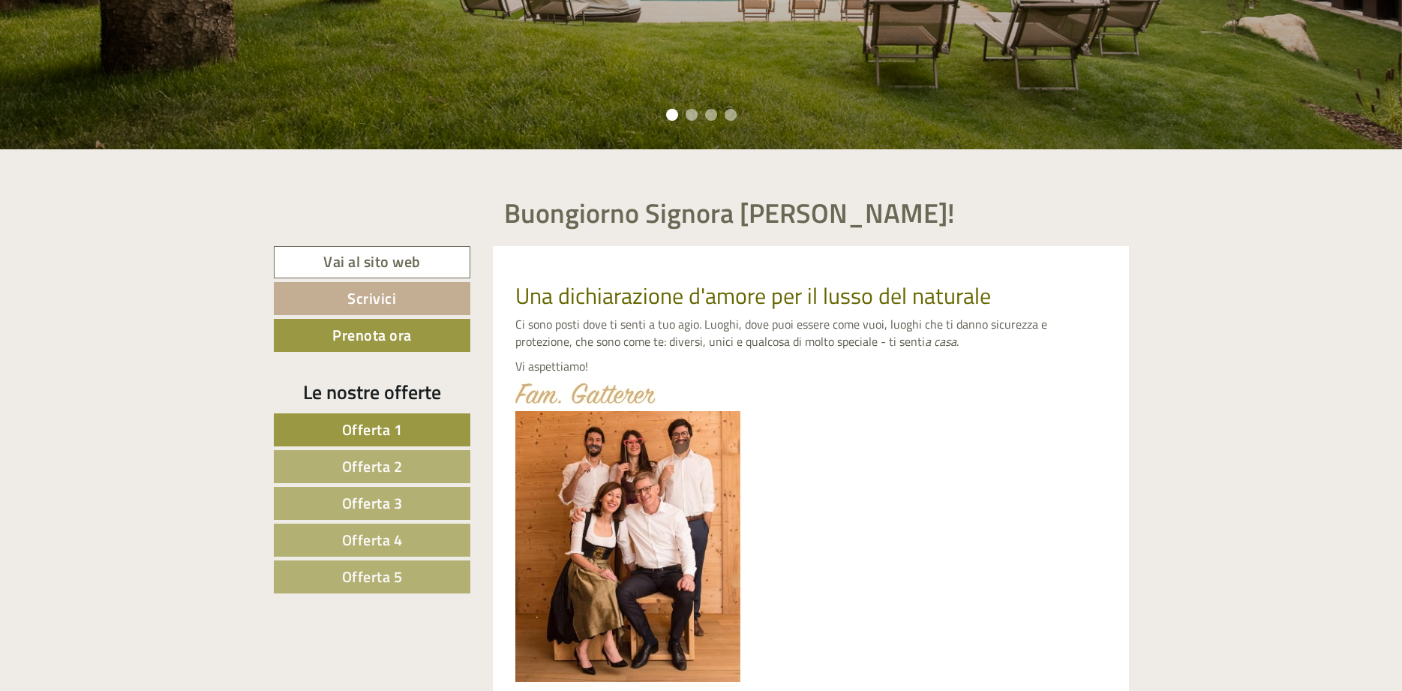
scroll to position [556, 0]
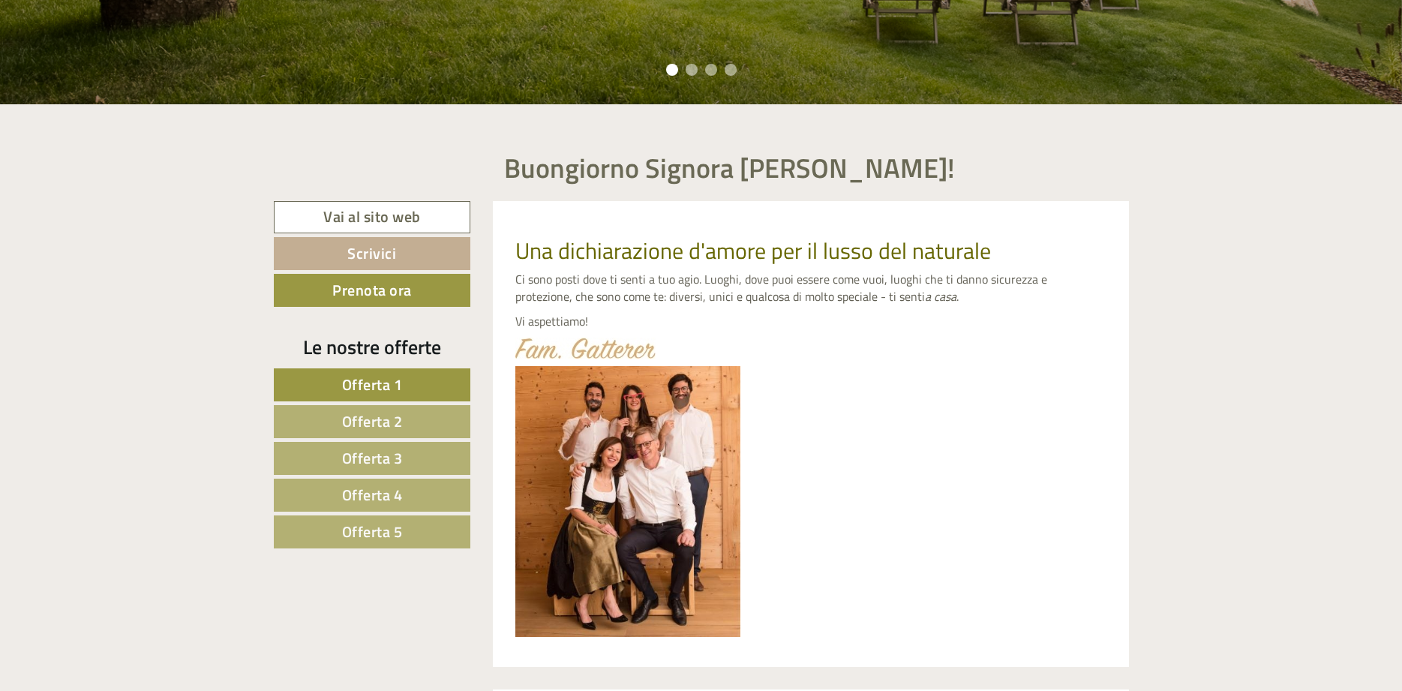
click at [367, 422] on span "Offerta 2" at bounding box center [372, 420] width 61 height 23
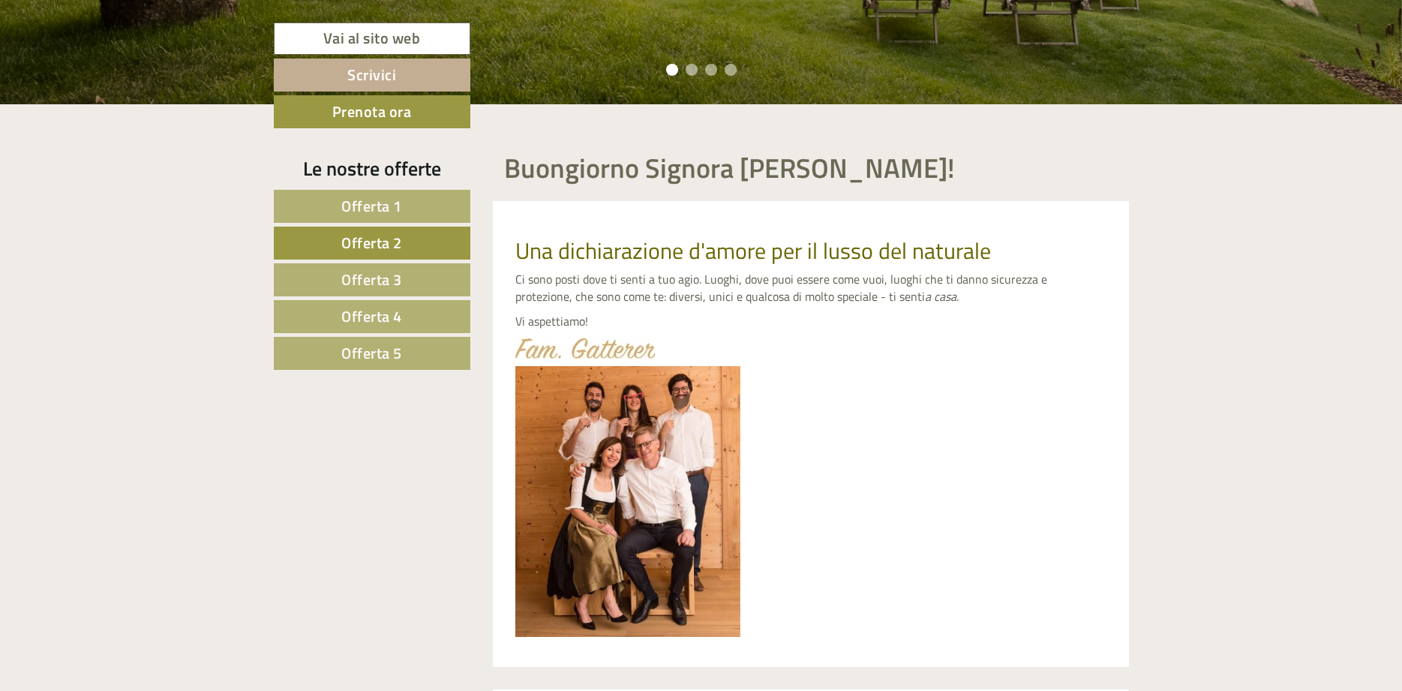
scroll to position [1244, 0]
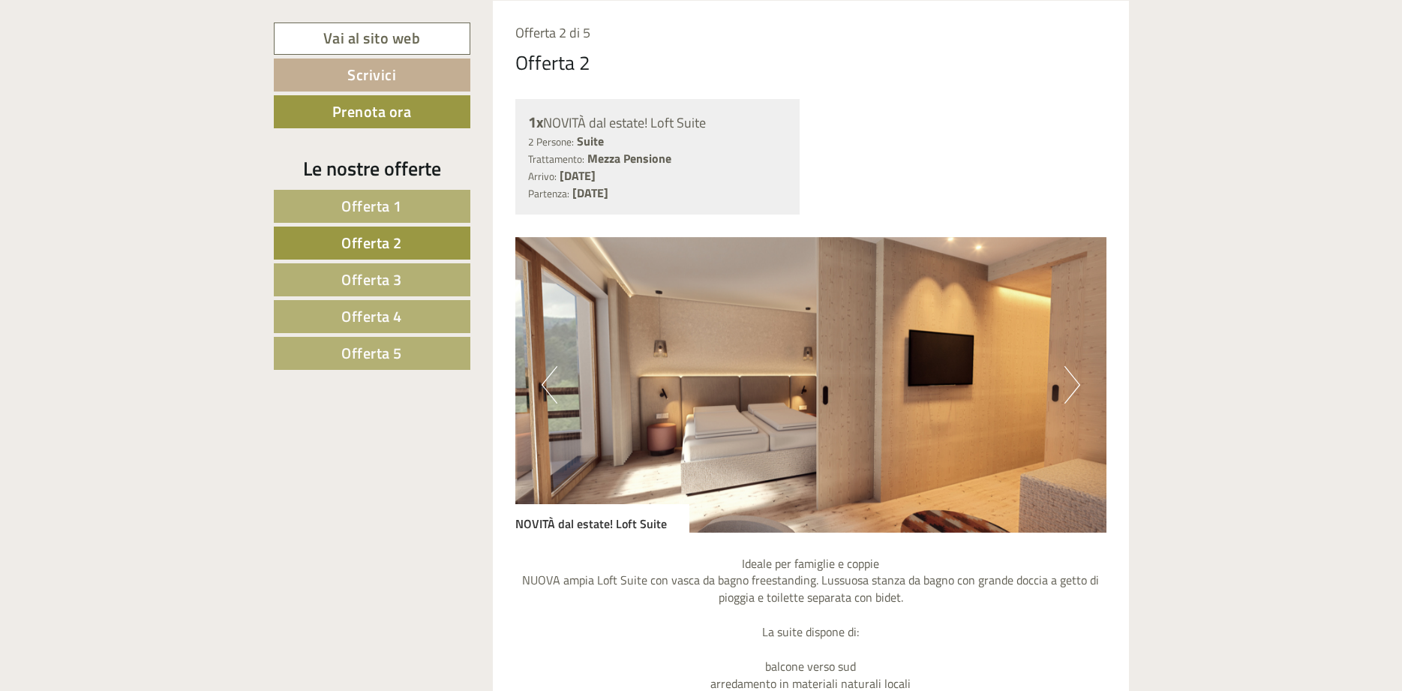
click at [1063, 388] on img at bounding box center [810, 384] width 591 height 295
click at [1075, 384] on button "Next" at bounding box center [1072, 384] width 16 height 37
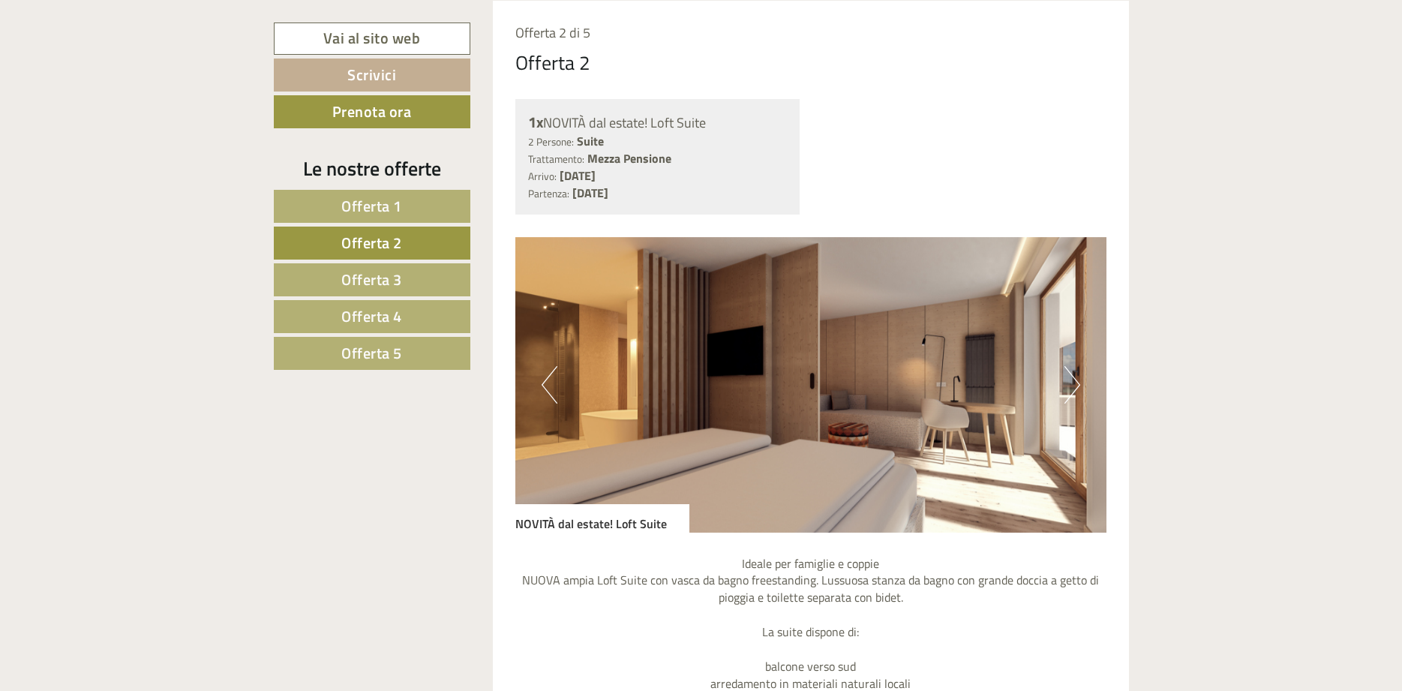
click at [1075, 384] on button "Next" at bounding box center [1072, 384] width 16 height 37
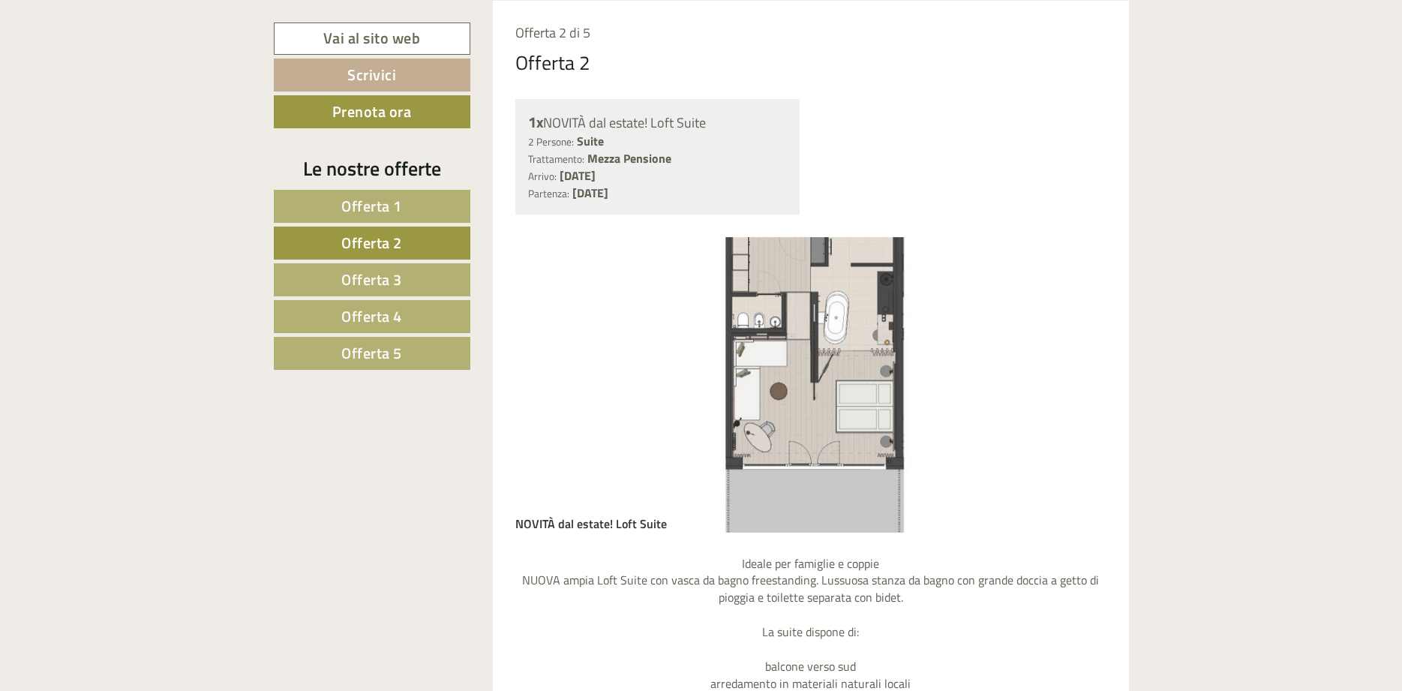
click at [1075, 384] on button "Next" at bounding box center [1072, 384] width 16 height 37
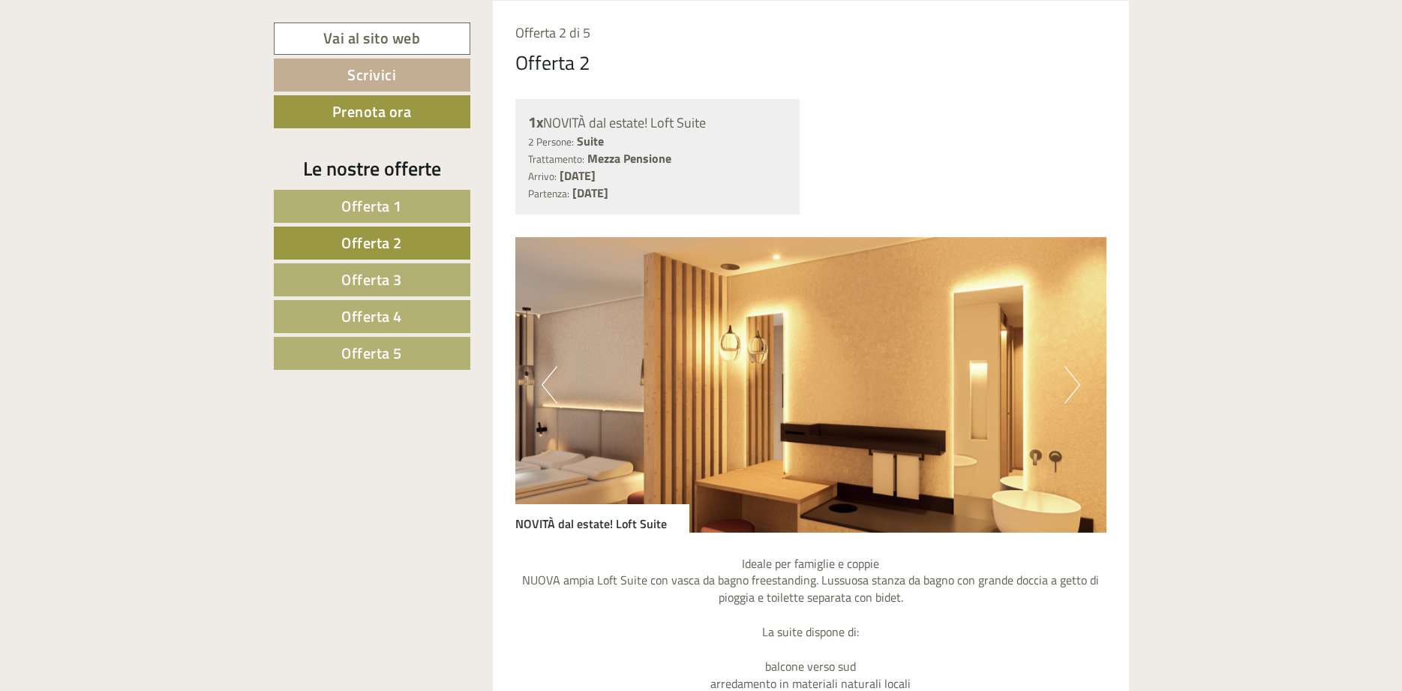
click at [1075, 384] on button "Next" at bounding box center [1072, 384] width 16 height 37
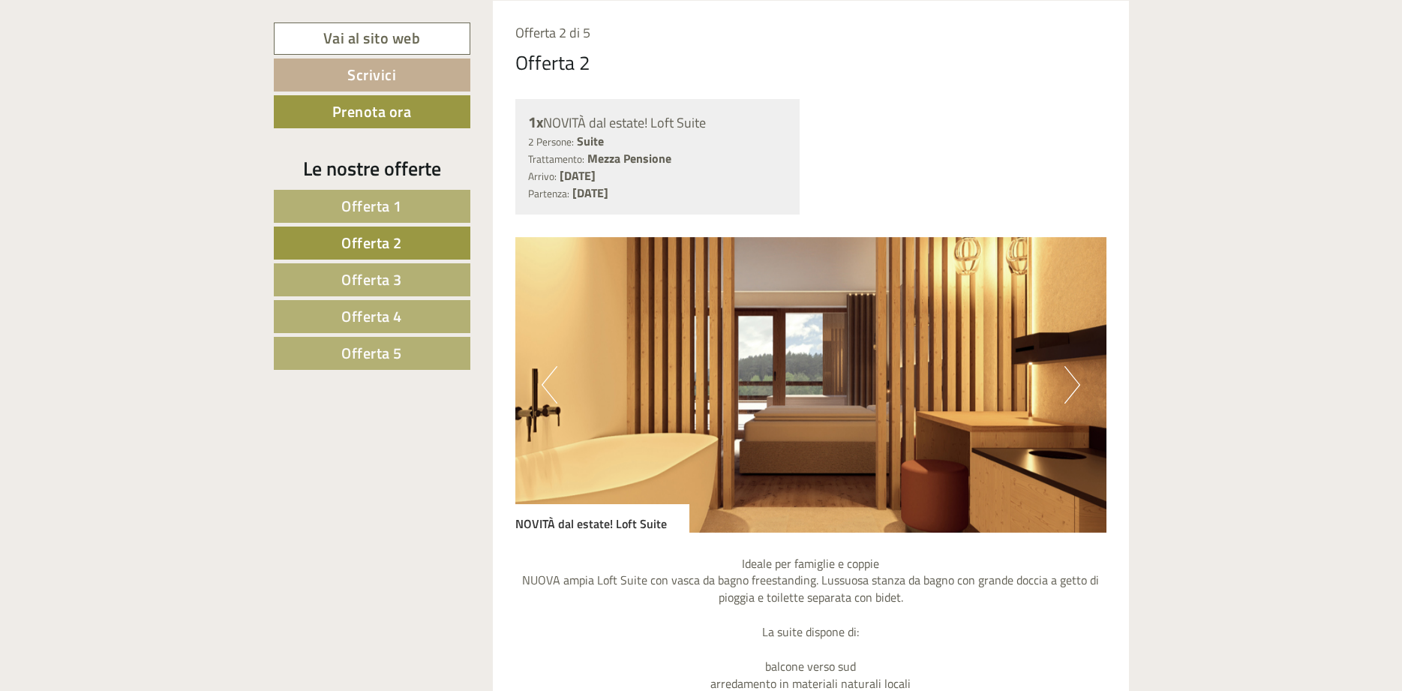
click at [1075, 384] on button "Next" at bounding box center [1072, 384] width 16 height 37
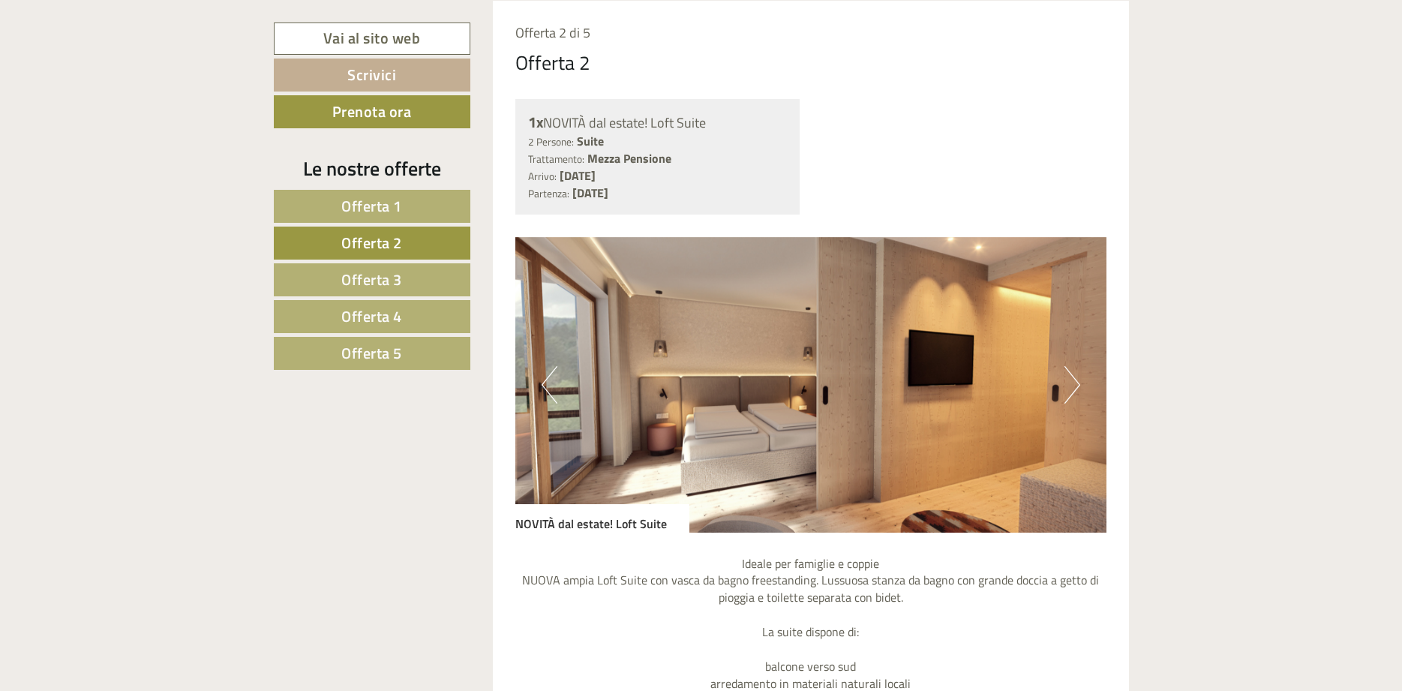
click at [1076, 384] on button "Next" at bounding box center [1072, 384] width 16 height 37
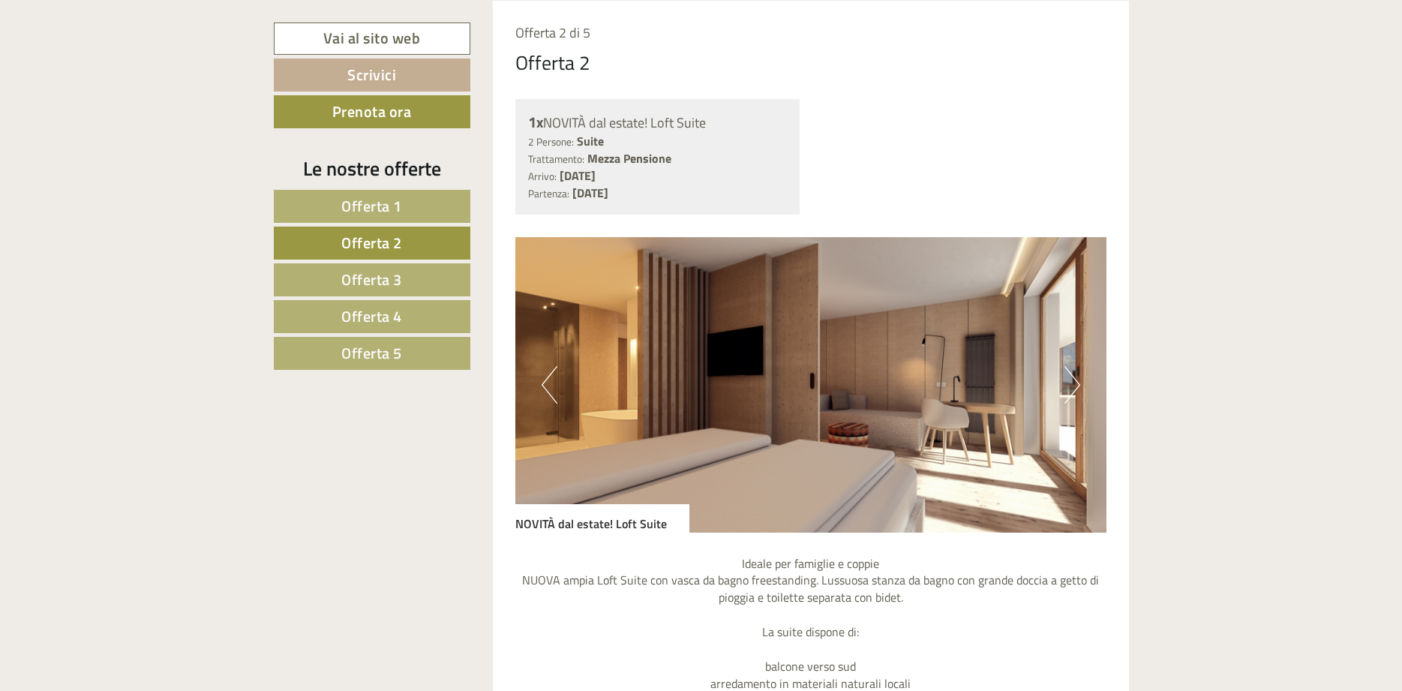
click at [1076, 384] on button "Next" at bounding box center [1072, 384] width 16 height 37
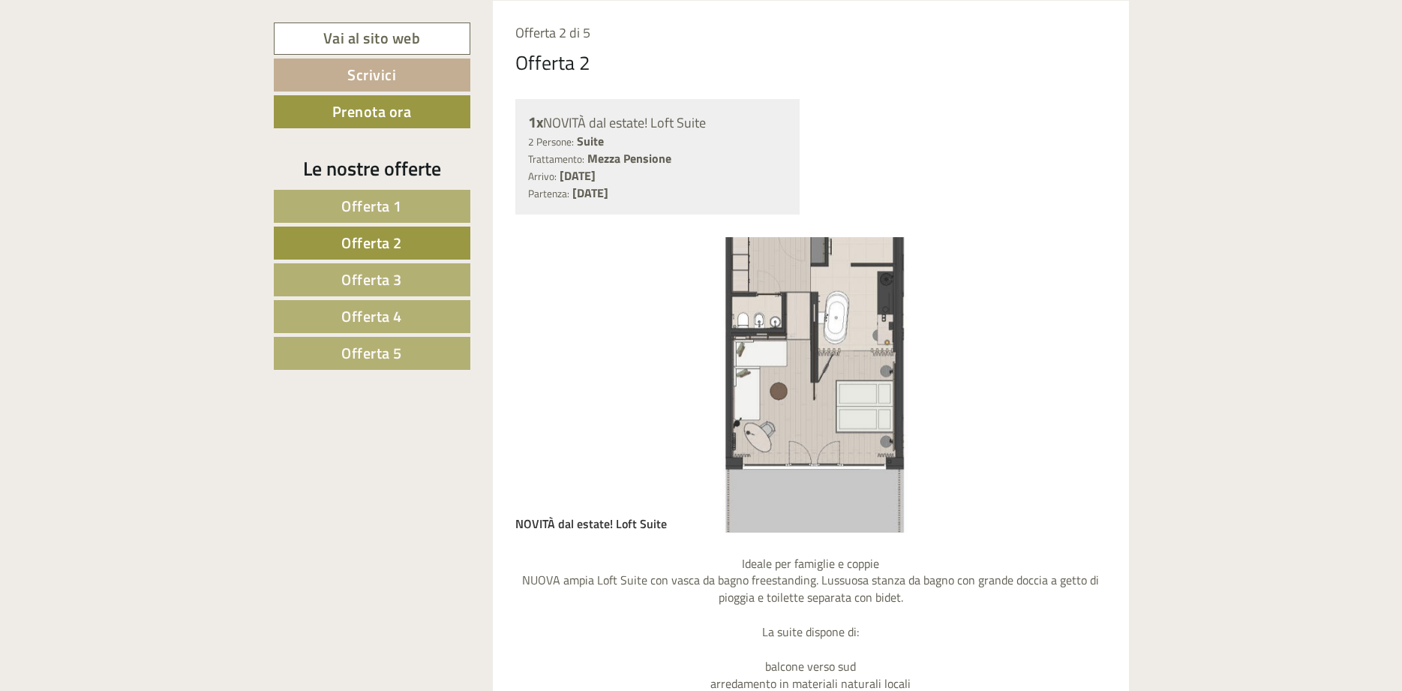
click at [1076, 384] on button "Next" at bounding box center [1072, 384] width 16 height 37
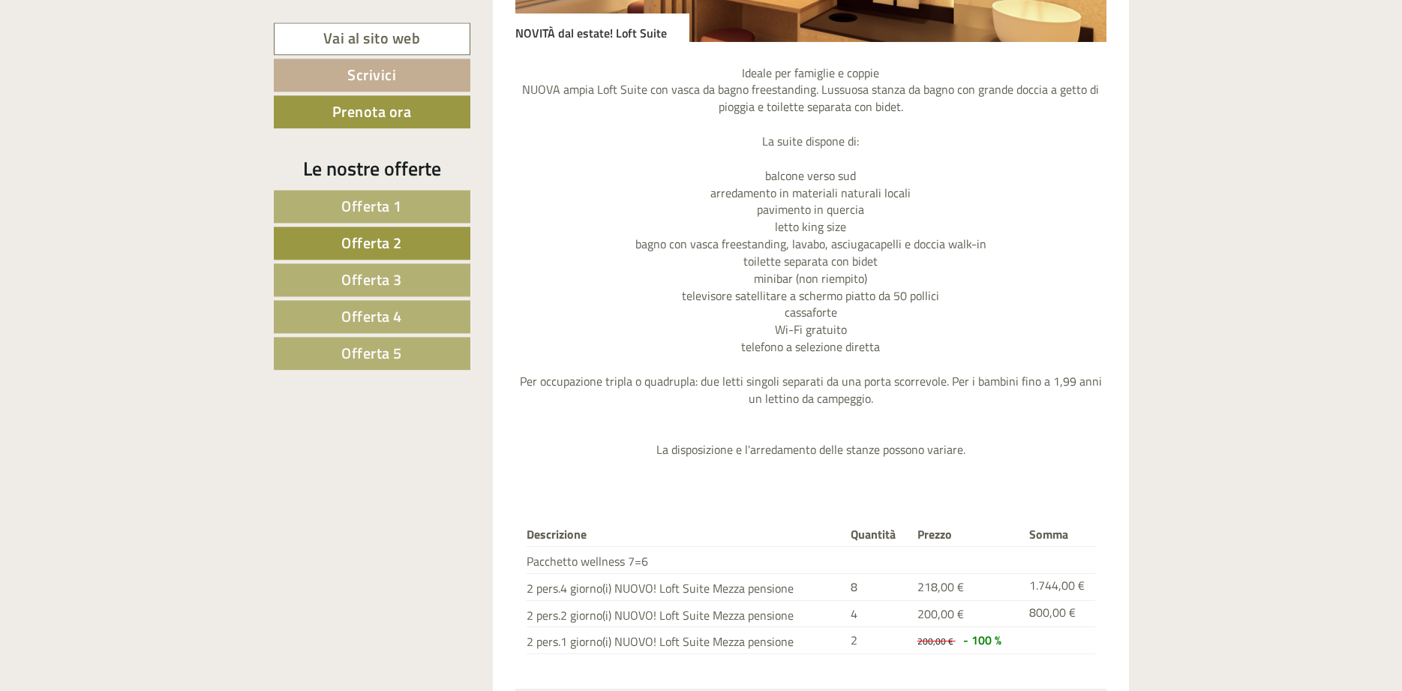
scroll to position [1856, 0]
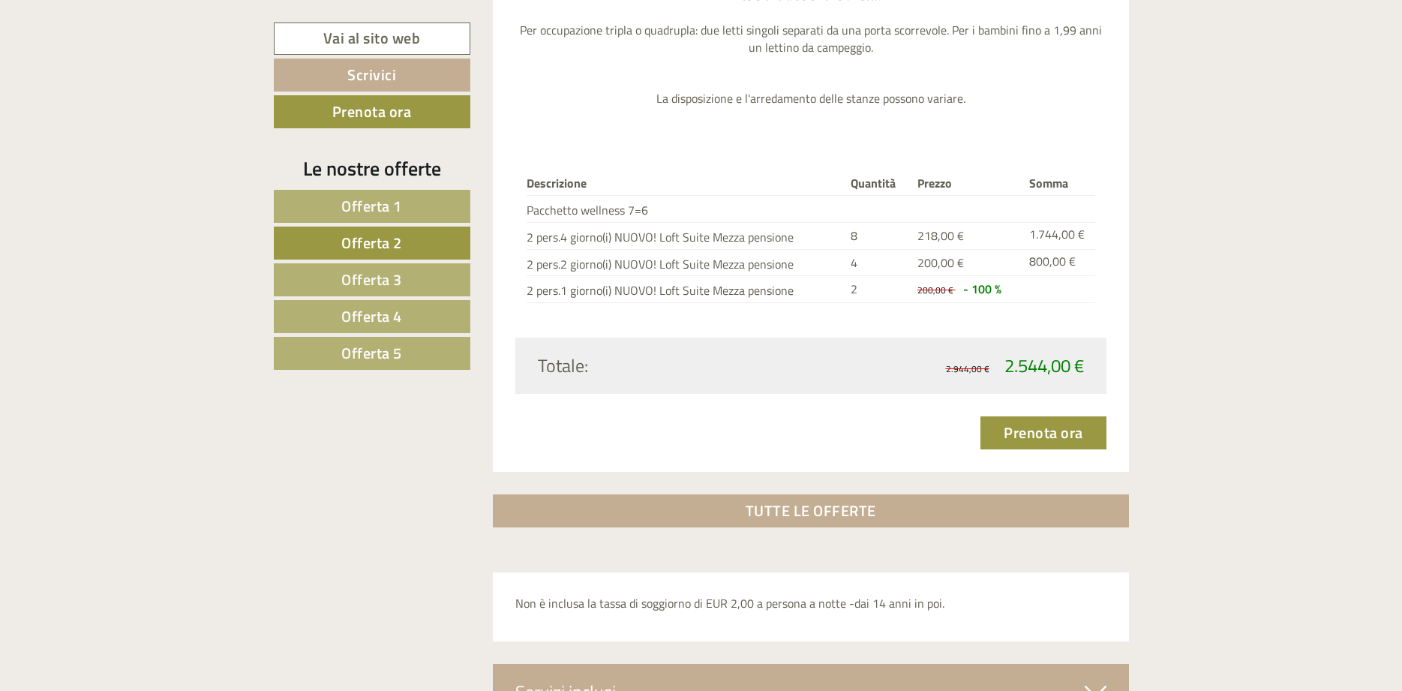
click at [445, 282] on link "Offerta 3" at bounding box center [372, 279] width 196 height 33
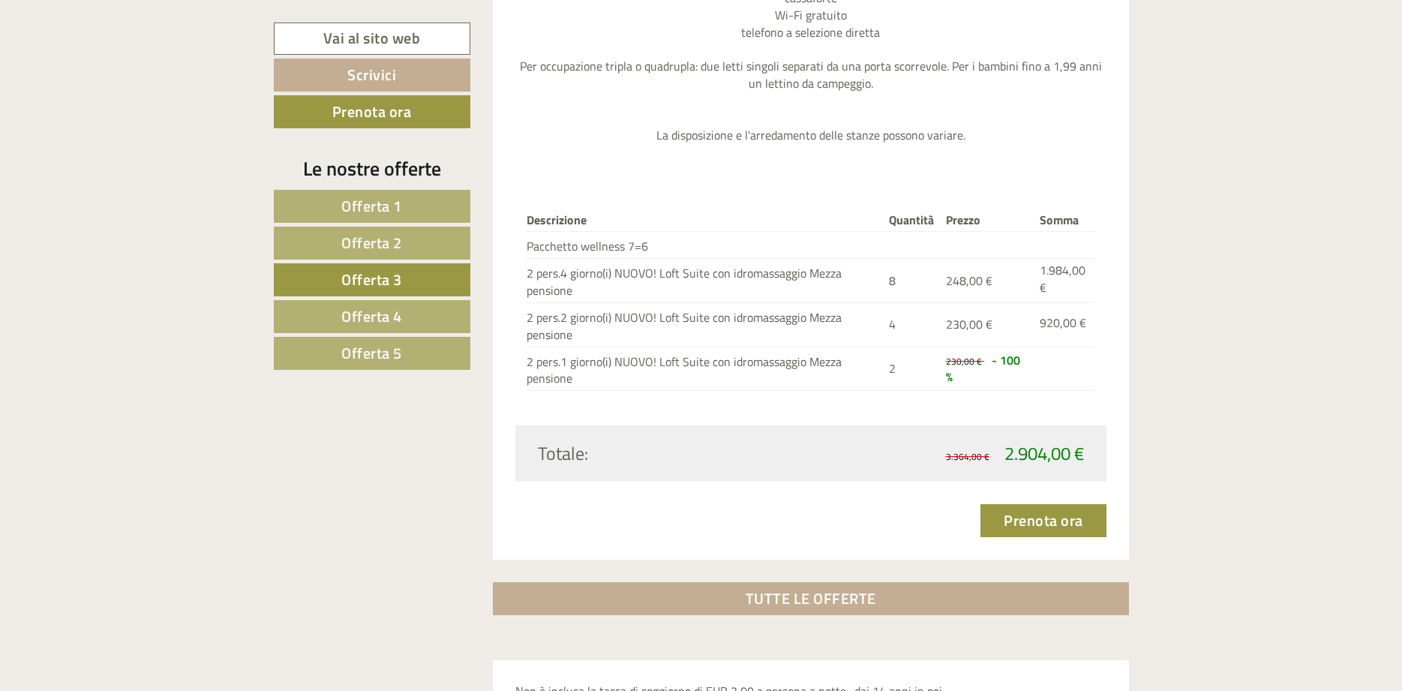
scroll to position [1244, 0]
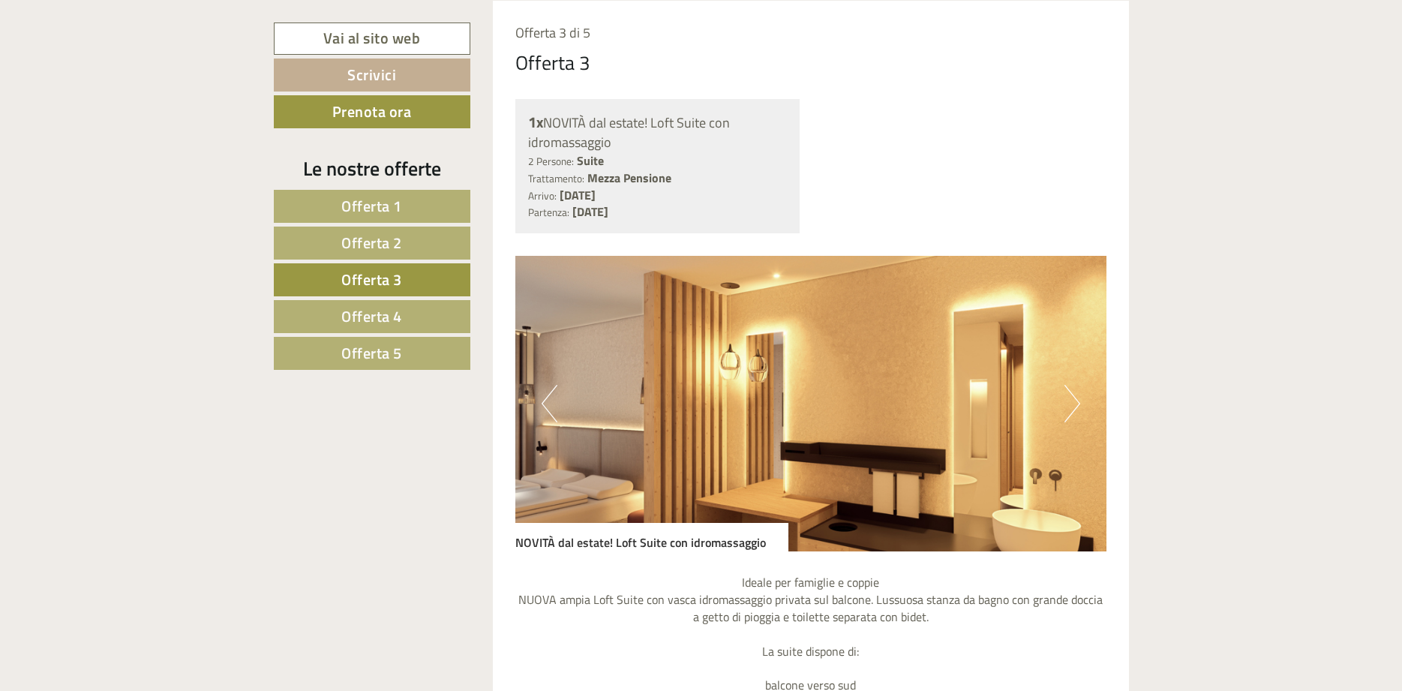
click at [1073, 403] on button "Next" at bounding box center [1072, 403] width 16 height 37
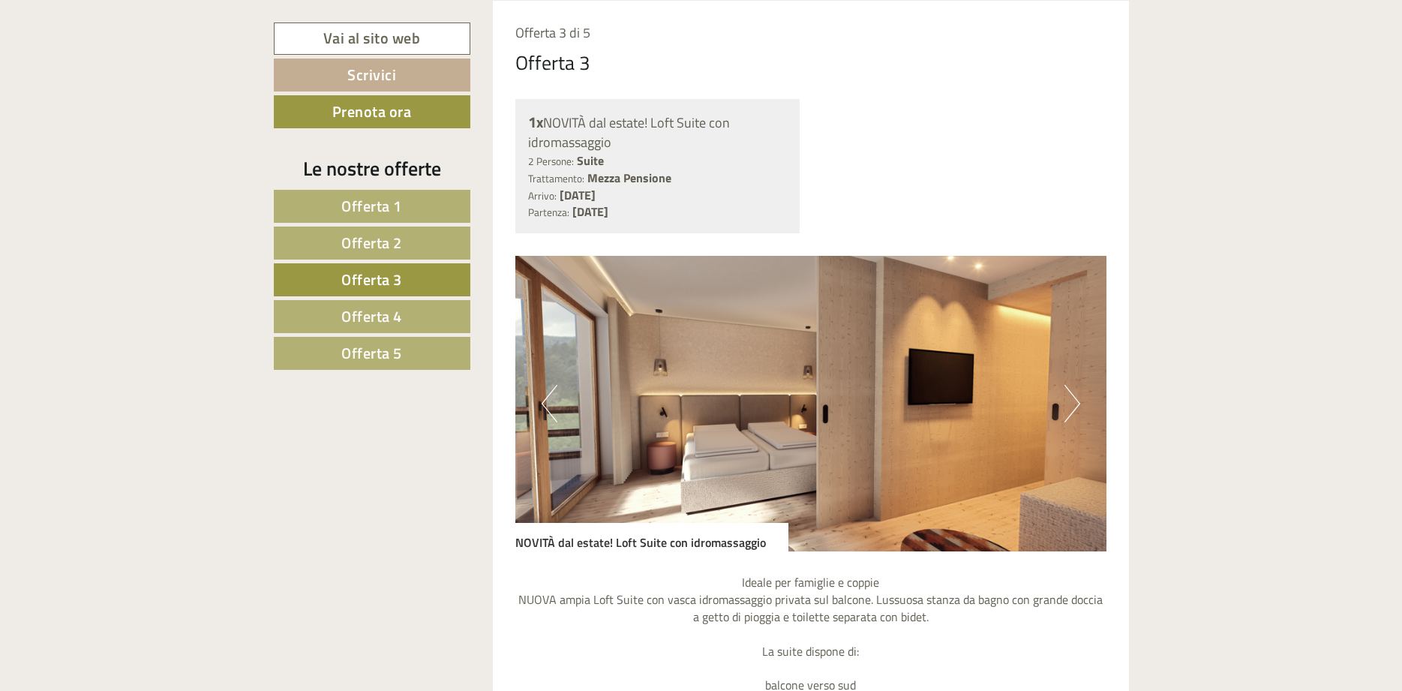
click at [1073, 403] on button "Next" at bounding box center [1072, 403] width 16 height 37
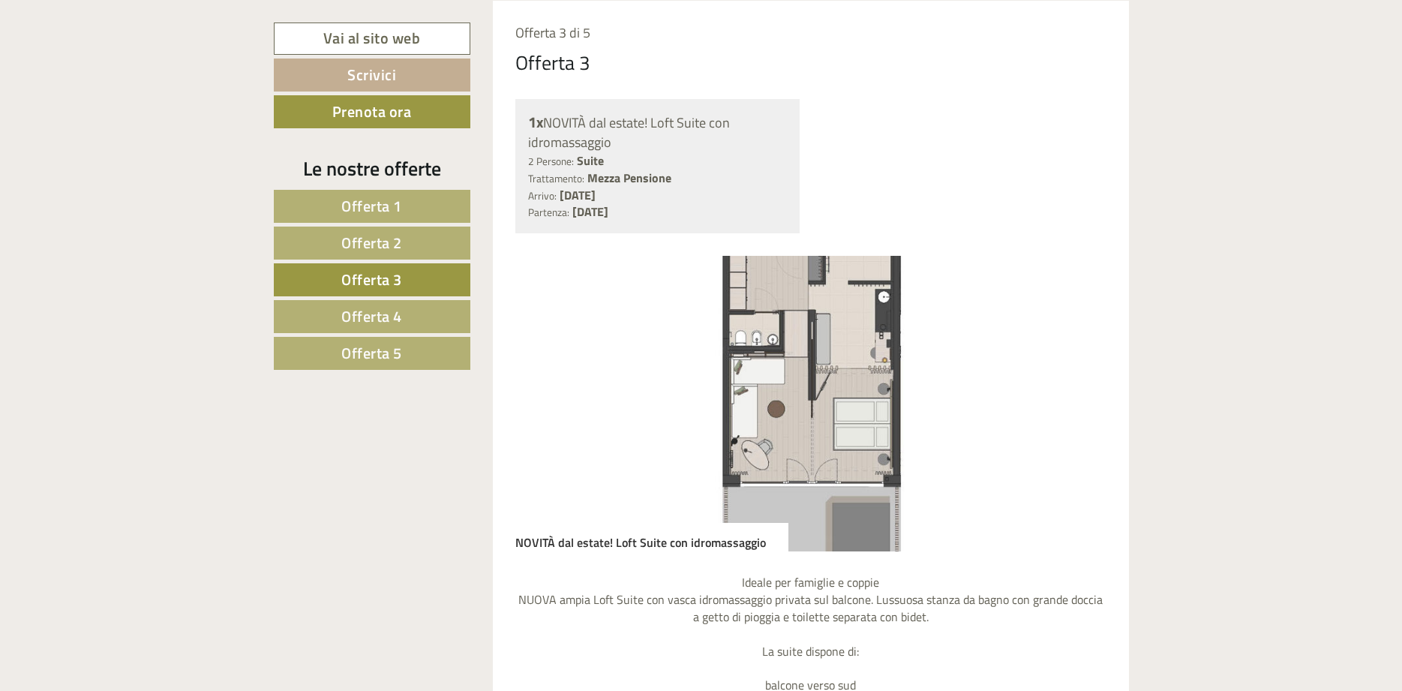
click at [1073, 403] on button "Next" at bounding box center [1072, 403] width 16 height 37
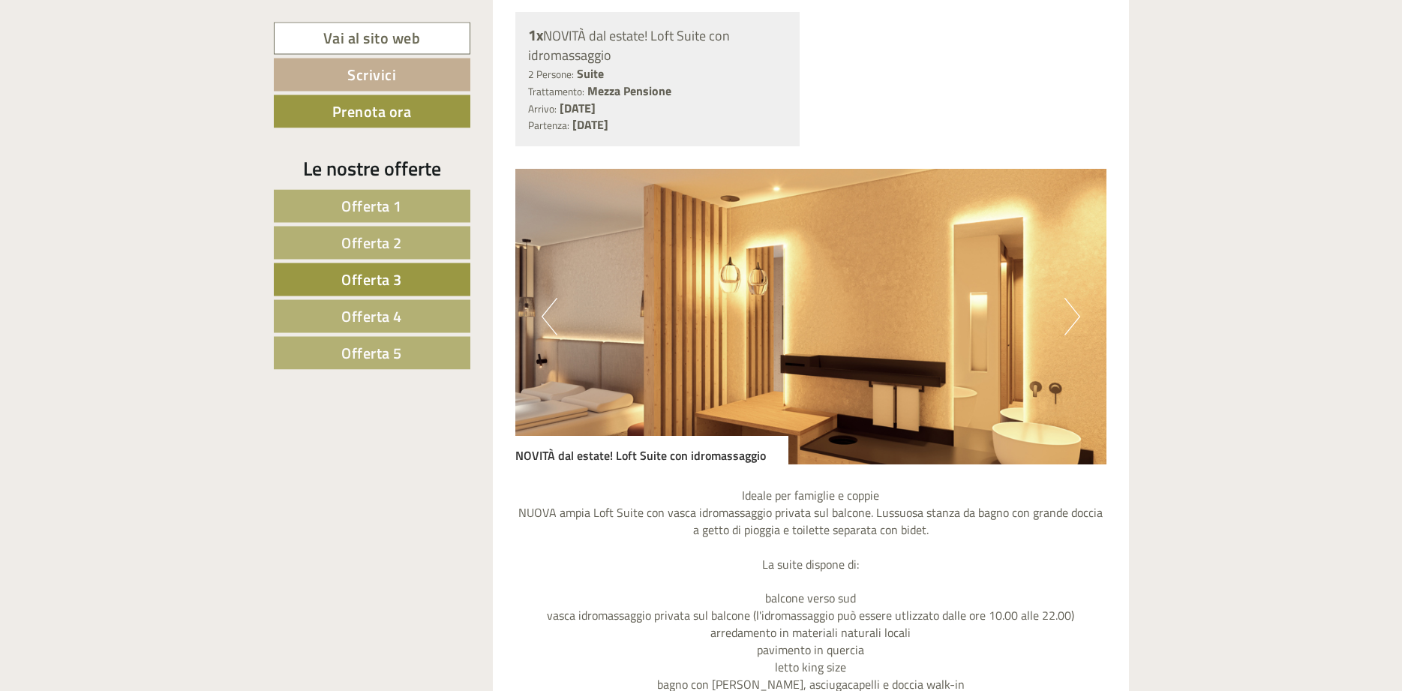
scroll to position [1321, 0]
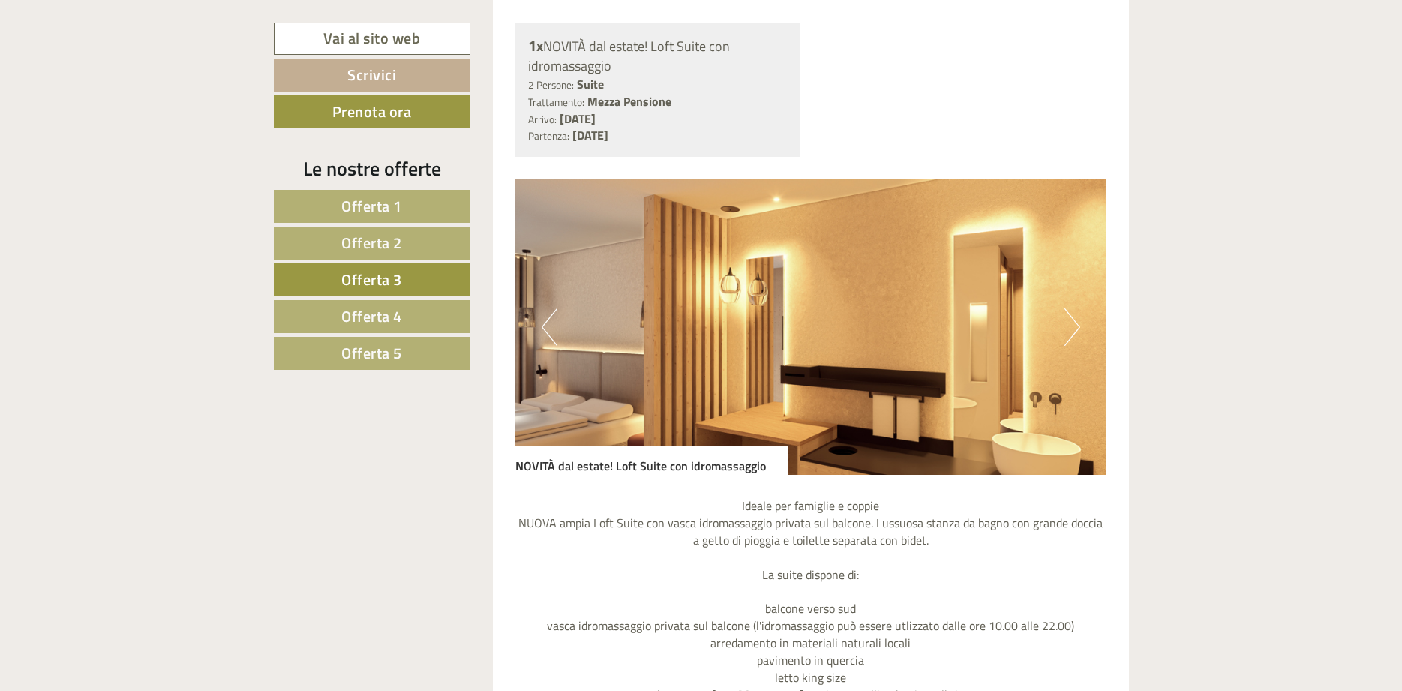
click at [442, 321] on link "Offerta 4" at bounding box center [372, 316] width 196 height 33
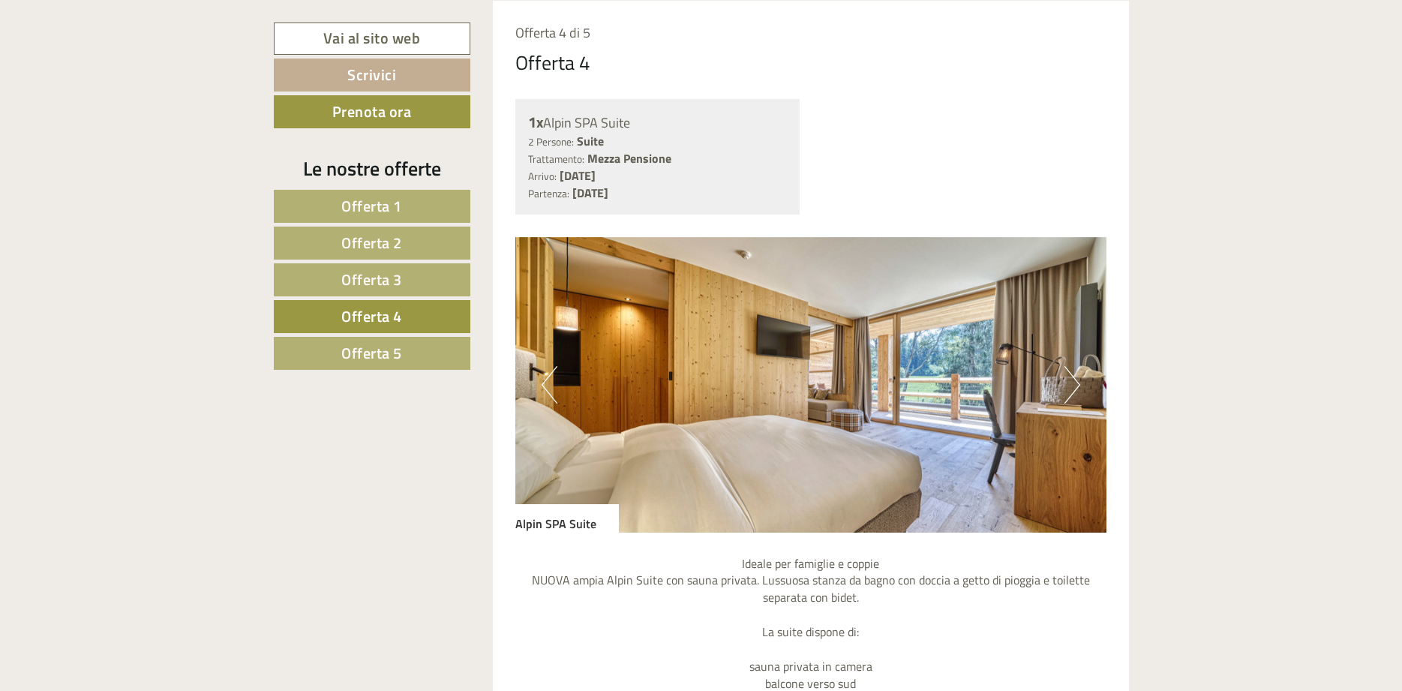
click at [1074, 384] on button "Next" at bounding box center [1072, 384] width 16 height 37
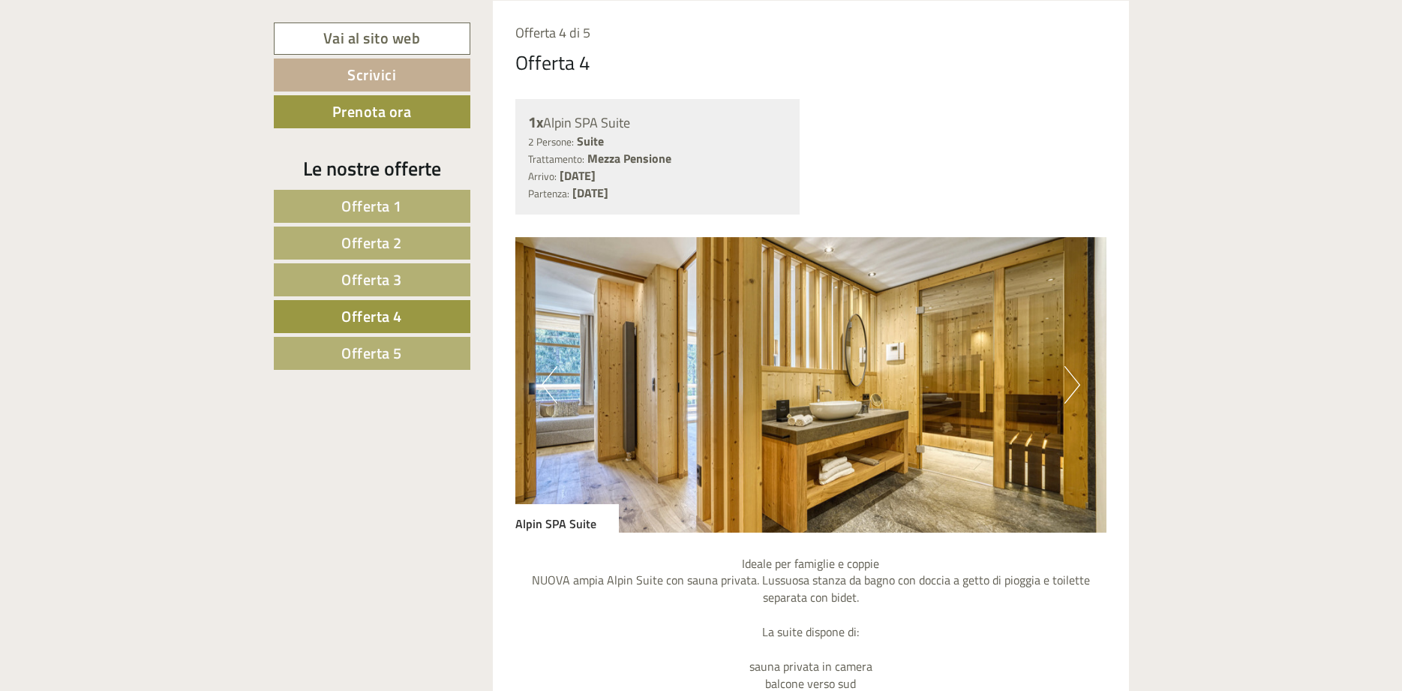
click at [1074, 384] on button "Next" at bounding box center [1072, 384] width 16 height 37
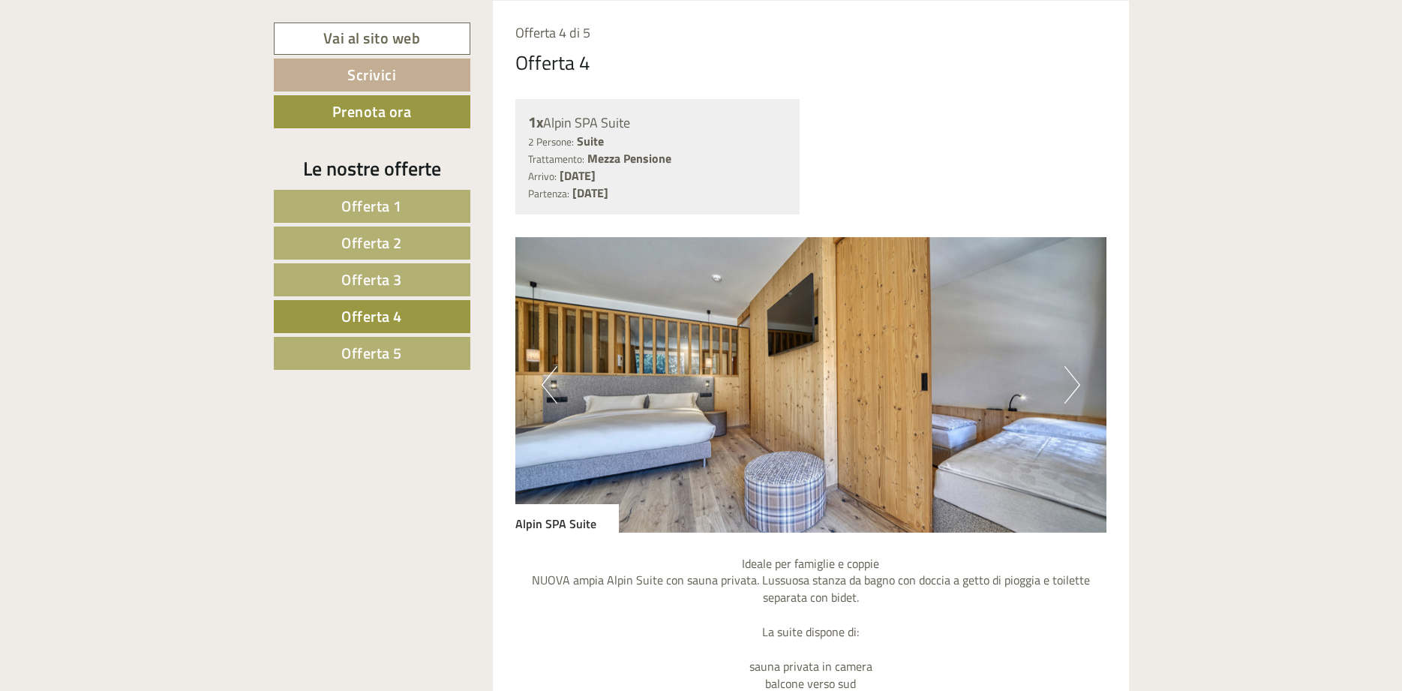
click at [1074, 384] on button "Next" at bounding box center [1072, 384] width 16 height 37
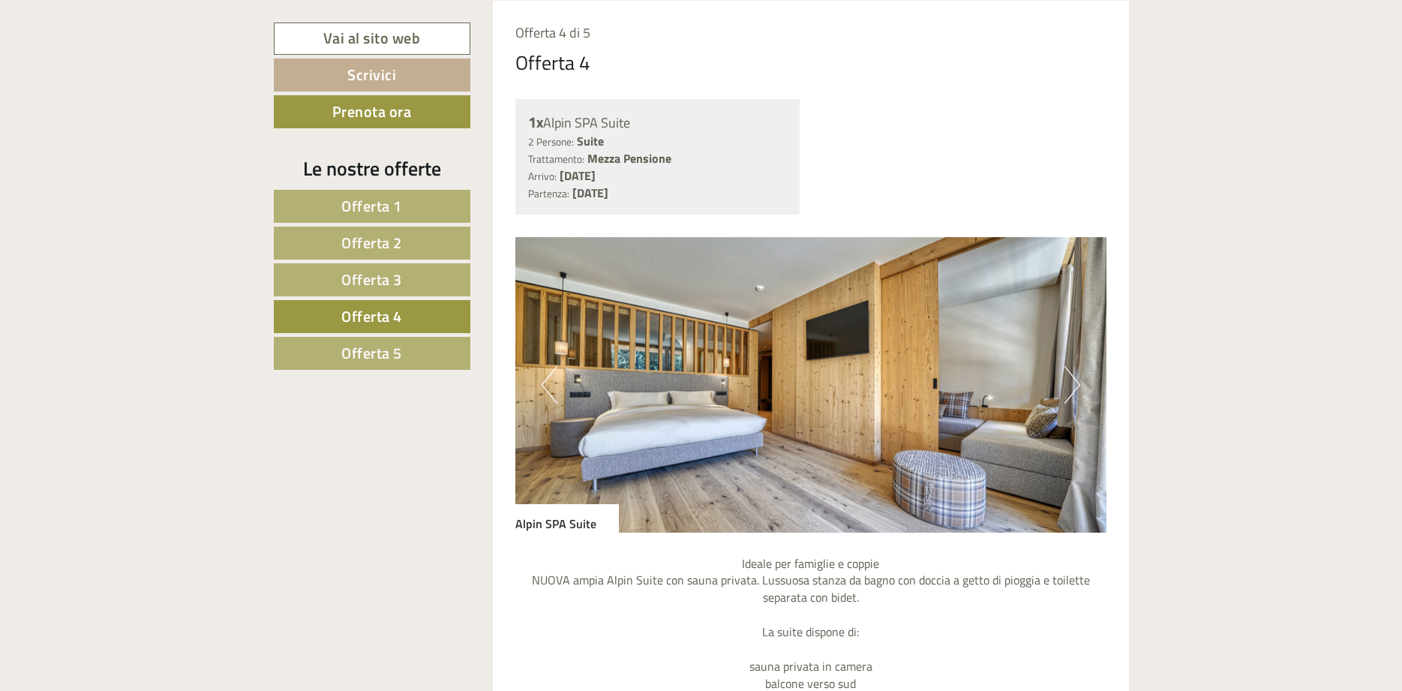
click at [1074, 384] on button "Next" at bounding box center [1072, 384] width 16 height 37
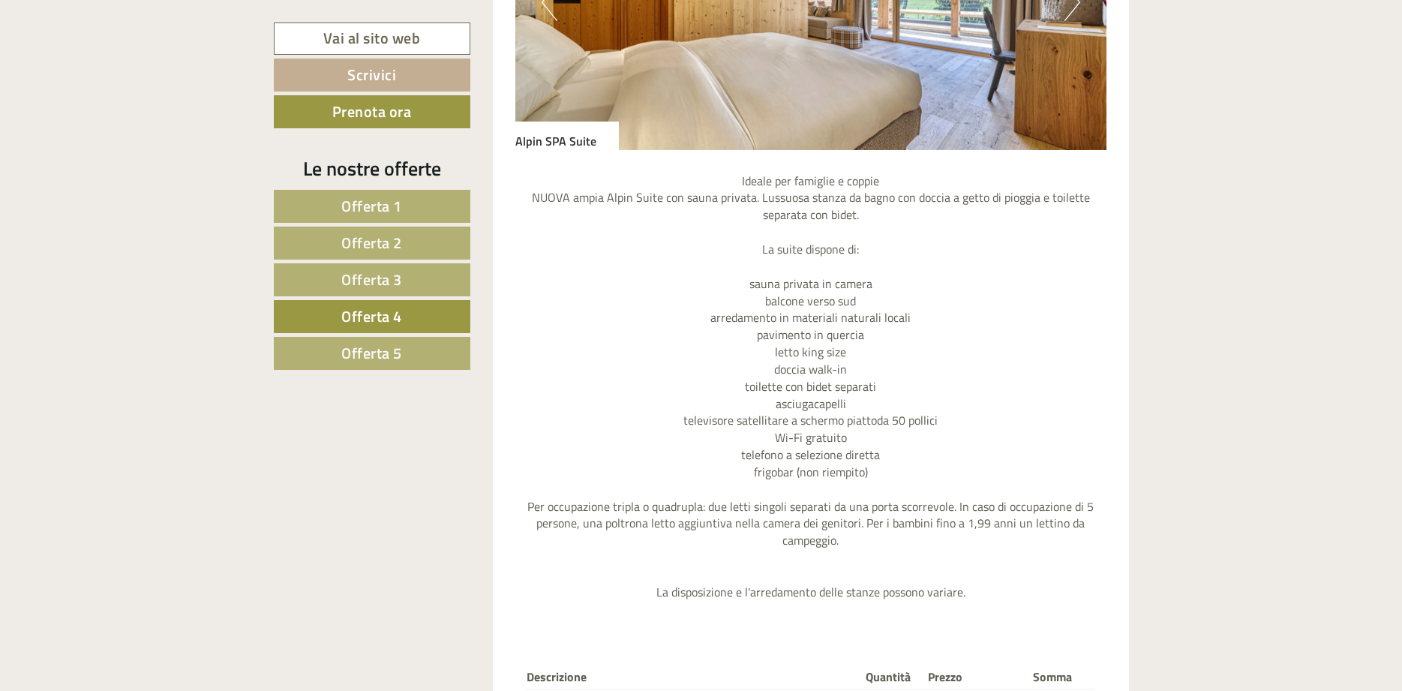
scroll to position [1321, 0]
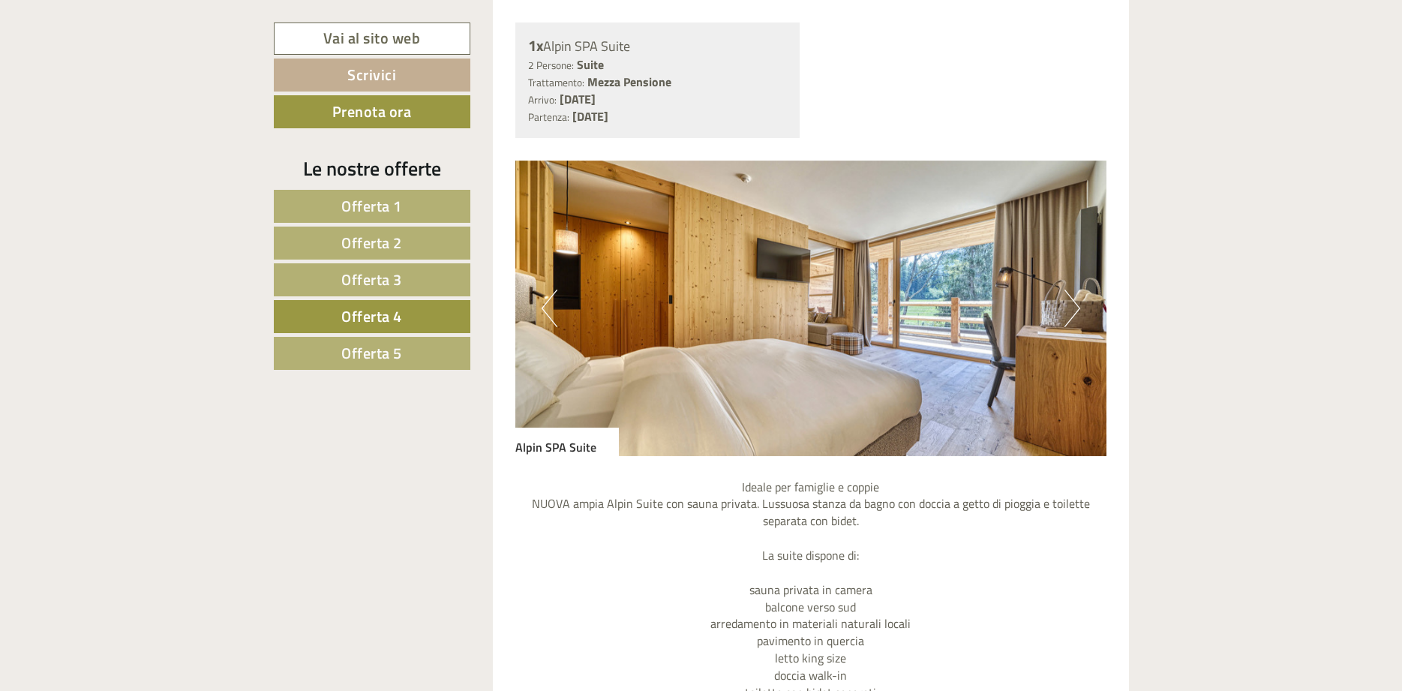
click at [1076, 302] on button "Next" at bounding box center [1072, 307] width 16 height 37
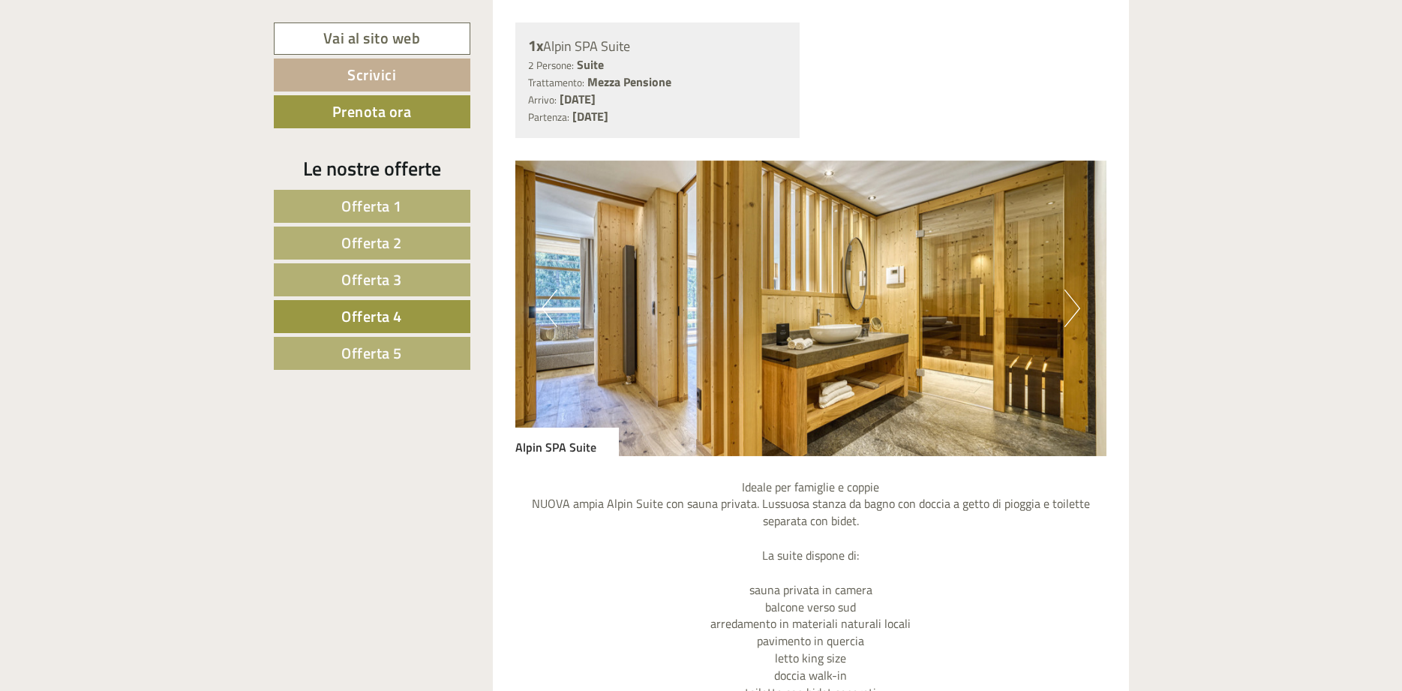
click at [334, 355] on link "Offerta 5" at bounding box center [372, 353] width 196 height 33
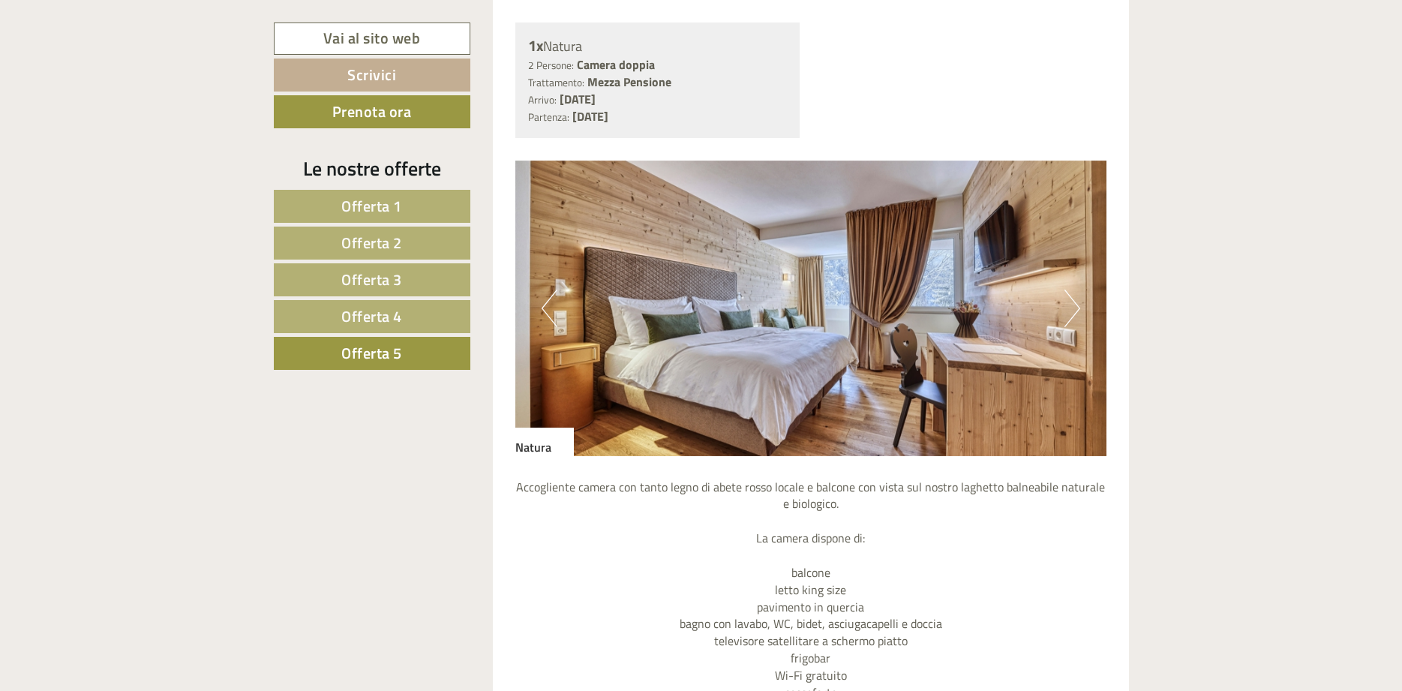
scroll to position [1244, 0]
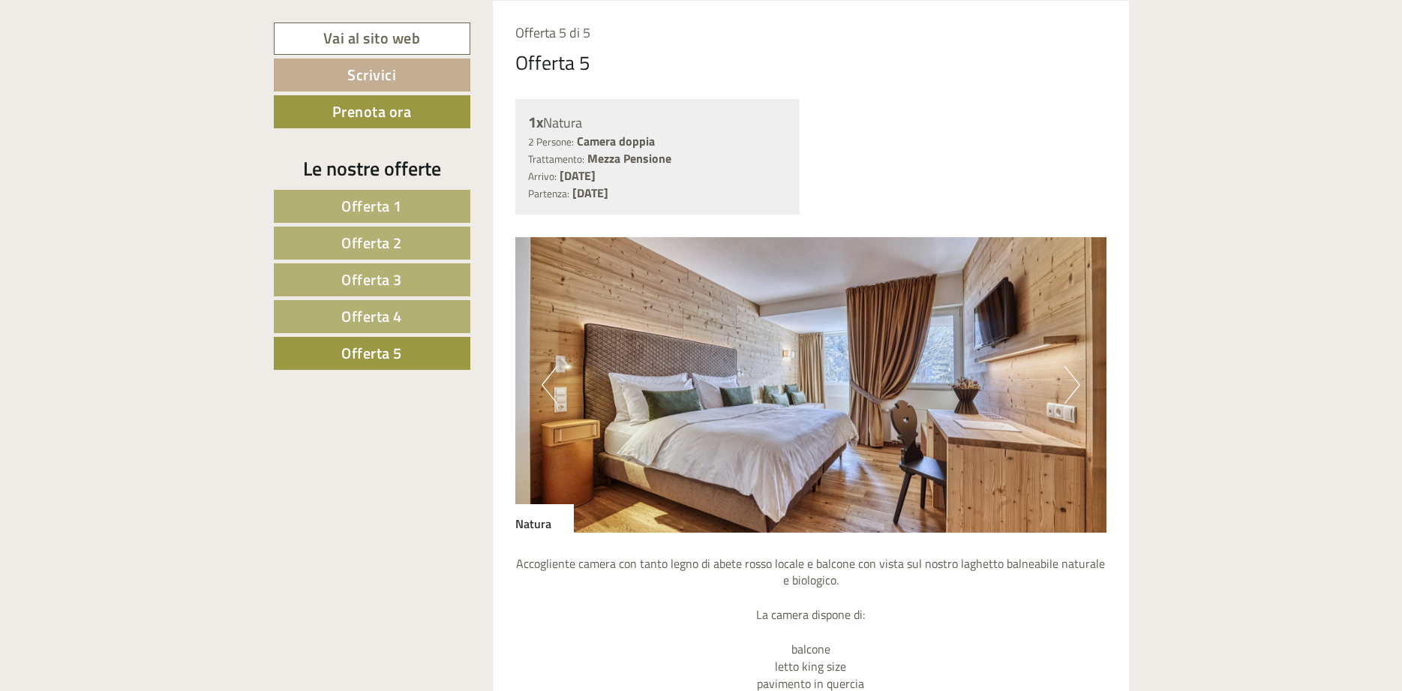
click at [1078, 376] on button "Next" at bounding box center [1072, 384] width 16 height 37
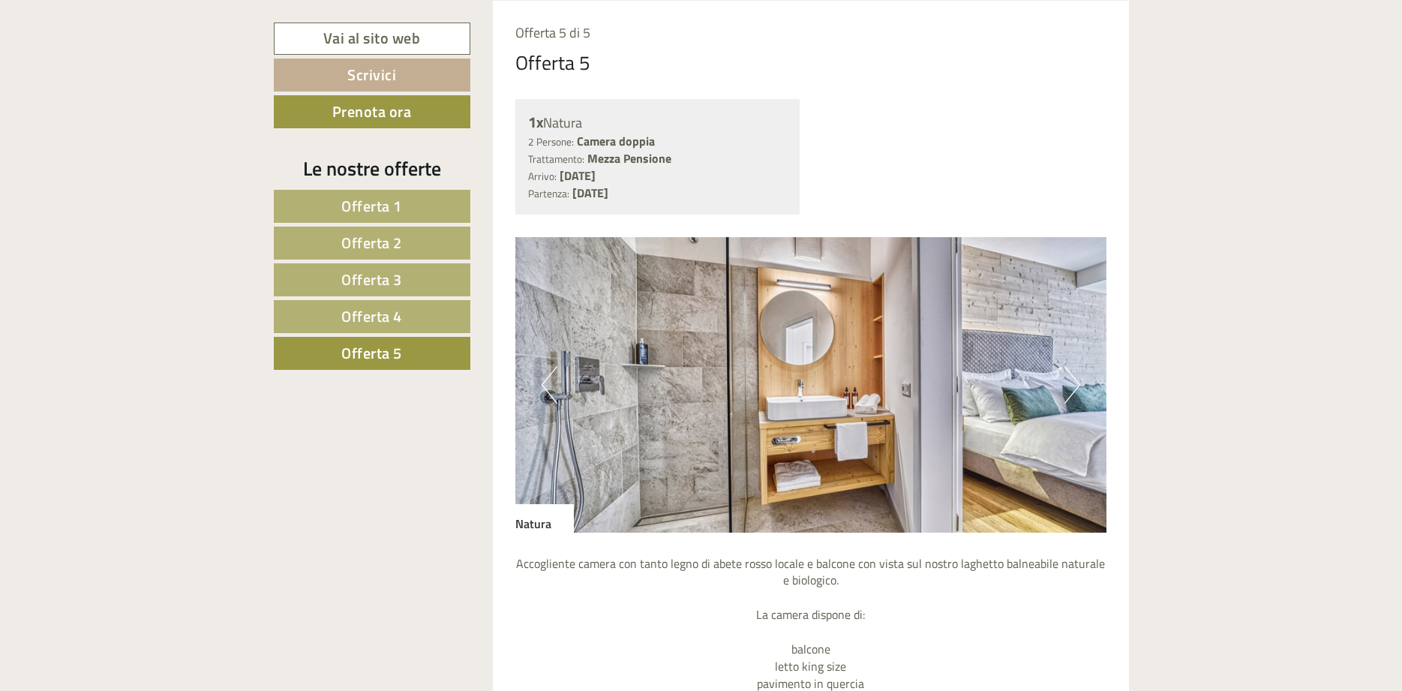
click at [1078, 376] on button "Next" at bounding box center [1072, 384] width 16 height 37
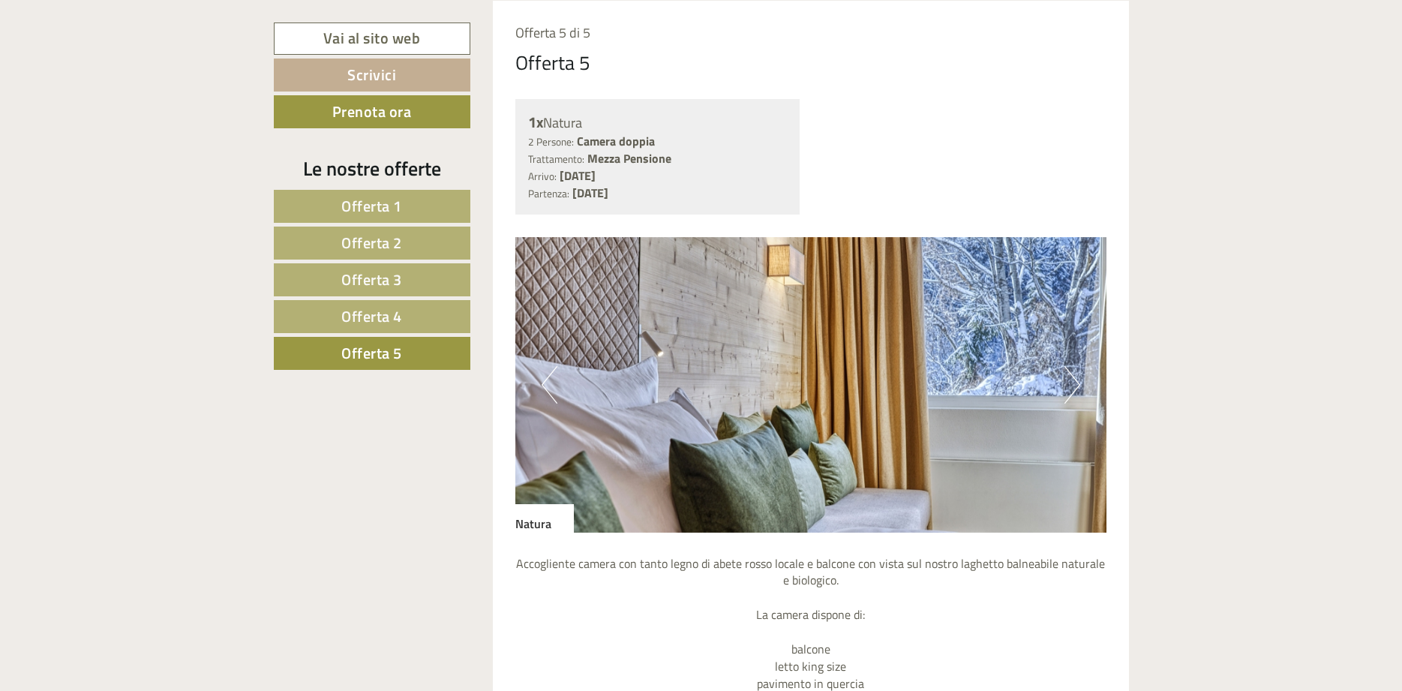
click at [1078, 376] on button "Next" at bounding box center [1072, 384] width 16 height 37
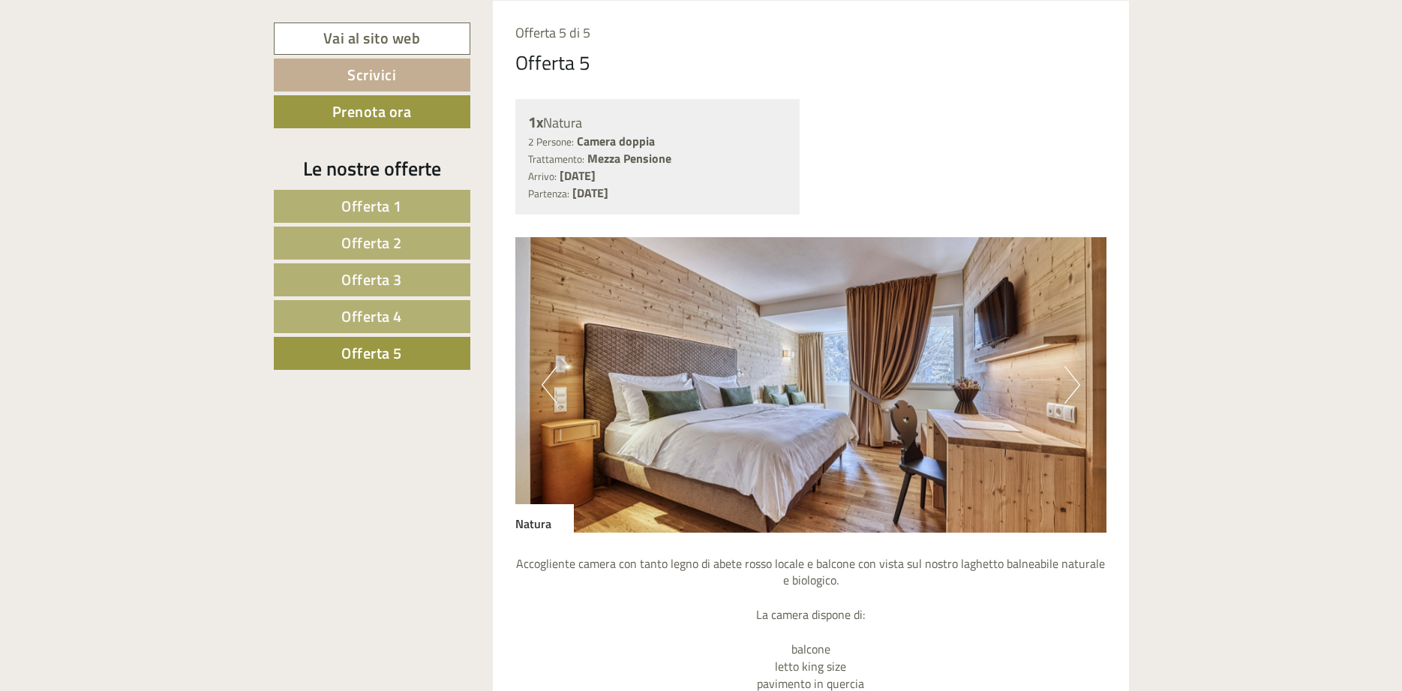
click at [1072, 388] on button "Next" at bounding box center [1072, 384] width 16 height 37
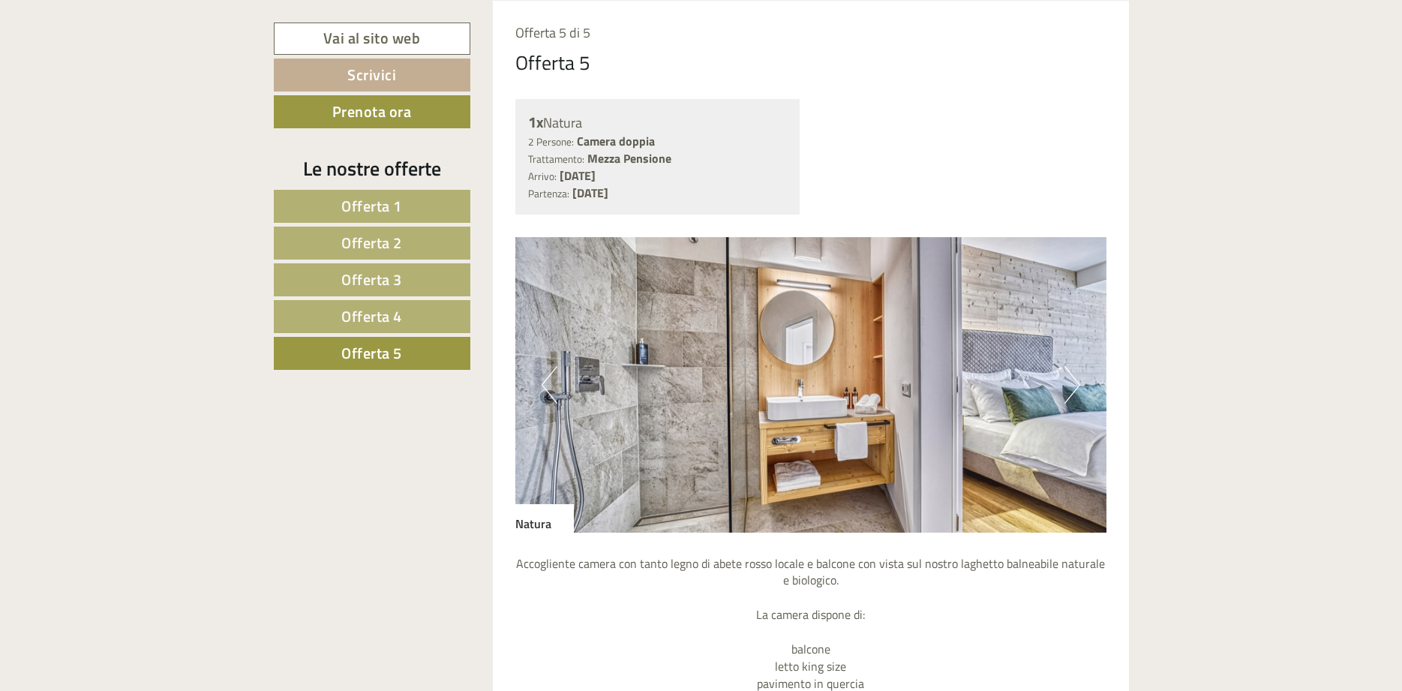
click at [1072, 388] on button "Next" at bounding box center [1072, 384] width 16 height 37
